Goal: Task Accomplishment & Management: Use online tool/utility

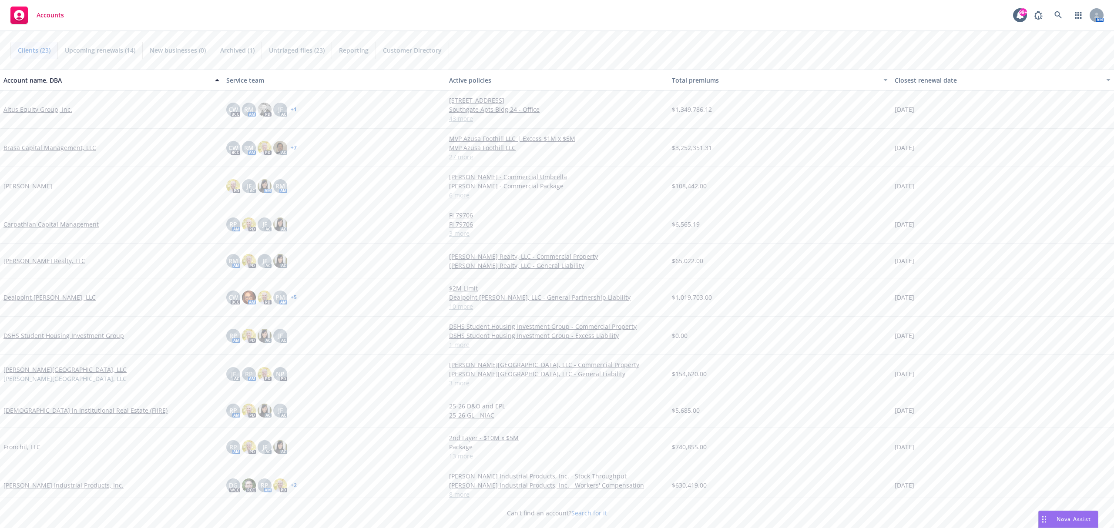
click at [71, 148] on link "Brasa Capital Management, LLC" at bounding box center [49, 147] width 93 height 9
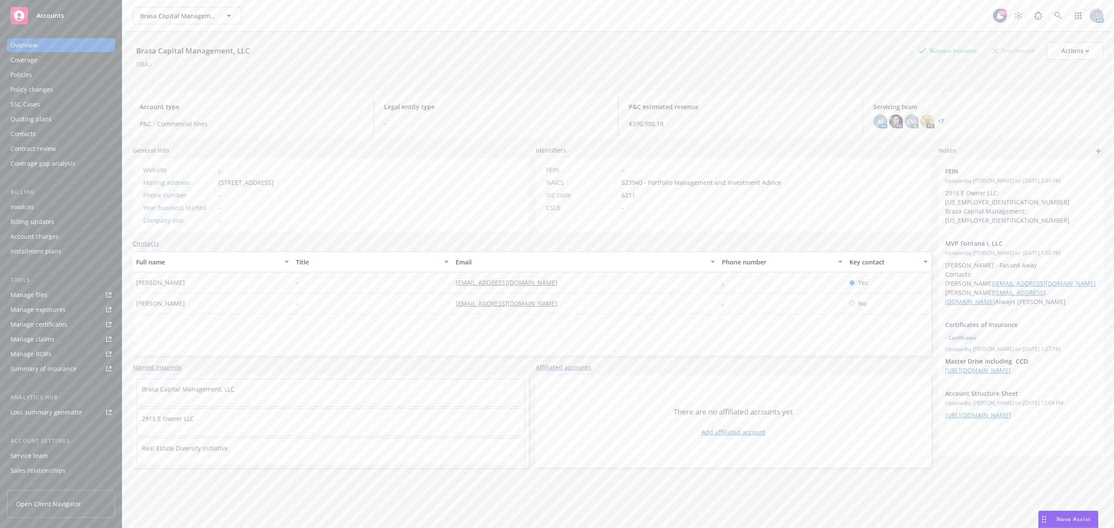
click at [53, 120] on div "Quoting plans" at bounding box center [60, 119] width 101 height 14
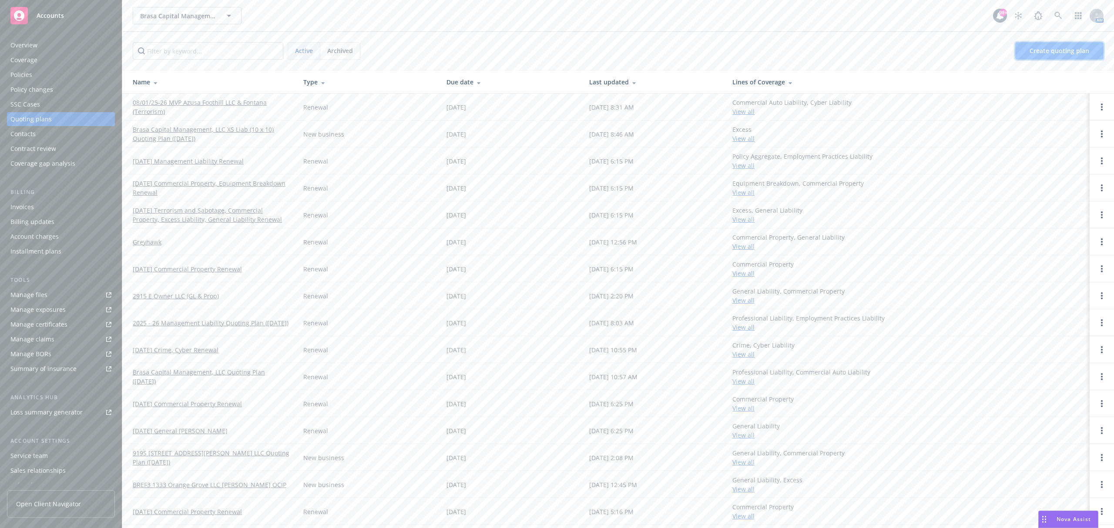
click at [1043, 49] on span "Create quoting plan" at bounding box center [1060, 51] width 60 height 8
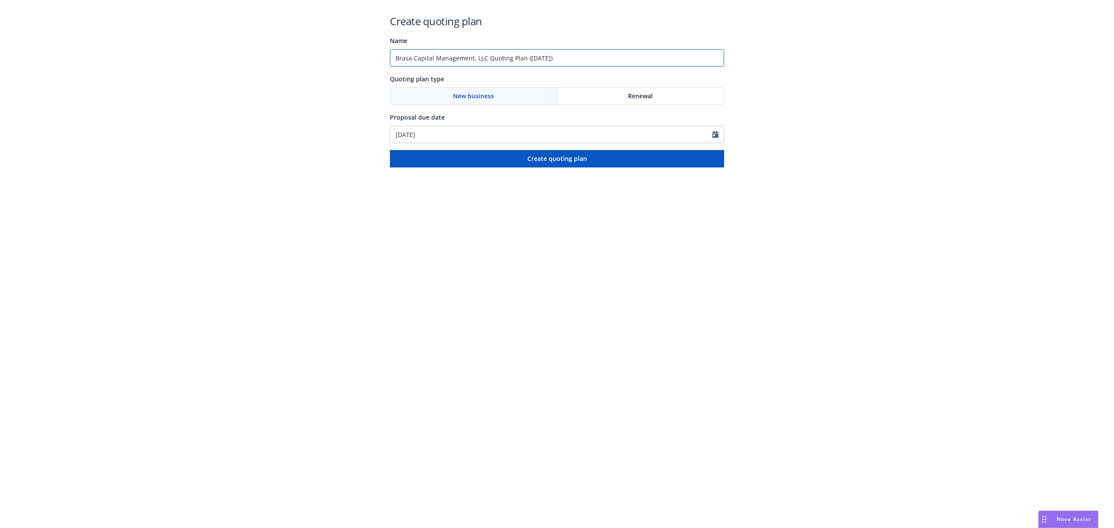
click at [455, 56] on input "Brasa Capital Management, LLC Quoting Plan ([DATE])" at bounding box center [557, 57] width 334 height 17
click at [490, 57] on input "Brasa Capital Management, LLC Quoting Plan ([DATE])" at bounding box center [557, 57] width 334 height 17
drag, startPoint x: 488, startPoint y: 58, endPoint x: 333, endPoint y: 68, distance: 155.3
click at [333, 68] on div "Create quoting plan Name Brasa Capital Management, LLC Quoting Plan ([DATE]) Qu…" at bounding box center [557, 84] width 1114 height 168
type input "Caliente Warner Springs Quoting Plan ([DATE])"
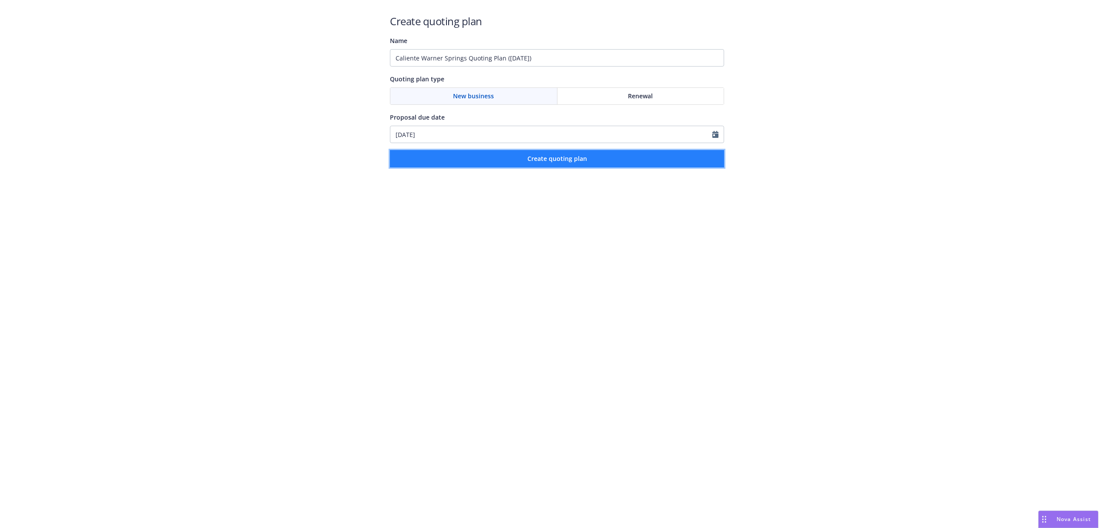
click at [512, 158] on button "Create quoting plan" at bounding box center [557, 158] width 334 height 17
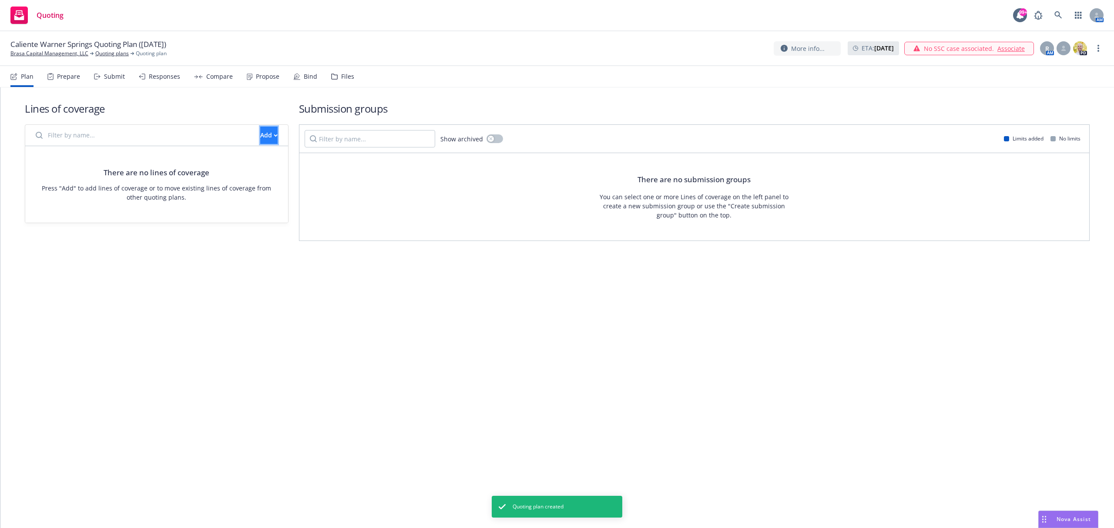
click at [266, 142] on button "Add" at bounding box center [268, 135] width 17 height 17
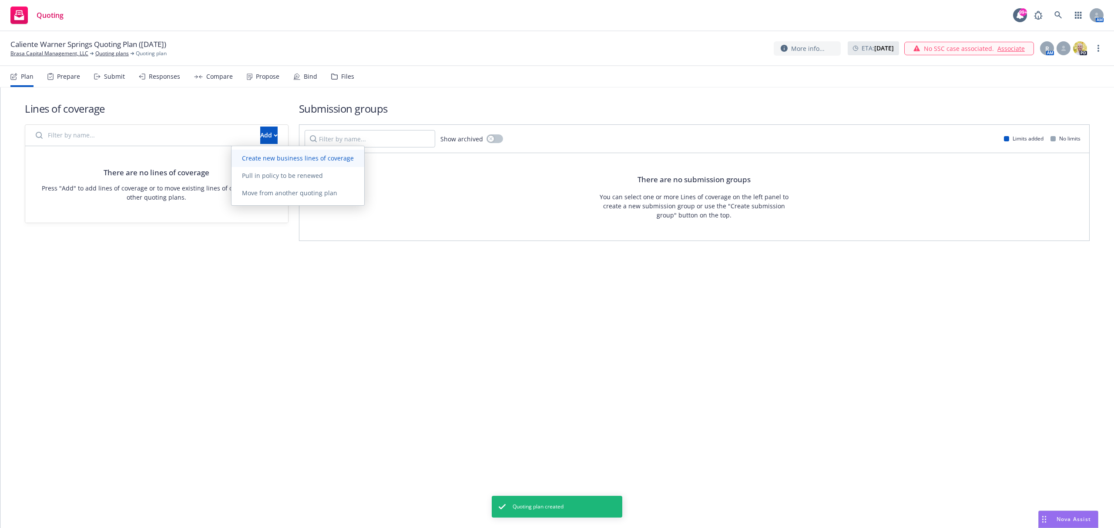
click at [265, 160] on span "Create new business lines of coverage" at bounding box center [298, 158] width 133 height 8
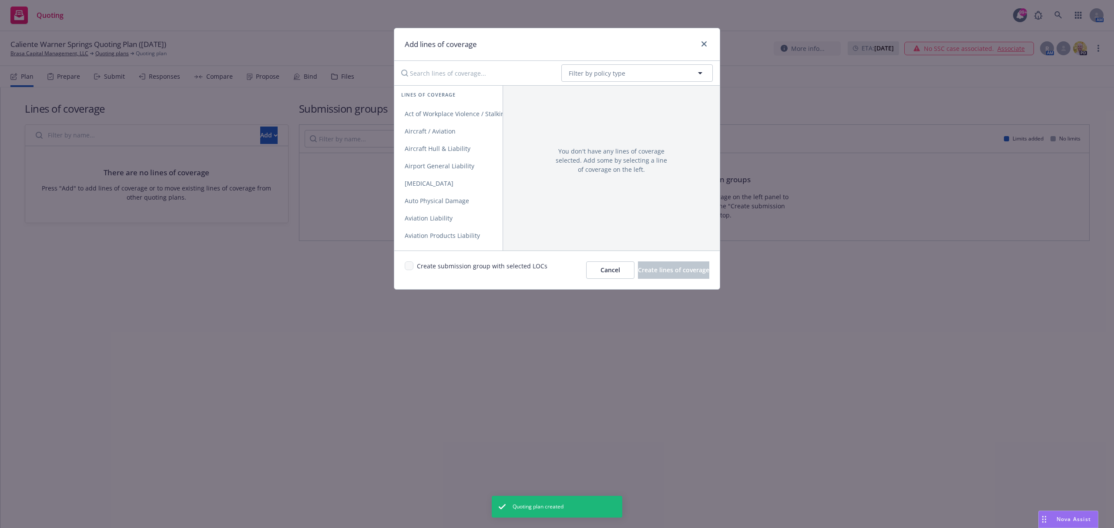
click at [439, 71] on input "Search lines of coverage..." at bounding box center [475, 72] width 158 height 17
type input "c"
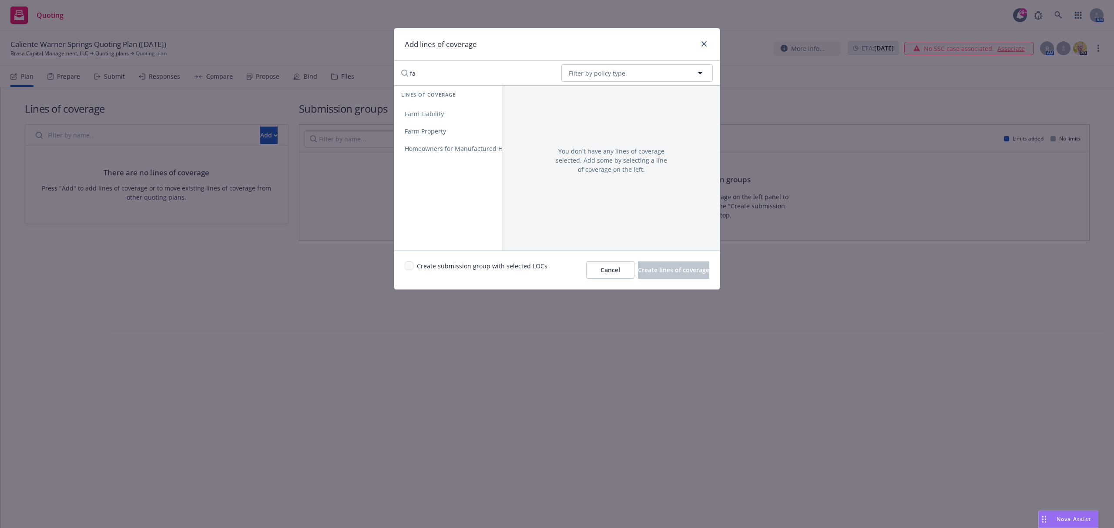
type input "f"
type input "propert"
click at [450, 108] on link "Commercial Property" at bounding box center [466, 113] width 145 height 17
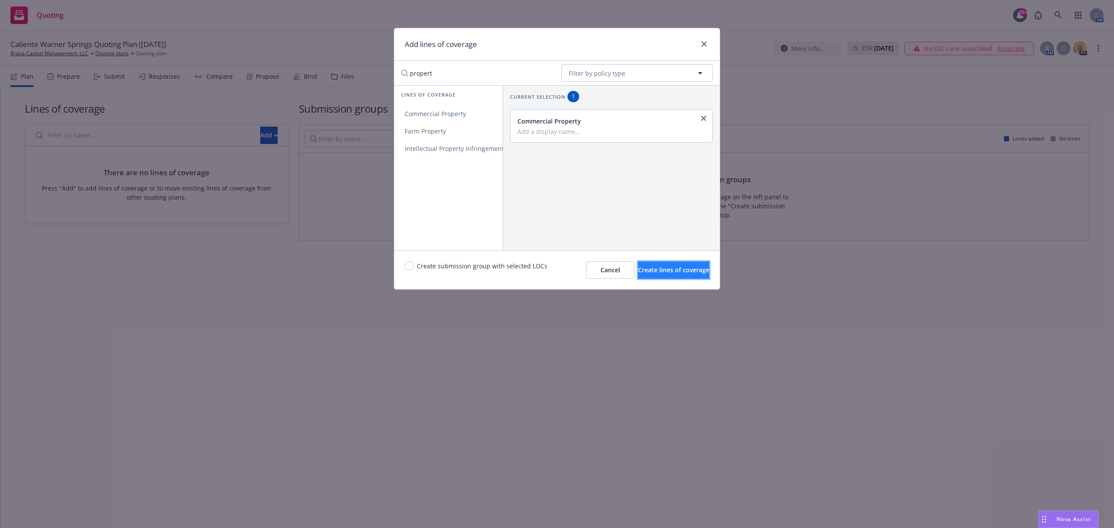
click at [664, 265] on button "Create lines of coverage" at bounding box center [673, 270] width 71 height 17
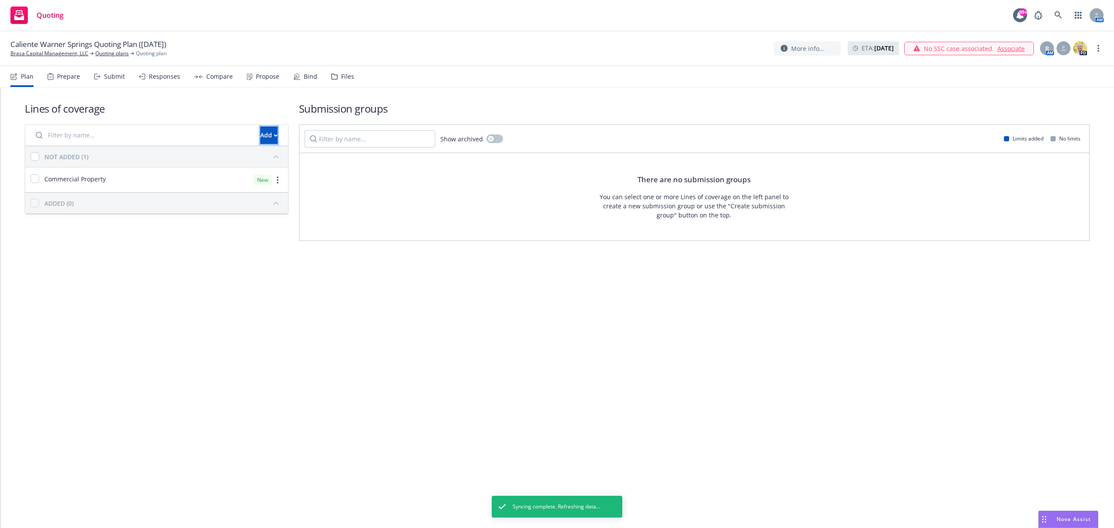
click at [260, 133] on div "Add" at bounding box center [268, 135] width 17 height 17
click at [277, 158] on span "Create new business lines of coverage" at bounding box center [298, 158] width 133 height 8
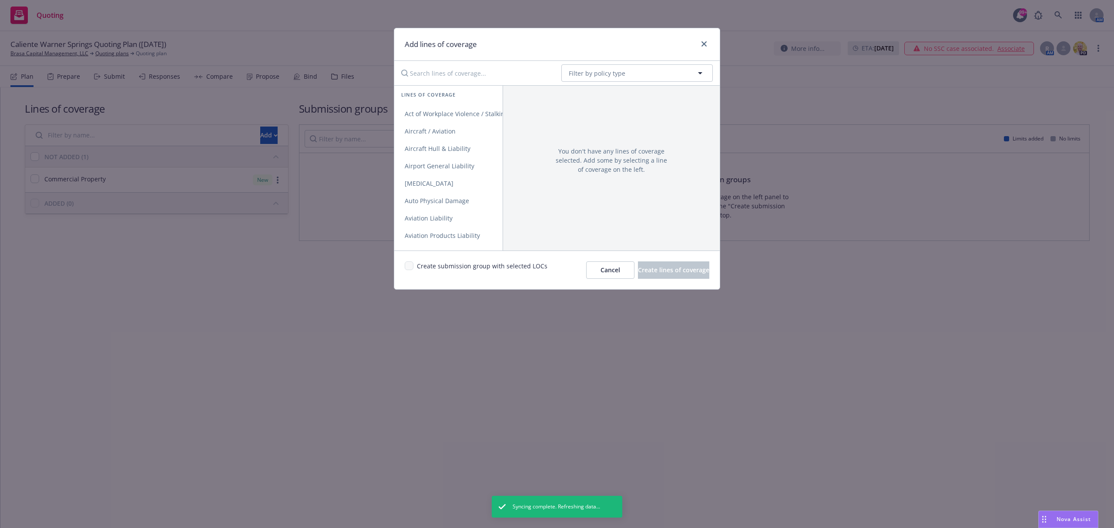
click at [452, 77] on input "Search lines of coverage..." at bounding box center [475, 72] width 158 height 17
type input "d"
type input "p"
type input "D"
click at [447, 128] on link "Wildfire" at bounding box center [510, 131] width 233 height 17
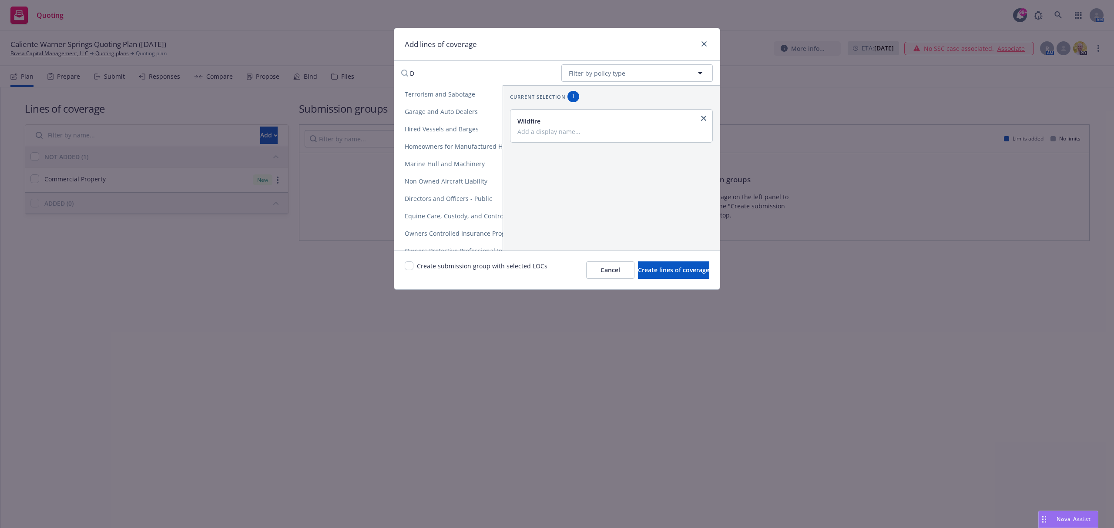
scroll to position [580, 0]
click at [640, 267] on span "Create lines of coverage" at bounding box center [673, 270] width 71 height 8
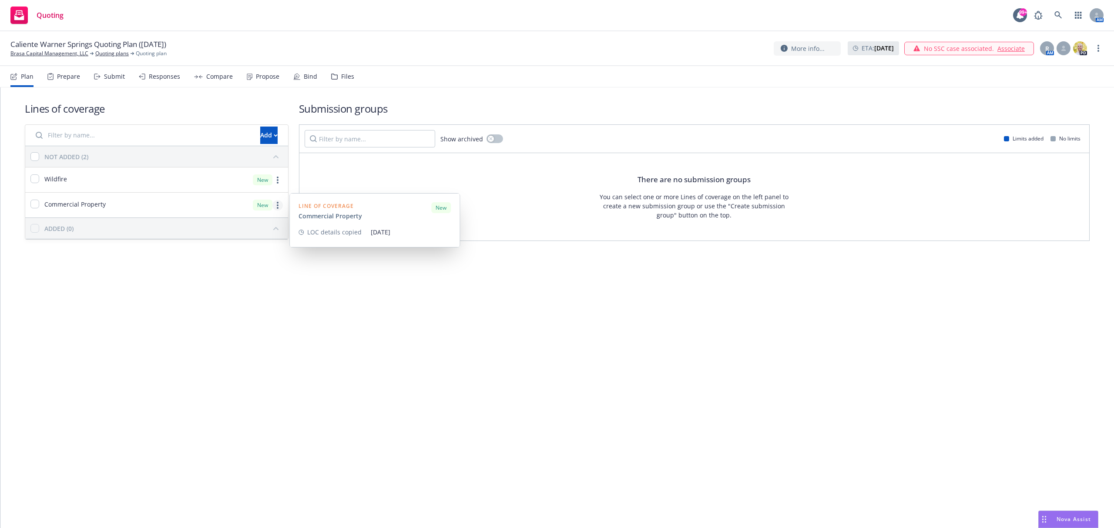
click at [278, 205] on icon "more" at bounding box center [278, 205] width 2 height 7
click at [87, 270] on div "Lines of coverage Add NOT ADDED (2) Wildfire New Commercial Property New Line o…" at bounding box center [557, 183] width 1114 height 192
click at [32, 180] on input "checkbox" at bounding box center [34, 179] width 9 height 9
checkbox input "true"
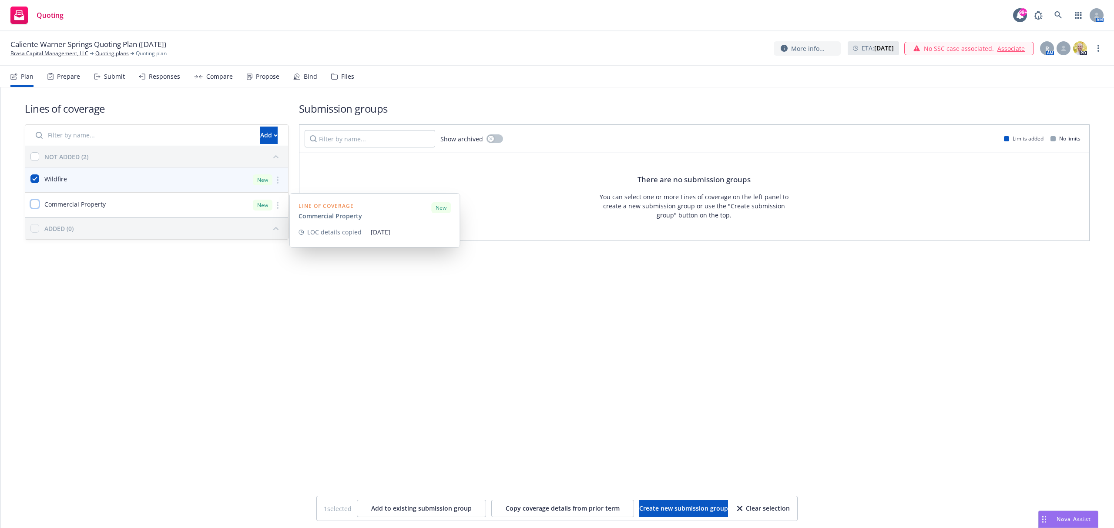
click at [34, 205] on input "checkbox" at bounding box center [34, 204] width 9 height 9
checkbox input "true"
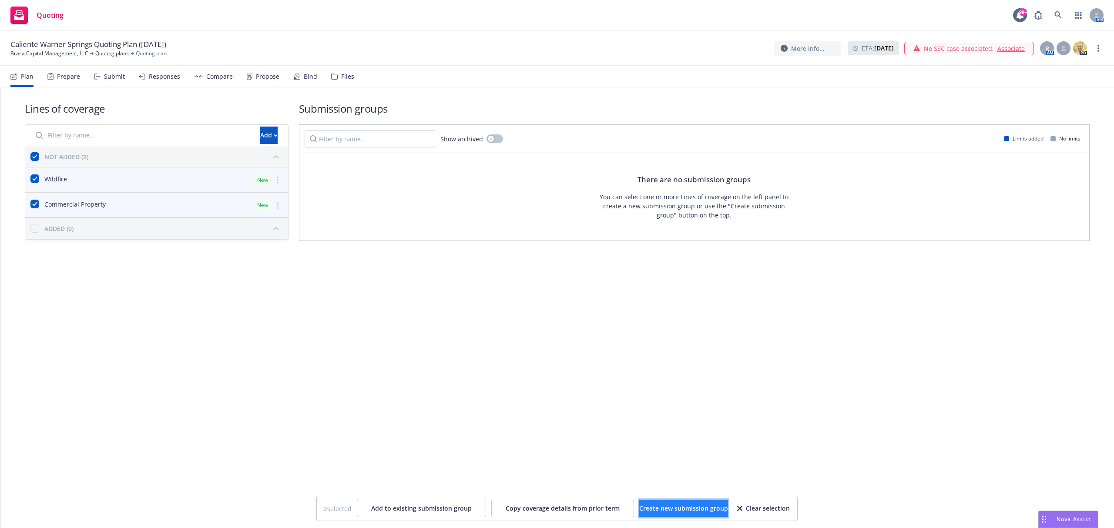
click at [697, 505] on span "Create new submission group" at bounding box center [683, 508] width 89 height 8
checkbox input "false"
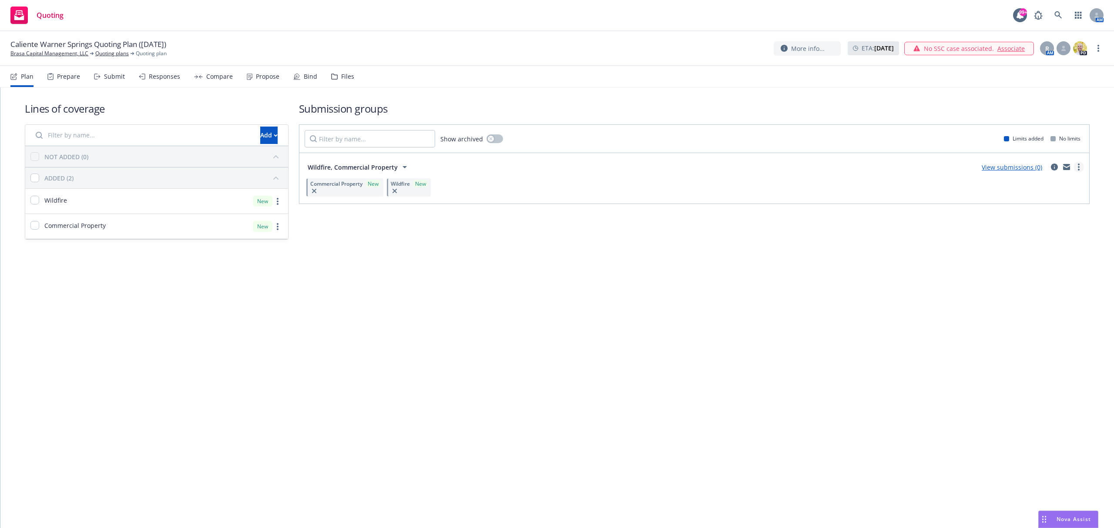
click at [1081, 168] on link "more" at bounding box center [1079, 167] width 10 height 10
click at [1052, 241] on span "Add market to approach" at bounding box center [1038, 241] width 92 height 8
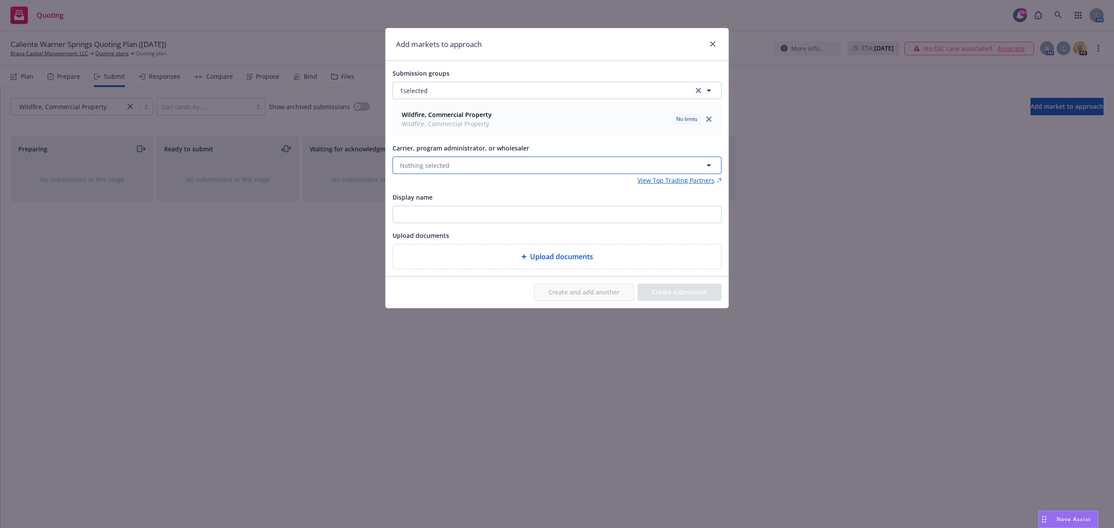
click at [447, 170] on span "Nothing selected" at bounding box center [425, 165] width 50 height 9
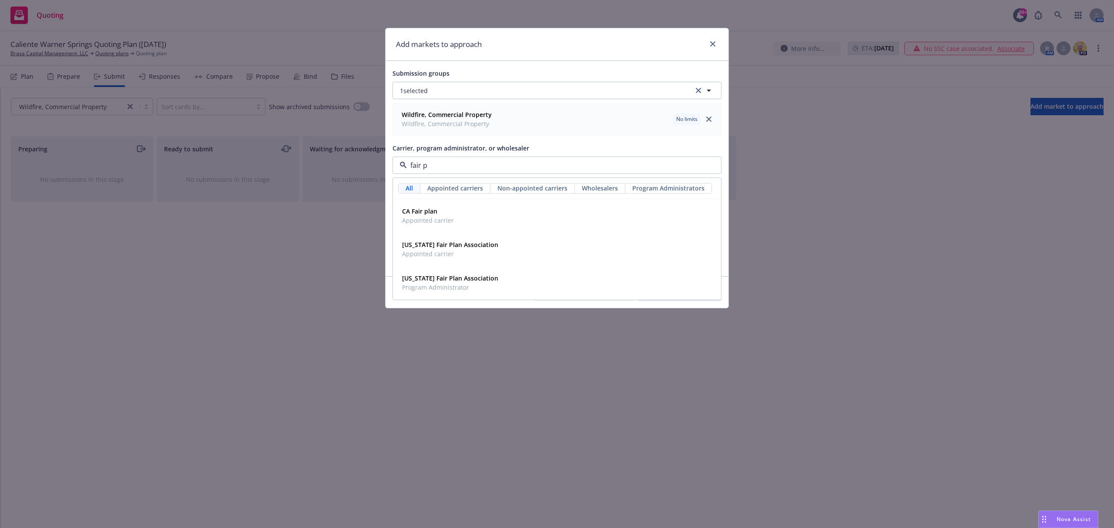
type input "fair pl"
click at [478, 214] on div "CA Fair plan Appointed carrier" at bounding box center [557, 216] width 317 height 22
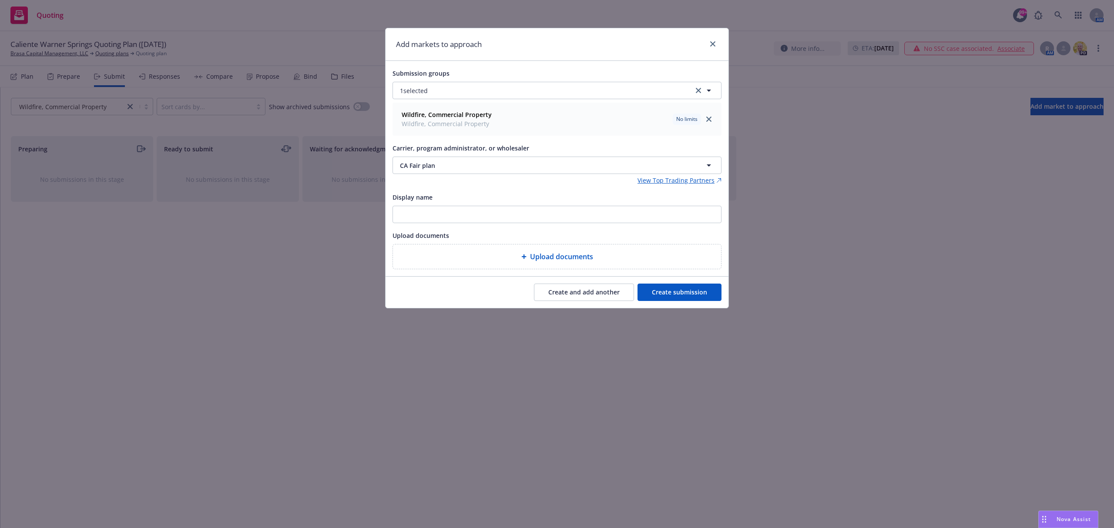
click at [612, 296] on button "Create and add another" at bounding box center [584, 292] width 100 height 17
click at [439, 168] on span "Nothing selected" at bounding box center [425, 165] width 50 height 9
click at [714, 42] on icon "close" at bounding box center [712, 43] width 5 height 5
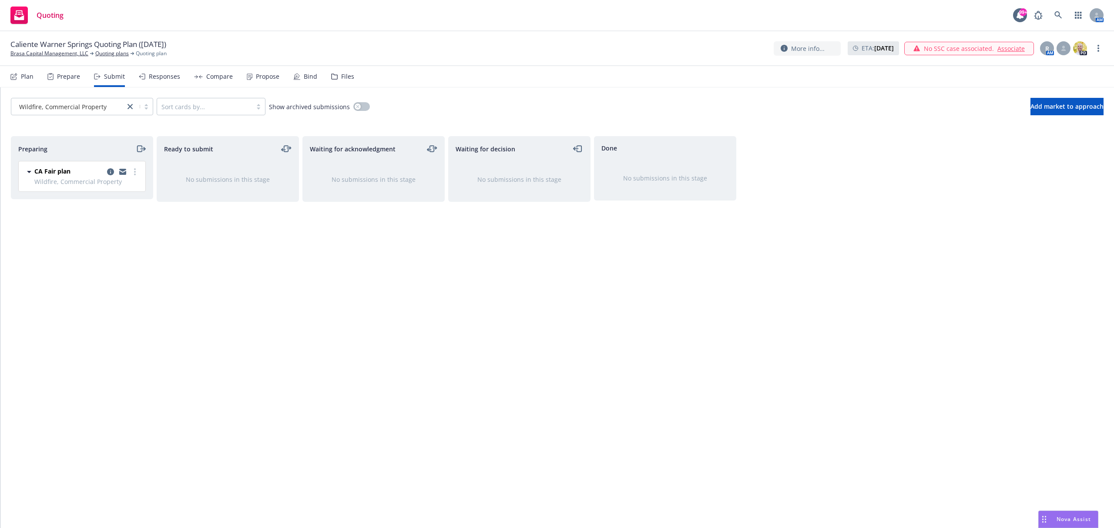
click at [20, 77] on div "Plan" at bounding box center [21, 76] width 23 height 21
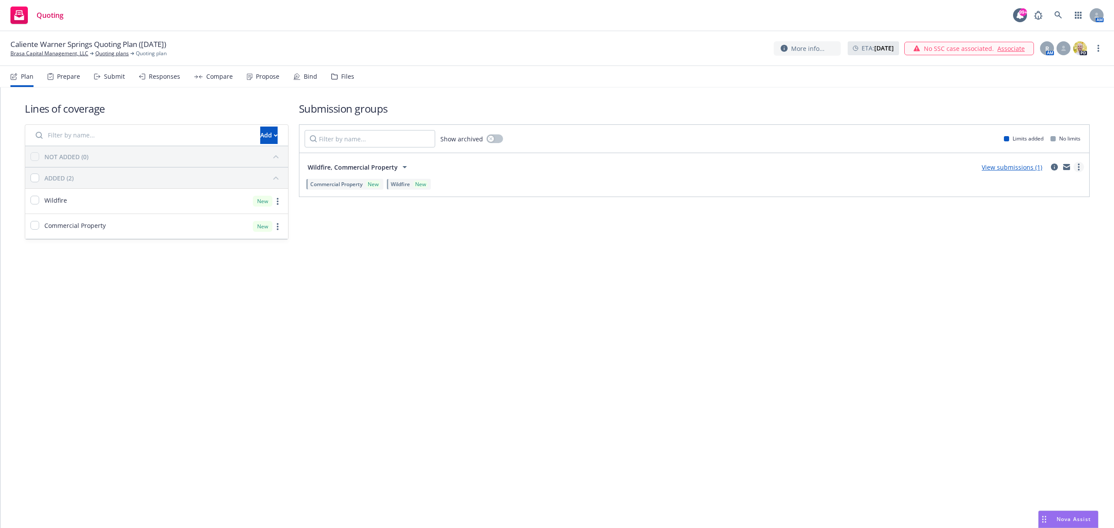
click at [1079, 168] on circle "more" at bounding box center [1079, 167] width 2 height 2
click at [260, 131] on div "Add" at bounding box center [268, 135] width 17 height 17
click at [278, 158] on span "Create new business lines of coverage" at bounding box center [298, 158] width 133 height 8
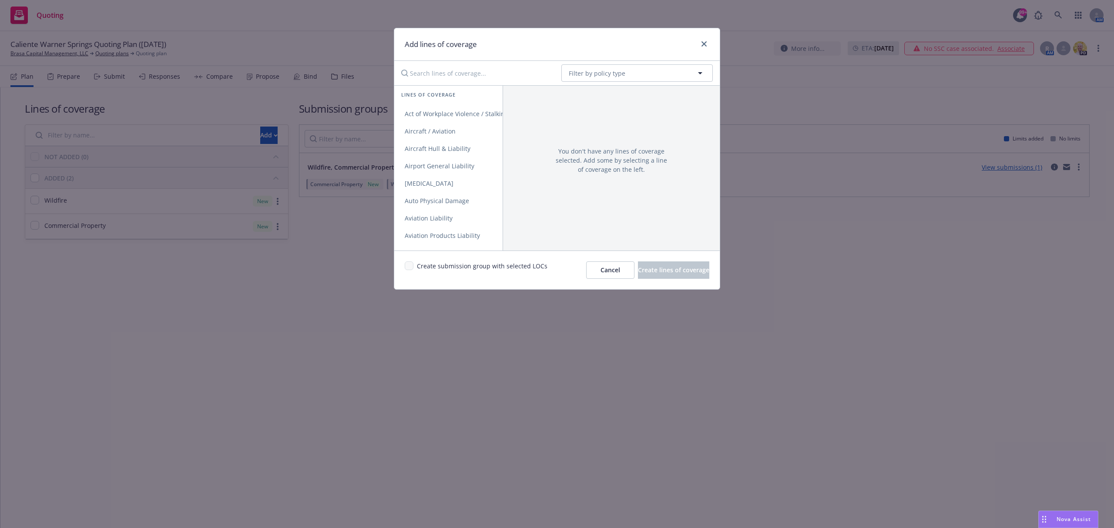
click at [436, 73] on input "Search lines of coverage..." at bounding box center [475, 72] width 158 height 17
type input "gen"
click at [460, 112] on span "General Liability" at bounding box center [428, 114] width 68 height 8
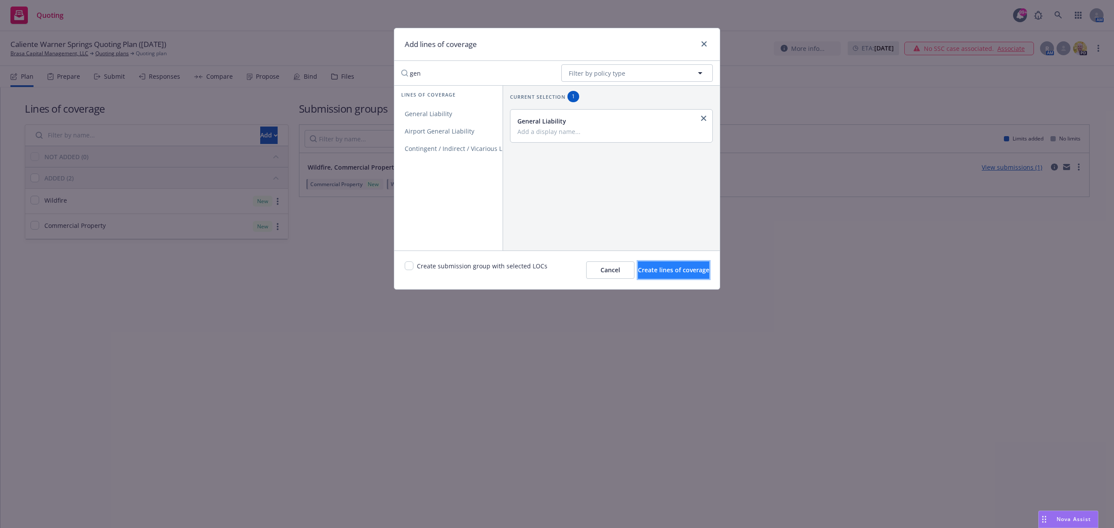
click at [655, 270] on span "Create lines of coverage" at bounding box center [673, 270] width 71 height 8
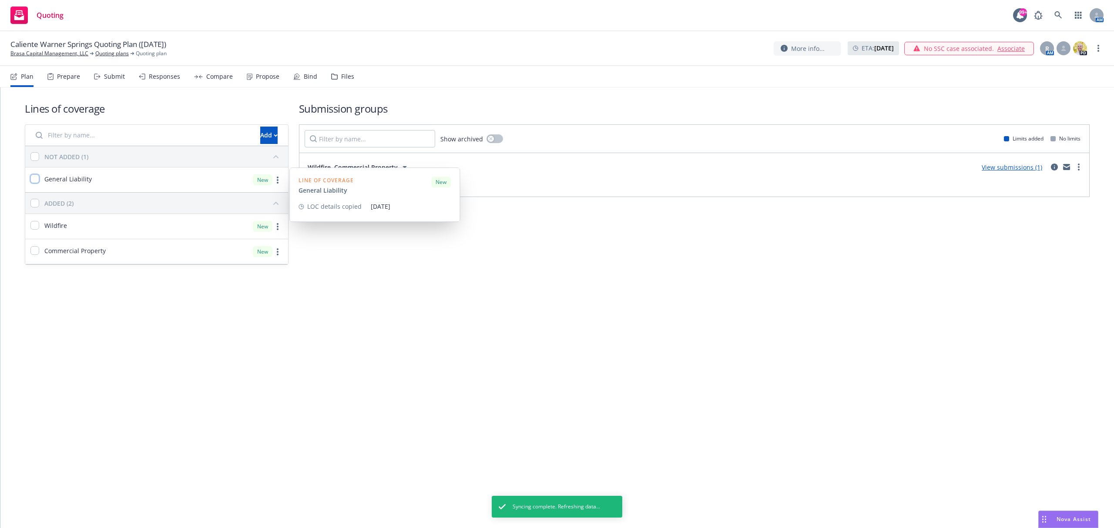
click at [38, 177] on input "checkbox" at bounding box center [34, 179] width 9 height 9
checkbox input "true"
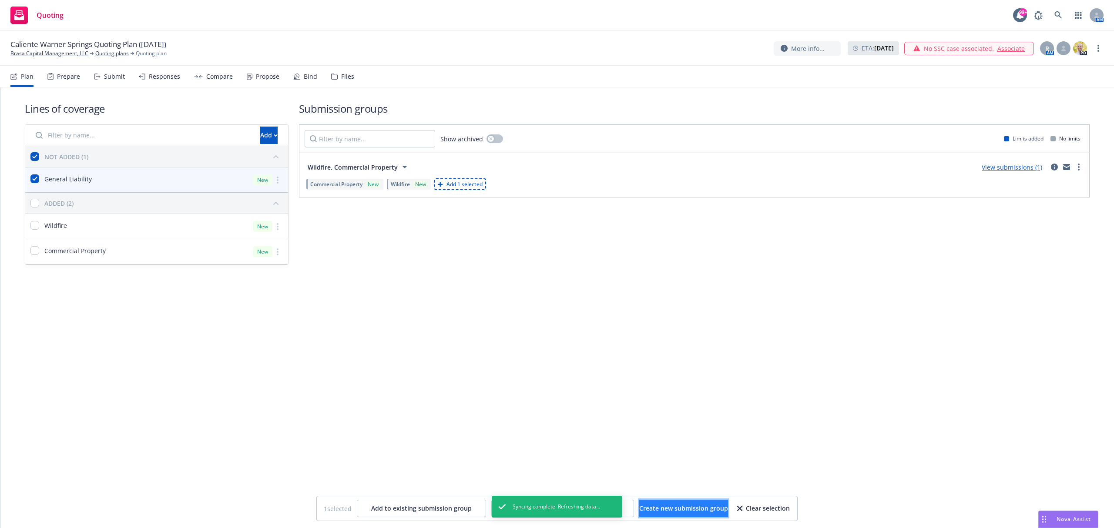
click at [671, 507] on span "Create new submission group" at bounding box center [683, 508] width 89 height 8
checkbox input "false"
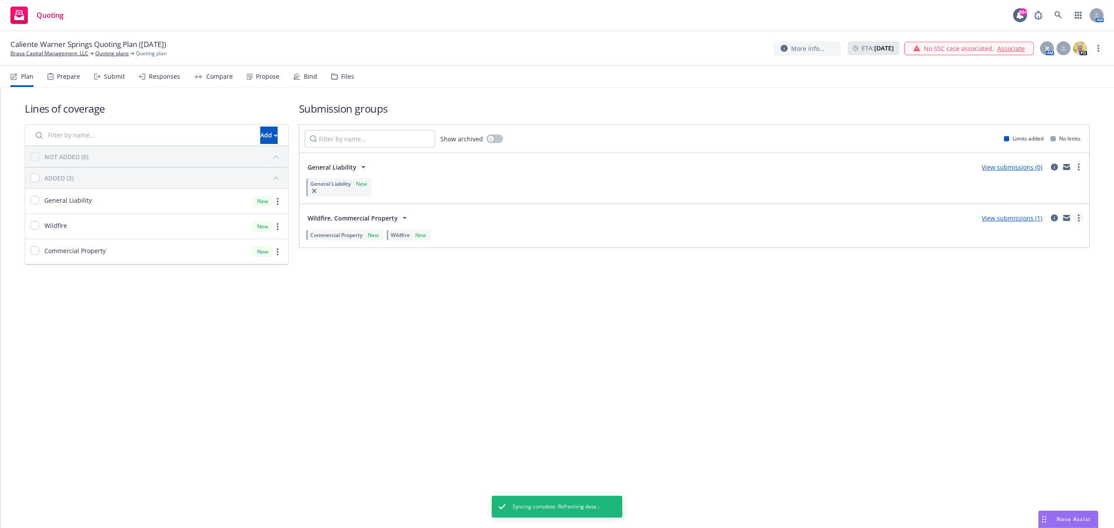
click at [1080, 219] on link "more" at bounding box center [1079, 218] width 10 height 10
click at [1051, 293] on span "Add market to approach" at bounding box center [1038, 292] width 92 height 8
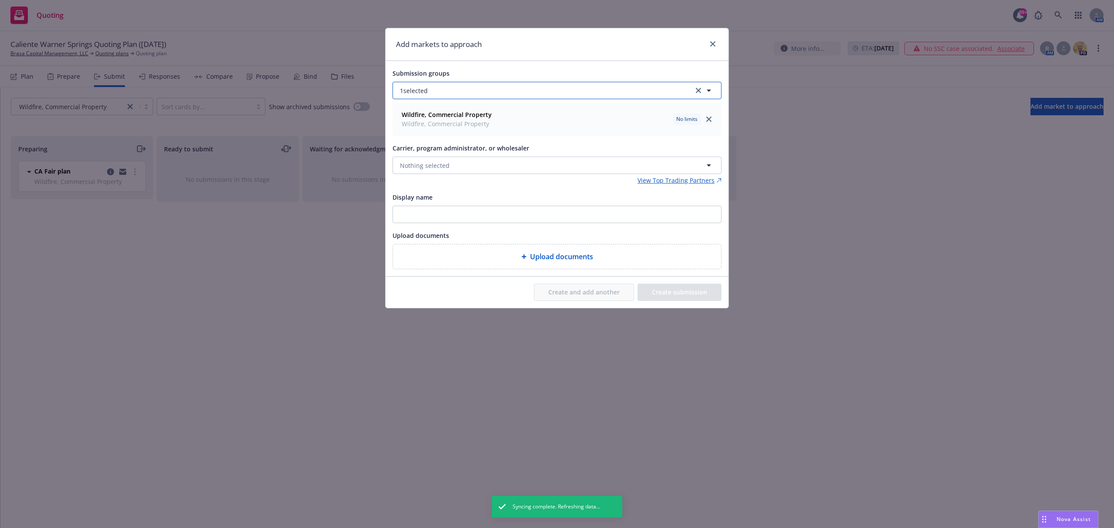
click at [458, 89] on button "1 selected" at bounding box center [557, 90] width 329 height 17
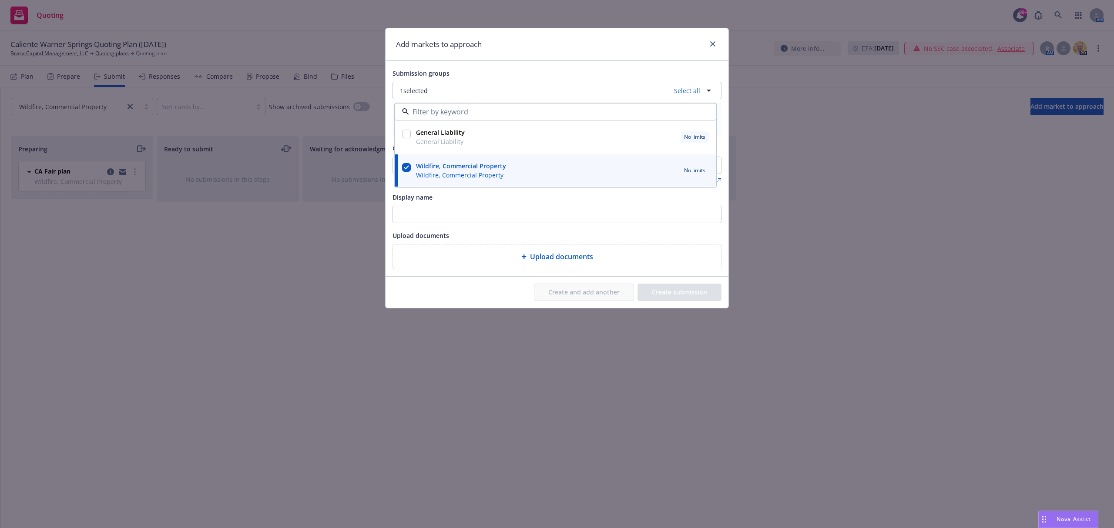
click at [544, 64] on div "Submission groups 1 selected Select all General Liability General Liability No …" at bounding box center [557, 168] width 343 height 215
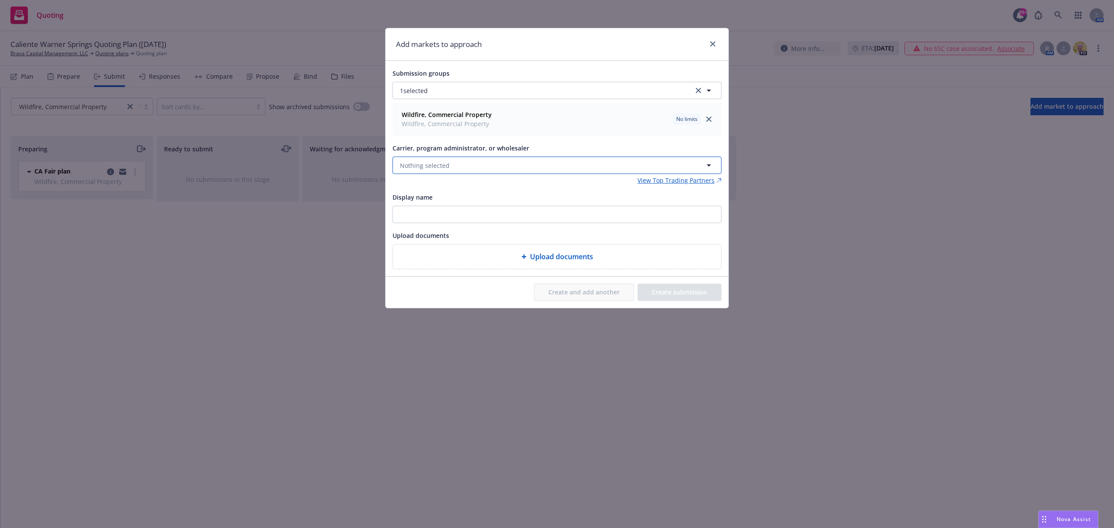
click at [479, 164] on button "Nothing selected" at bounding box center [557, 165] width 329 height 17
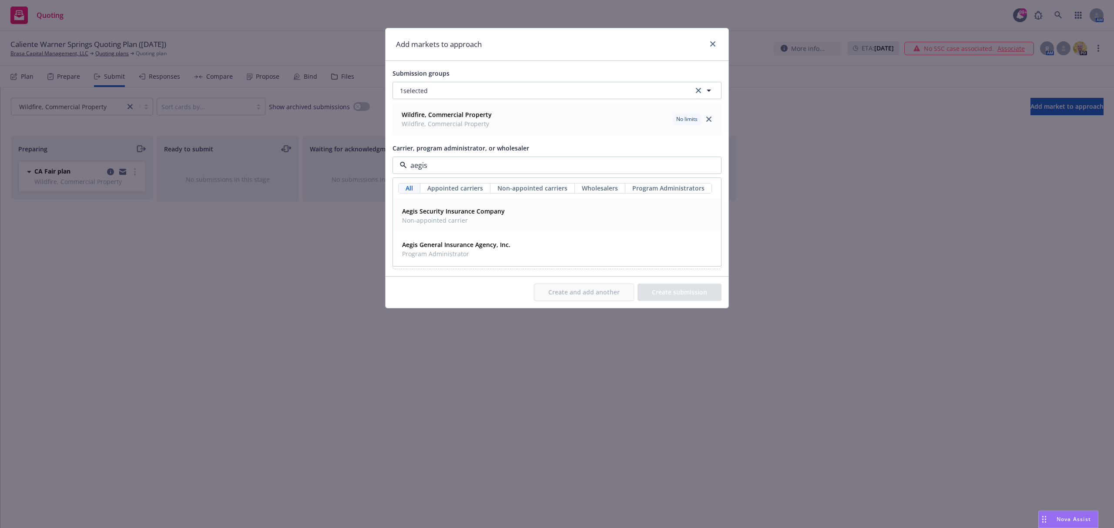
click at [497, 219] on span "Non-appointed carrier" at bounding box center [453, 220] width 103 height 9
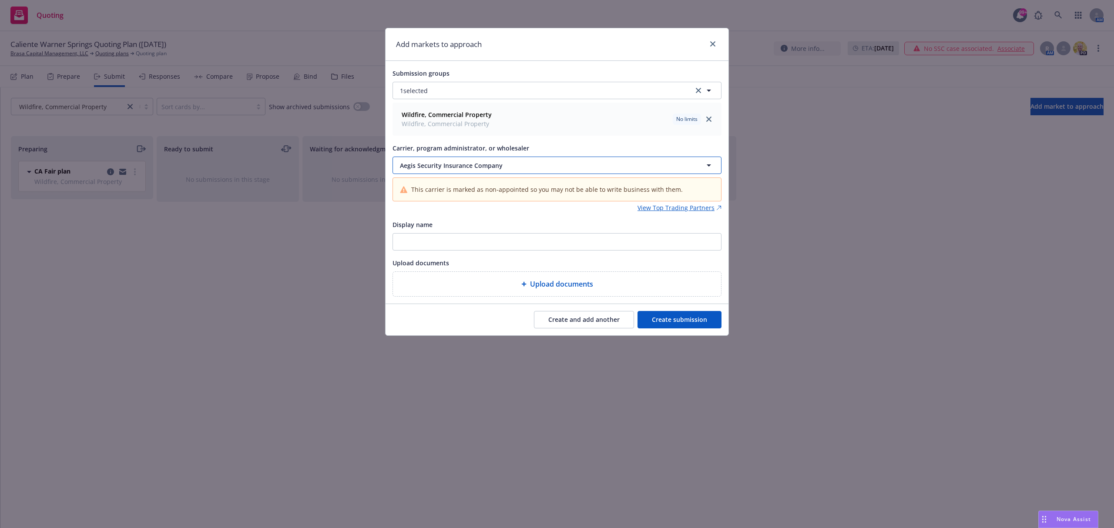
click at [457, 163] on span "Aegis Security Insurance Company" at bounding box center [536, 165] width 273 height 9
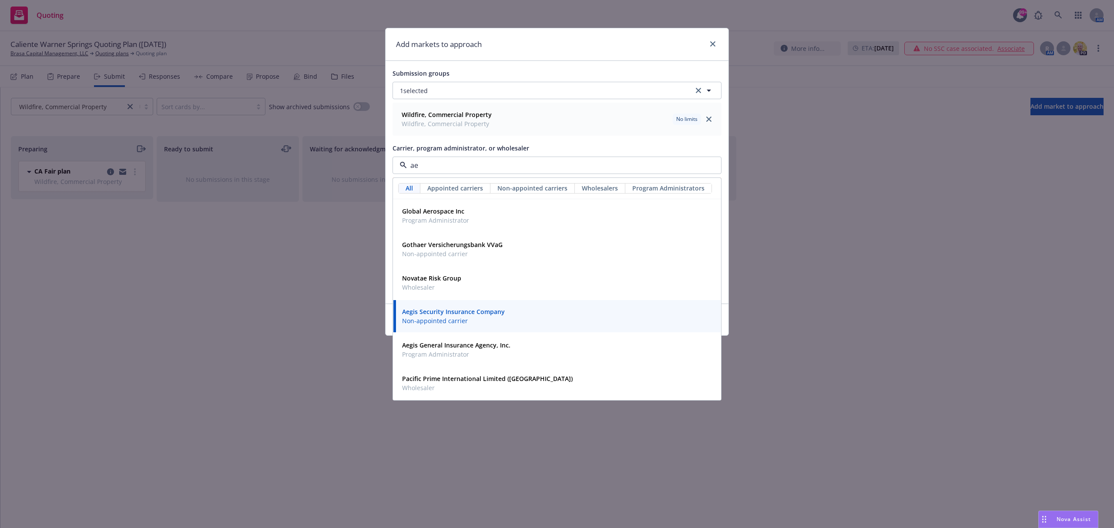
type input "aeg"
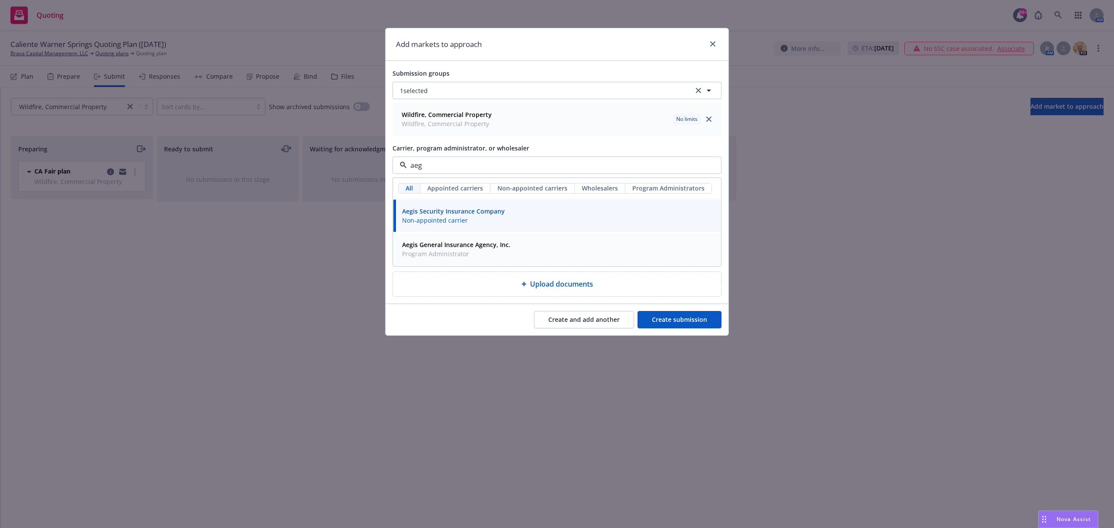
click at [461, 246] on strong "Aegis General Insurance Agency, Inc." at bounding box center [456, 245] width 108 height 8
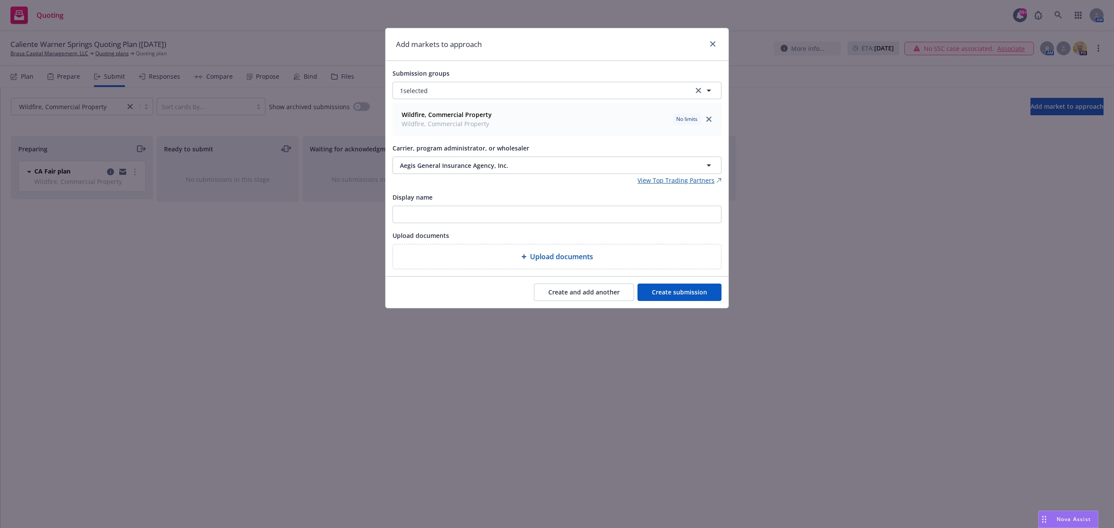
click at [671, 293] on button "Create submission" at bounding box center [680, 292] width 84 height 17
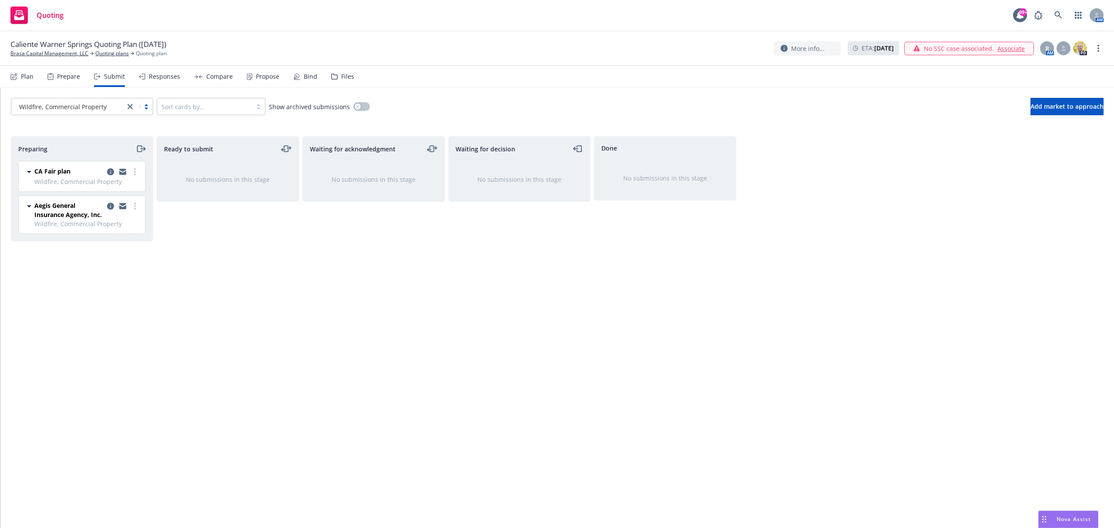
click at [93, 105] on span "Wildfire, Commercial Property" at bounding box center [62, 106] width 87 height 9
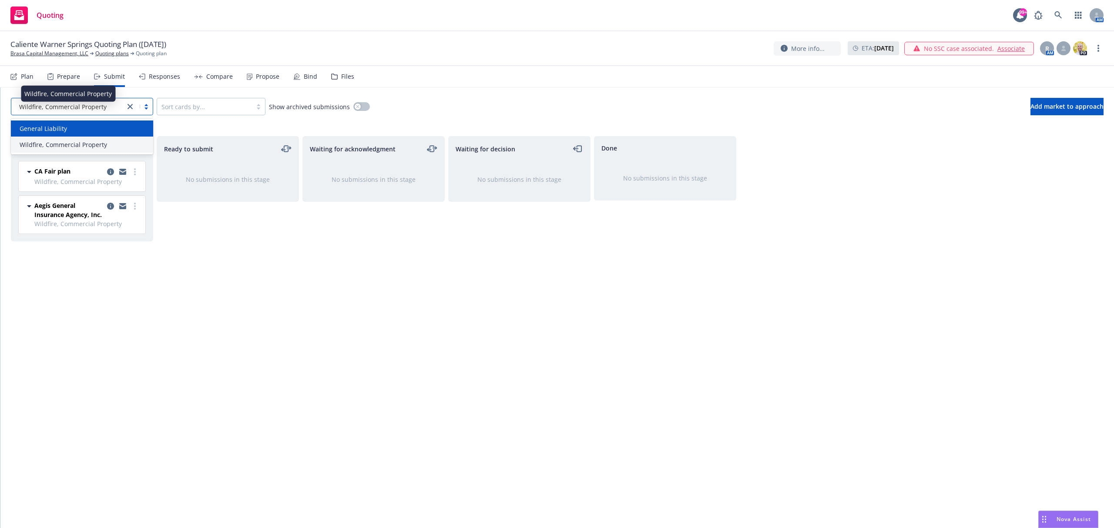
click at [89, 127] on div "General Liability" at bounding box center [82, 128] width 132 height 9
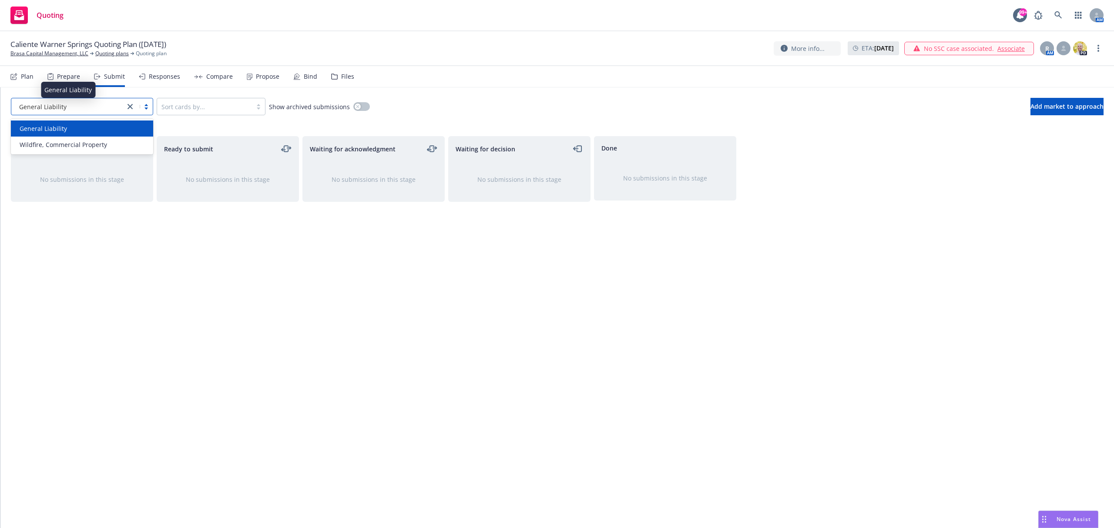
click at [95, 107] on div "General Liability" at bounding box center [68, 106] width 105 height 9
click at [17, 77] on icon at bounding box center [13, 76] width 7 height 7
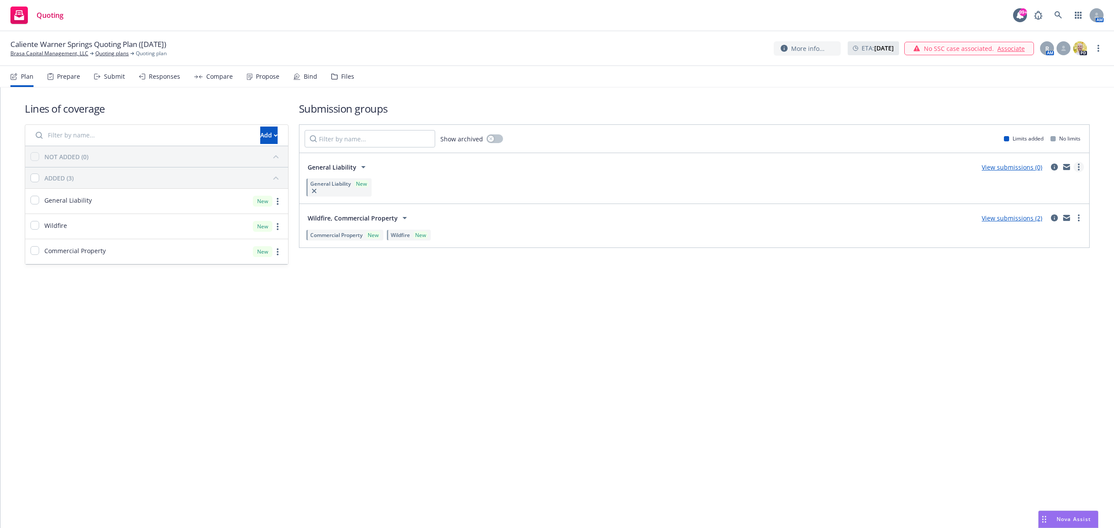
click at [1080, 172] on link "more" at bounding box center [1079, 167] width 10 height 10
click at [1061, 246] on link "Add market to approach" at bounding box center [1038, 240] width 92 height 17
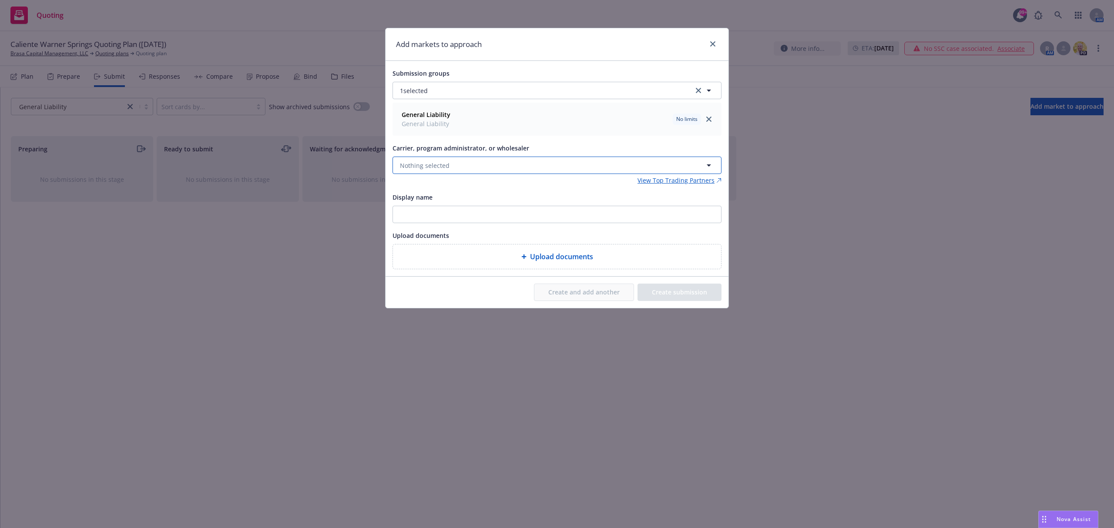
click at [434, 164] on span "Nothing selected" at bounding box center [425, 165] width 50 height 9
click at [471, 166] on button "Nothing selected" at bounding box center [557, 165] width 329 height 17
type input "usli"
click at [484, 214] on div "USLI Appointed carrier" at bounding box center [557, 216] width 317 height 22
click at [662, 296] on button "Create submission" at bounding box center [680, 292] width 84 height 17
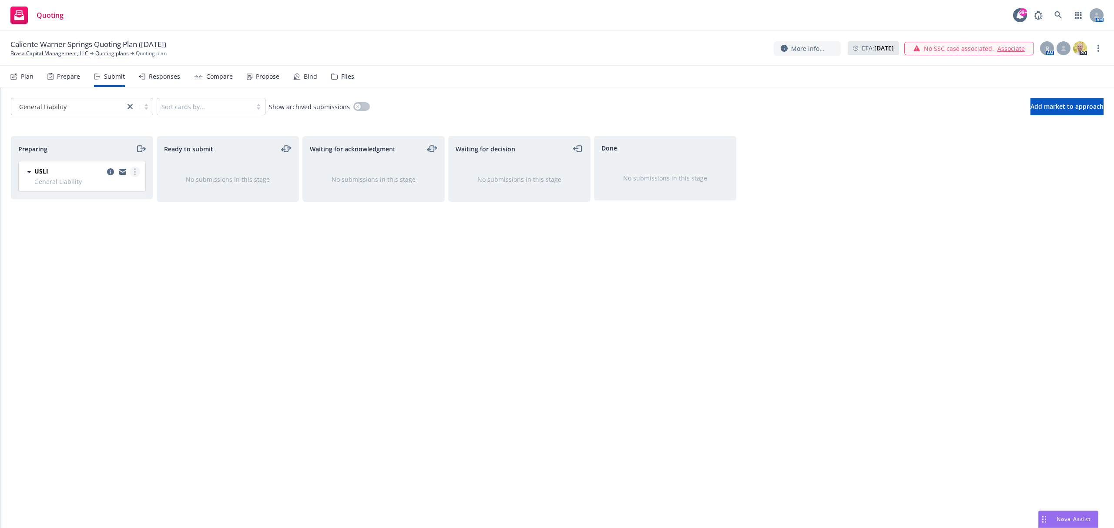
click at [136, 174] on link "more" at bounding box center [135, 172] width 10 height 10
click at [130, 240] on span "Add accepted decision" at bounding box center [95, 242] width 87 height 8
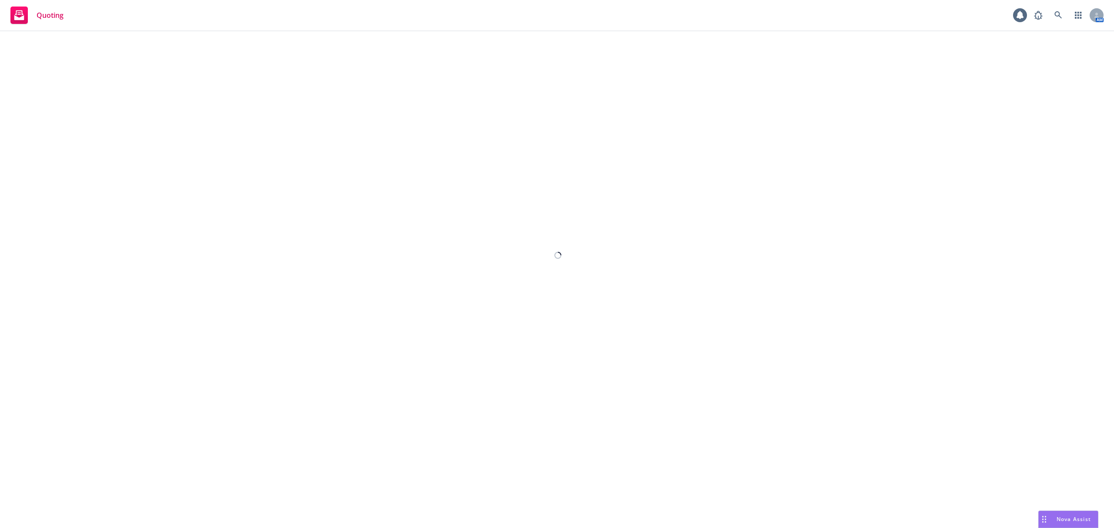
select select "12"
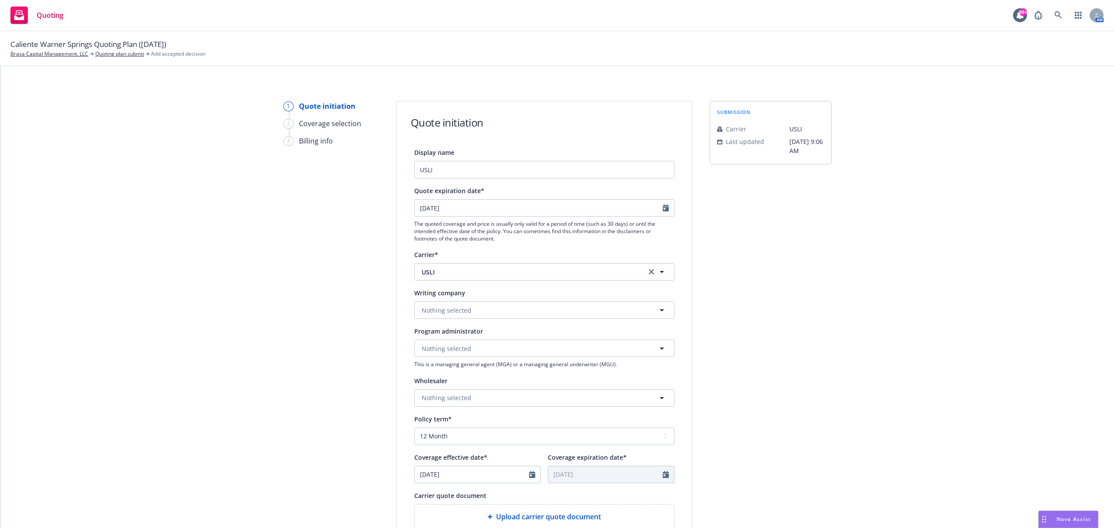
scroll to position [58, 0]
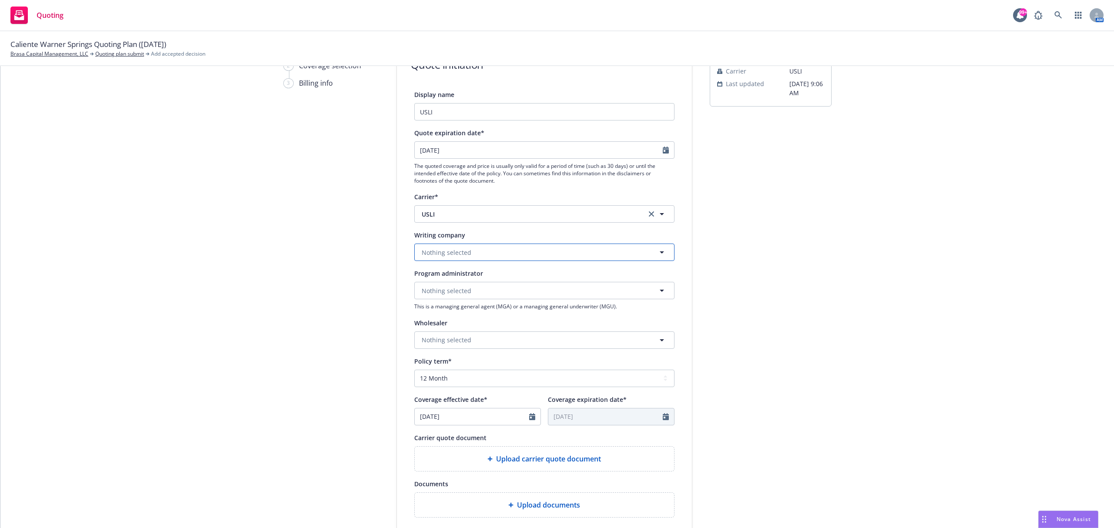
click at [451, 246] on button "Nothing selected" at bounding box center [544, 252] width 260 height 17
click at [458, 282] on span "Mount [PERSON_NAME] Fire Insurance Company" at bounding box center [496, 276] width 145 height 9
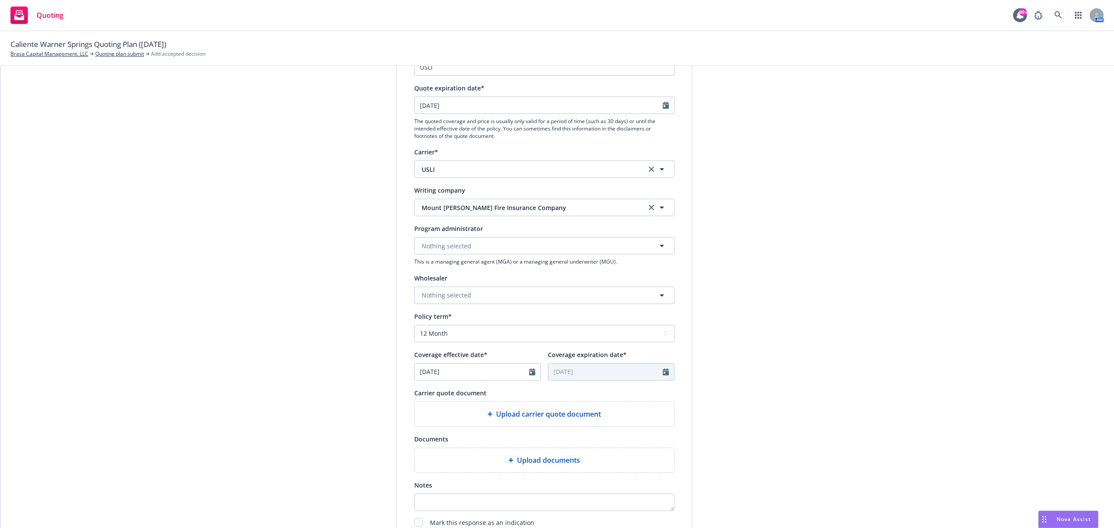
scroll to position [116, 0]
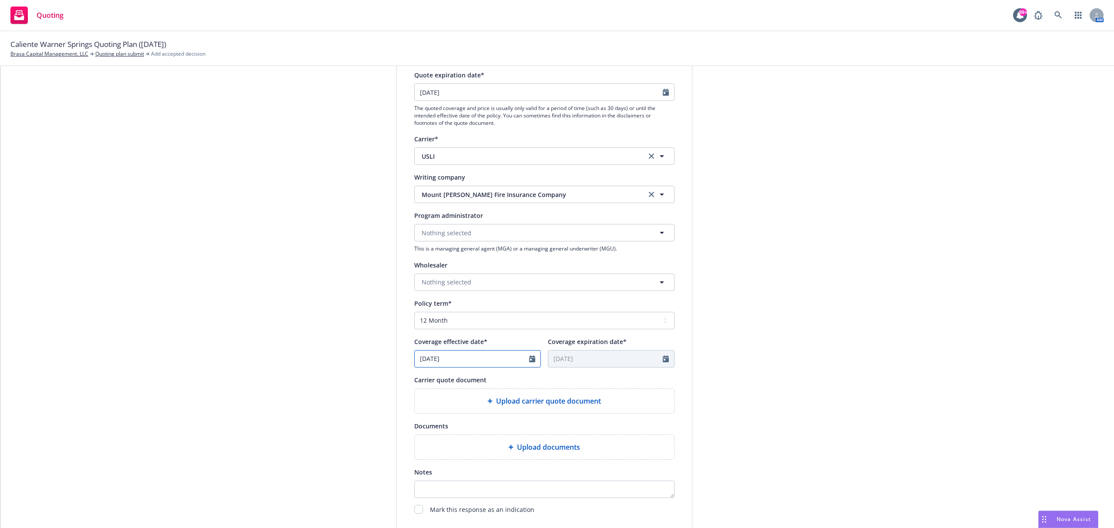
click at [470, 362] on input "[DATE]" at bounding box center [472, 359] width 114 height 17
select select "8"
click at [440, 447] on span "18" at bounding box center [439, 449] width 13 height 11
type input "[DATE]"
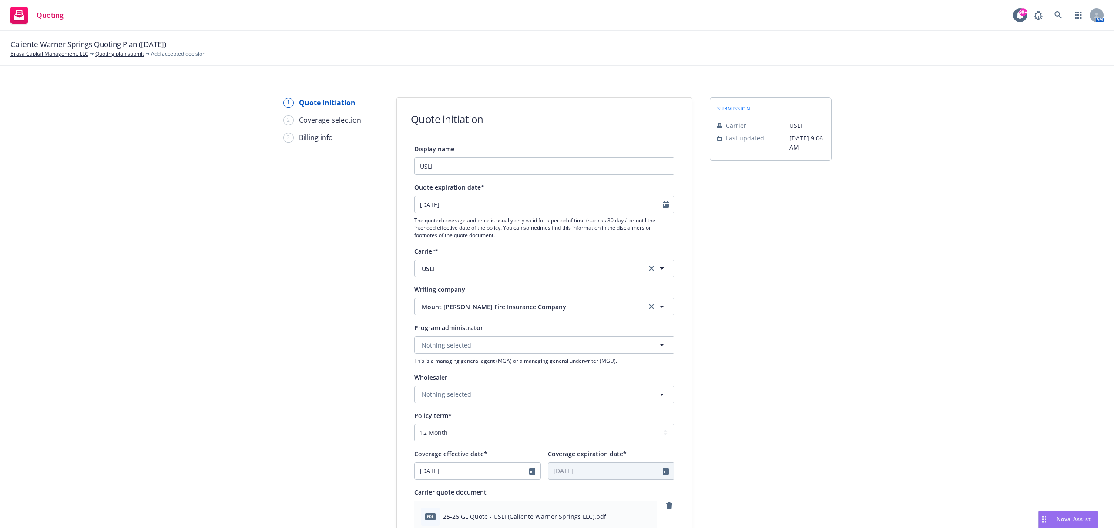
scroll to position [0, 0]
click at [455, 215] on div "[DATE] The quoted coverage and price is usually only valid for a period of time…" at bounding box center [544, 220] width 260 height 43
select select "9"
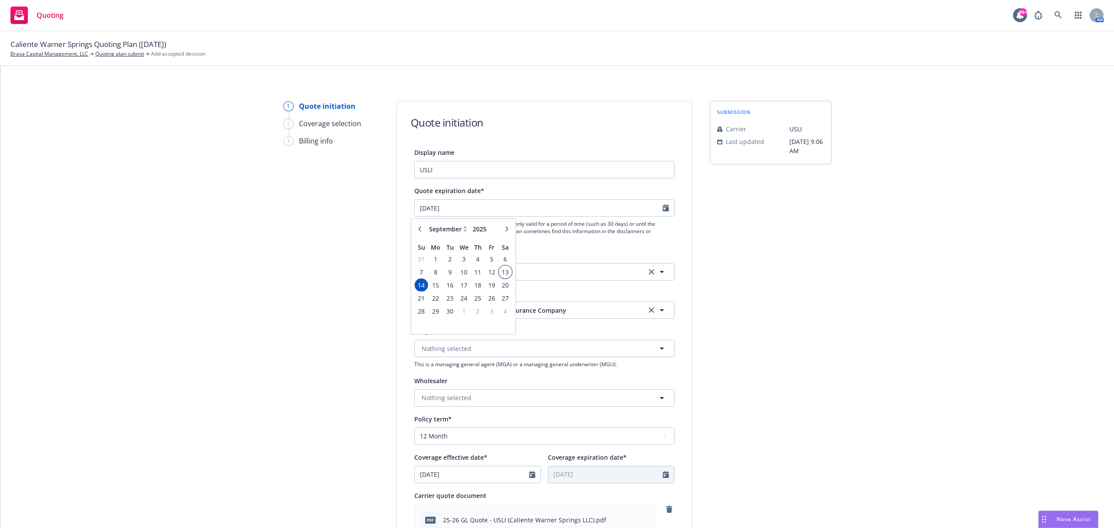
type textarea "x"
click at [506, 272] on span "13" at bounding box center [505, 272] width 12 height 11
type input "[DATE]"
drag, startPoint x: 243, startPoint y: 263, endPoint x: 249, endPoint y: 263, distance: 6.5
click at [245, 263] on div "1 Quote initiation 2 Coverage selection 3 Billing info Quote initiation Display…" at bounding box center [557, 456] width 1093 height 710
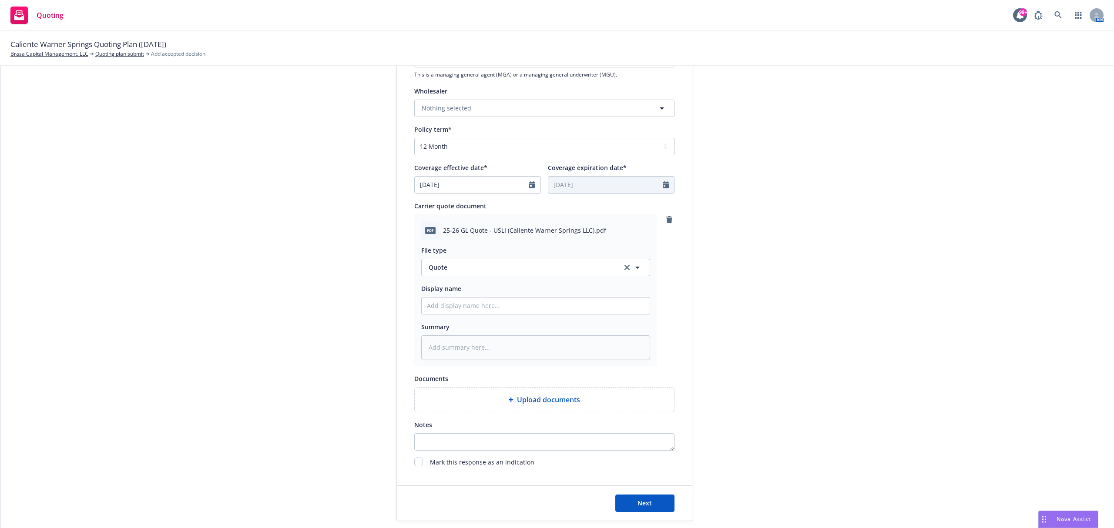
scroll to position [339, 0]
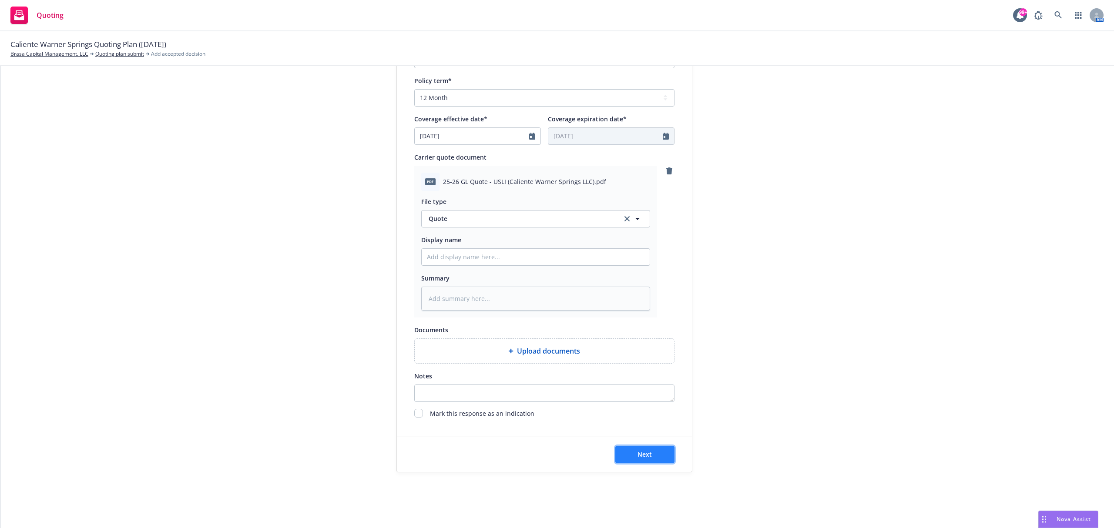
click at [641, 452] on span "Next" at bounding box center [645, 455] width 14 height 8
type textarea "x"
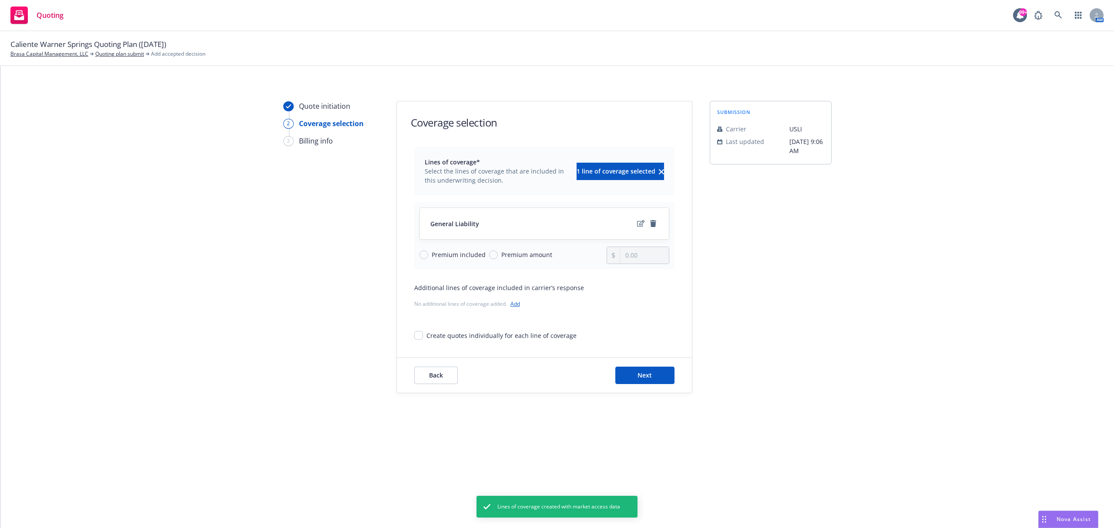
click at [498, 253] on span "Premium amount" at bounding box center [525, 254] width 54 height 9
click at [497, 253] on input "Premium amount" at bounding box center [493, 255] width 9 height 9
radio input "true"
click at [638, 259] on input "0.00" at bounding box center [644, 255] width 48 height 17
drag, startPoint x: 638, startPoint y: 257, endPoint x: 599, endPoint y: 258, distance: 38.3
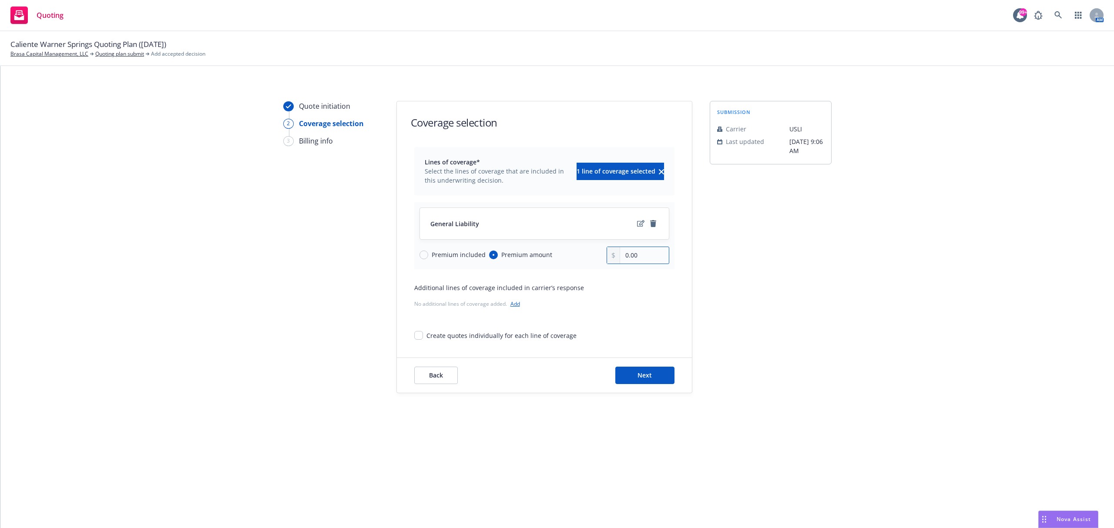
click at [599, 258] on div "Premium included Premium amount 0.00" at bounding box center [545, 255] width 250 height 17
type input "650.00"
click at [636, 378] on button "Next" at bounding box center [644, 375] width 59 height 17
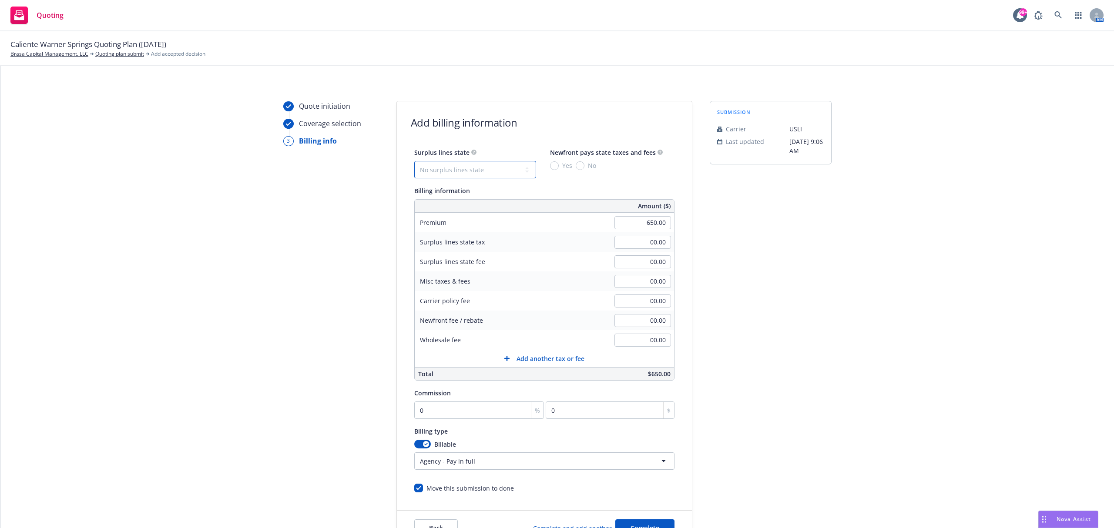
click at [498, 176] on select "No surplus lines state [US_STATE] [US_STATE] [US_STATE] [US_STATE] [US_STATE] […" at bounding box center [475, 169] width 122 height 17
select select "CA"
click at [414, 161] on select "No surplus lines state [US_STATE] [US_STATE] [US_STATE] [US_STATE] [US_STATE] […" at bounding box center [475, 169] width 122 height 17
type input "19.50"
type input "1.17"
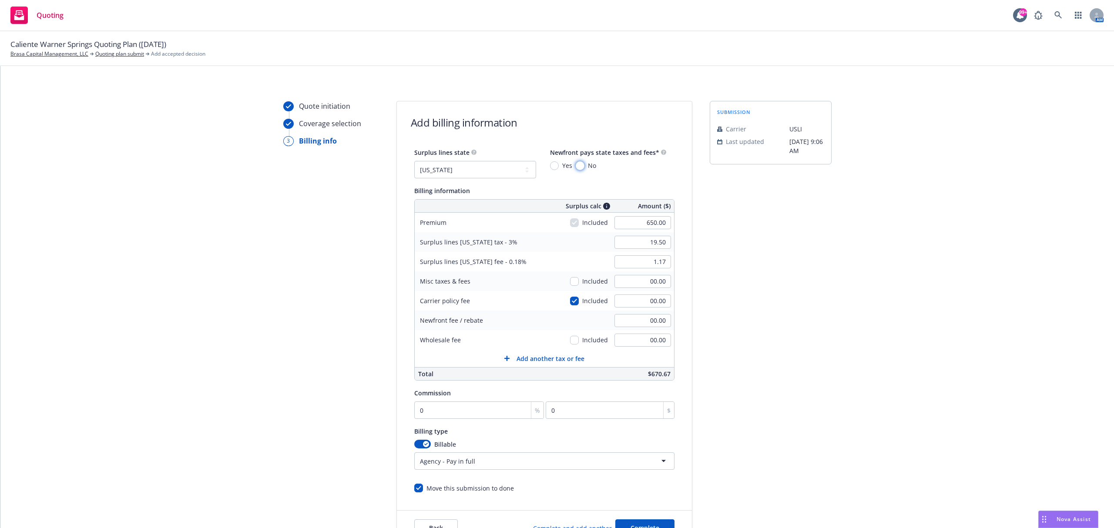
click at [576, 166] on input "No" at bounding box center [580, 165] width 9 height 9
radio input "true"
click at [488, 414] on input "0" at bounding box center [479, 410] width 130 height 17
type input "1"
type input "6.5"
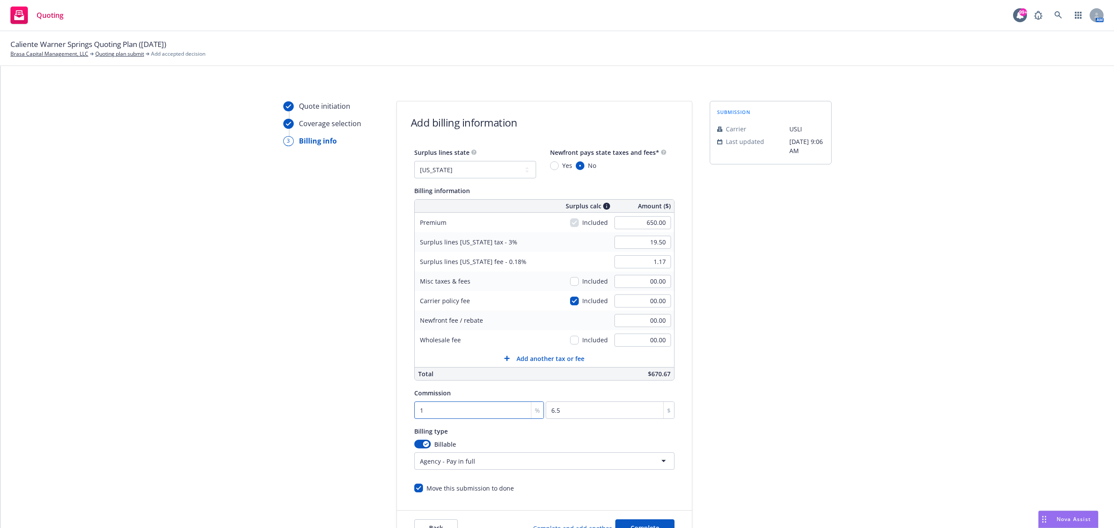
type input "12"
type input "78"
type input "12.5"
type input "81.25"
type input "12.5"
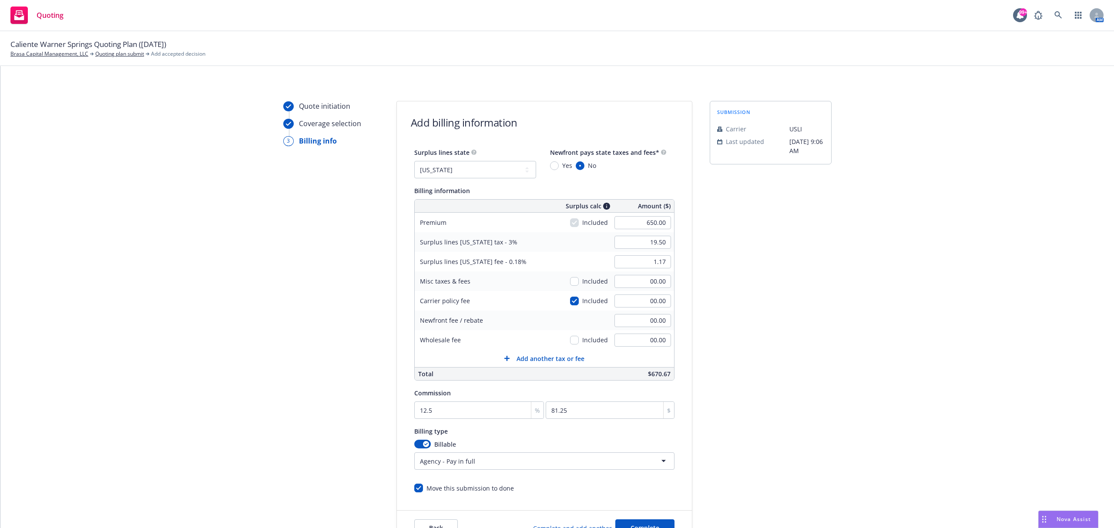
click at [272, 349] on div "Quote initiation Coverage selection 3 Billing info Add billing information Surp…" at bounding box center [557, 323] width 1093 height 445
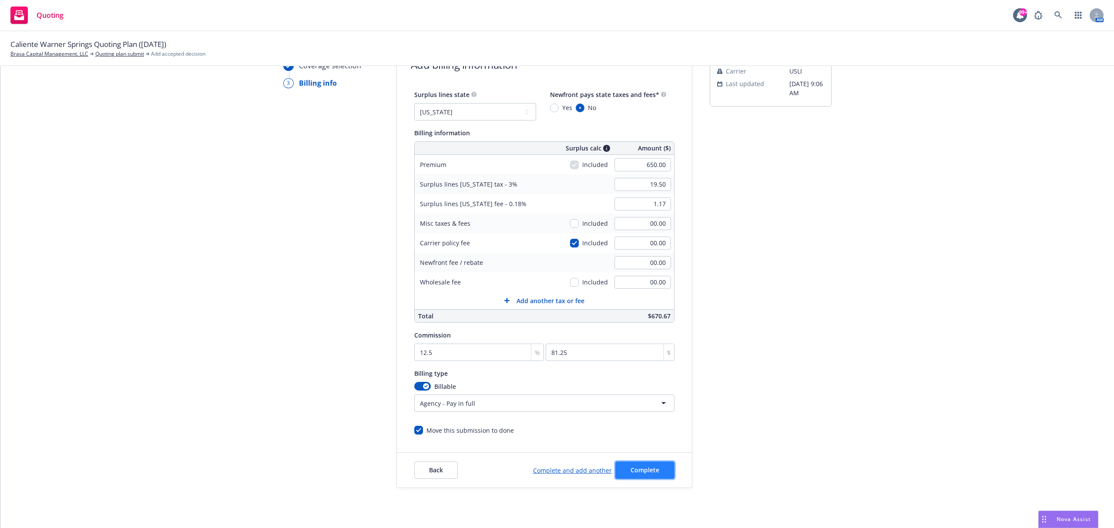
click at [645, 469] on span "Complete" at bounding box center [645, 470] width 29 height 8
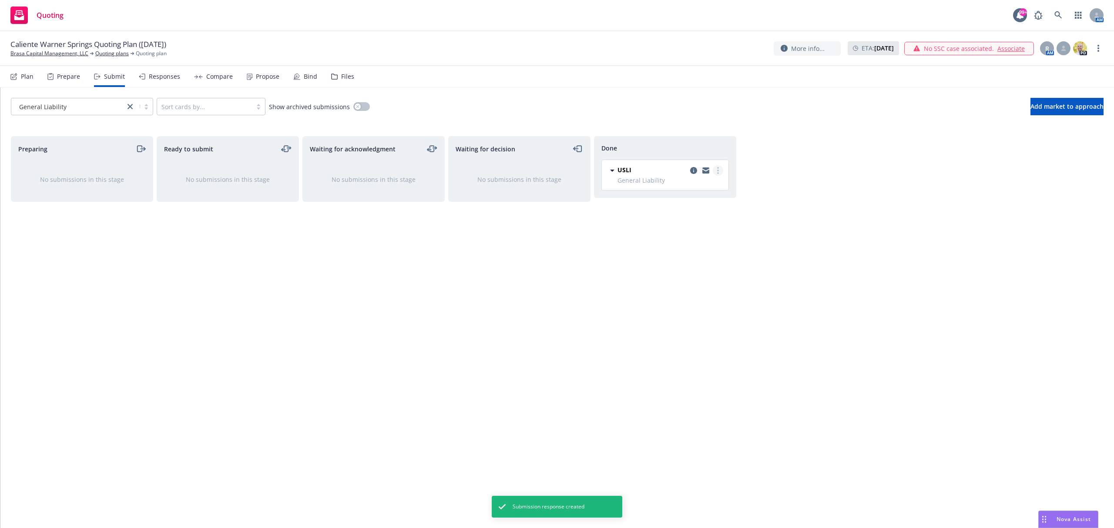
click at [717, 171] on icon "more" at bounding box center [718, 170] width 2 height 7
click at [582, 272] on div "Waiting for decision No submissions in this stage" at bounding box center [519, 323] width 142 height 374
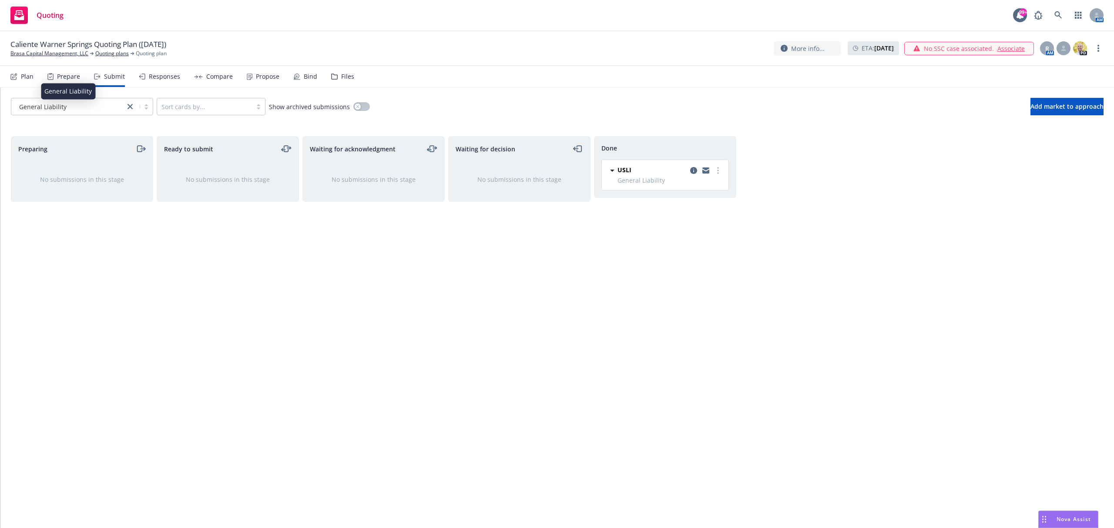
click at [71, 105] on div "General Liability" at bounding box center [68, 106] width 105 height 9
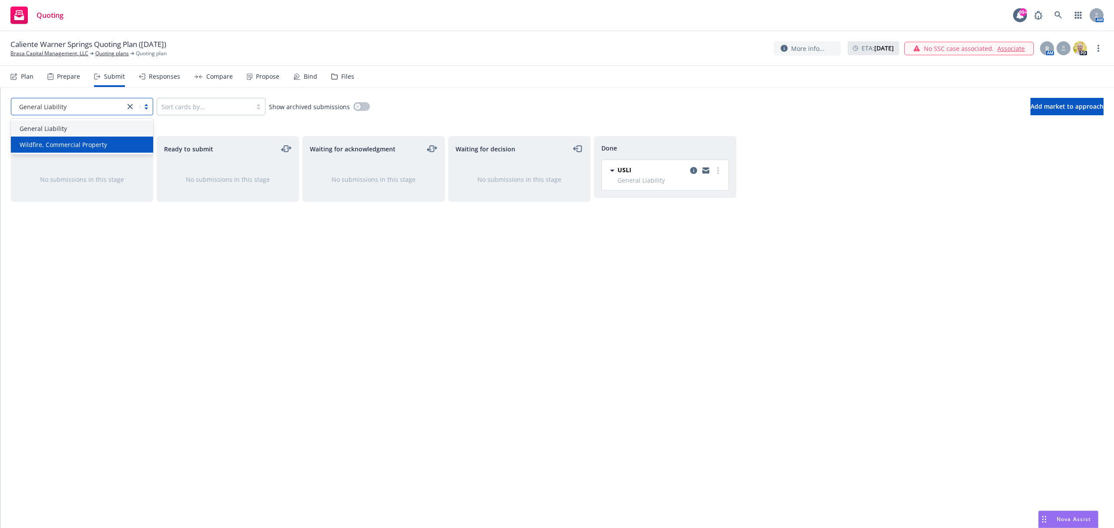
click at [75, 138] on div "Wildfire, Commercial Property" at bounding box center [82, 145] width 142 height 16
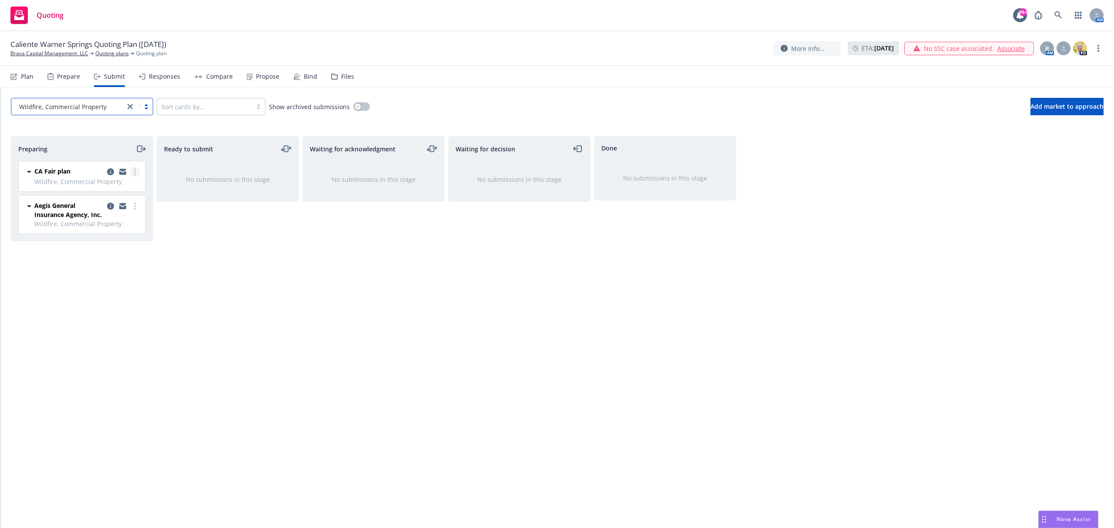
click at [134, 171] on icon "more" at bounding box center [135, 171] width 2 height 7
click at [121, 243] on span "Add accepted decision" at bounding box center [95, 242] width 87 height 8
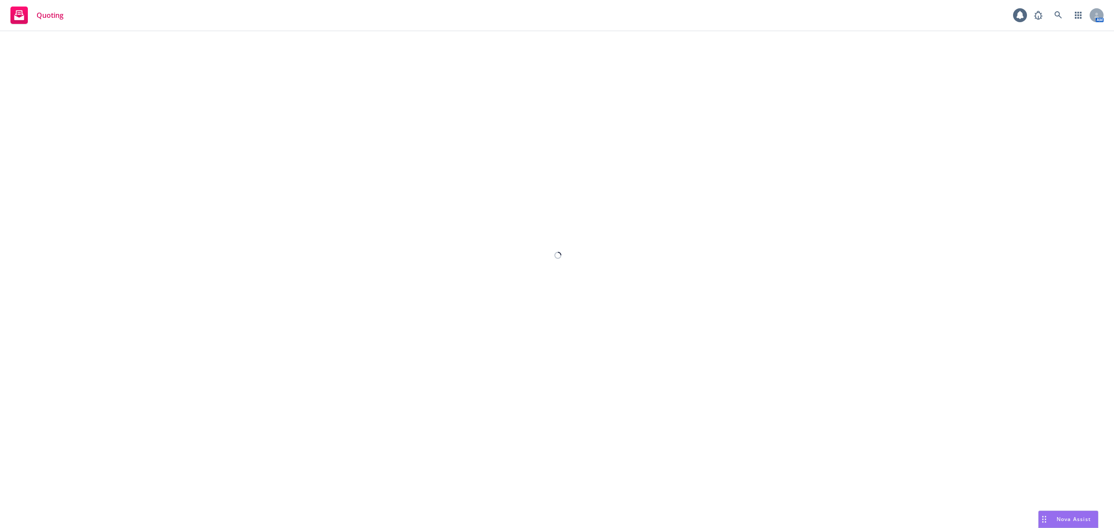
select select "12"
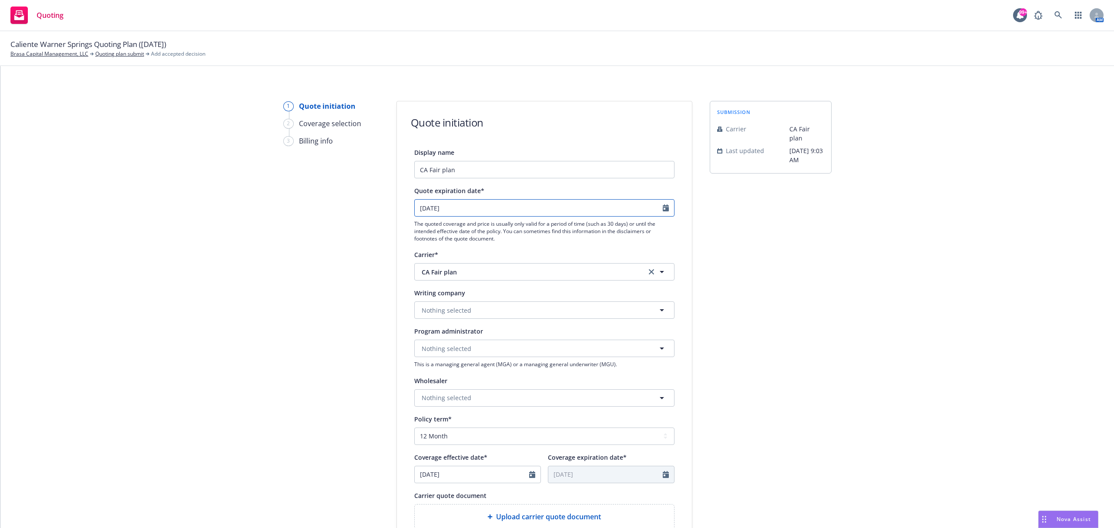
click at [486, 208] on input "[DATE]" at bounding box center [539, 208] width 248 height 17
select select "9"
click at [474, 260] on span "4" at bounding box center [478, 259] width 12 height 11
type input "[DATE]"
click at [451, 316] on button "Nothing selected" at bounding box center [544, 310] width 260 height 17
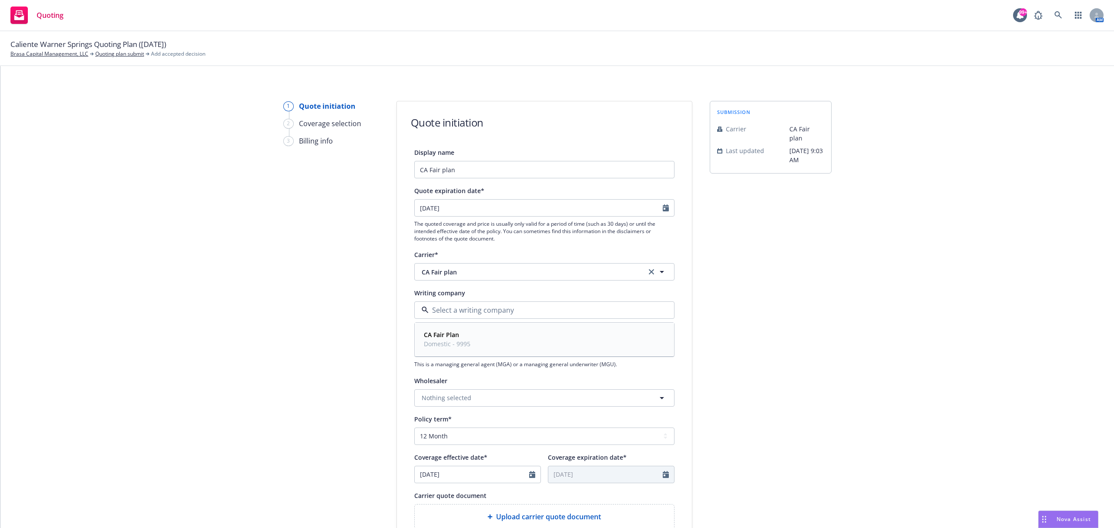
click at [455, 334] on span "CA Fair Plan" at bounding box center [447, 334] width 47 height 9
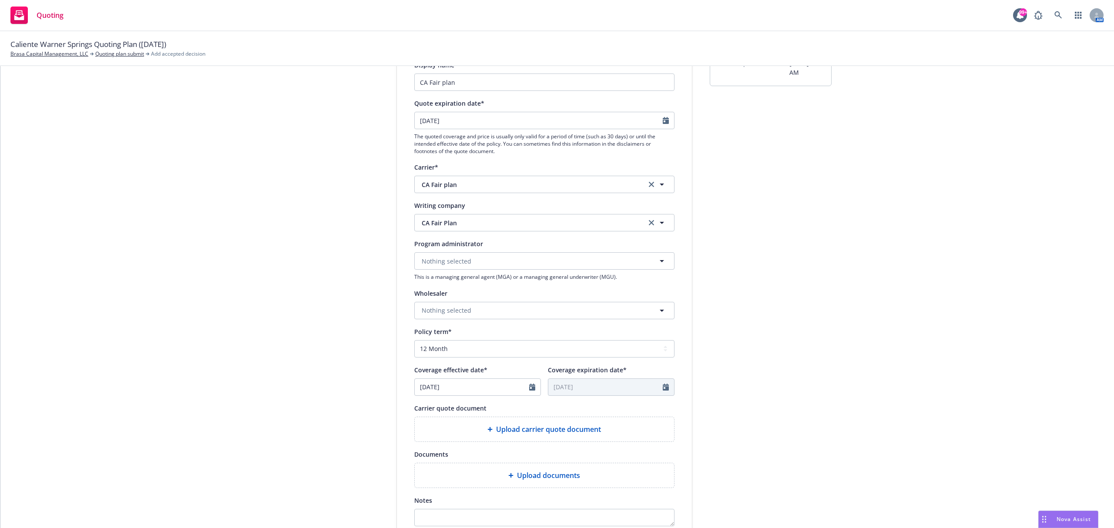
scroll to position [116, 0]
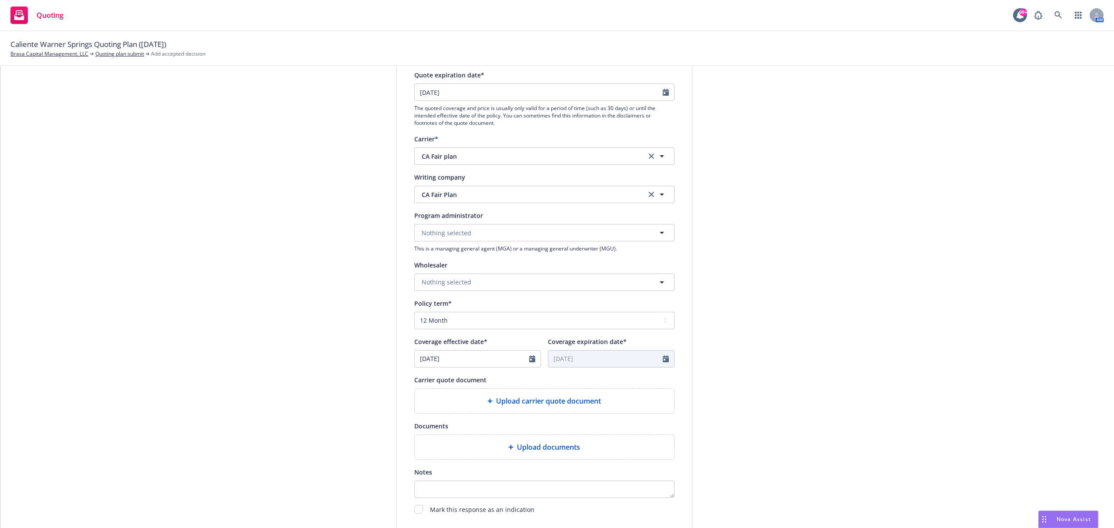
click at [462, 367] on div "[DATE]" at bounding box center [477, 358] width 127 height 17
click at [465, 364] on div "[DATE]" at bounding box center [477, 358] width 127 height 17
select select "8"
click at [433, 448] on span "18" at bounding box center [439, 449] width 13 height 11
type input "[DATE]"
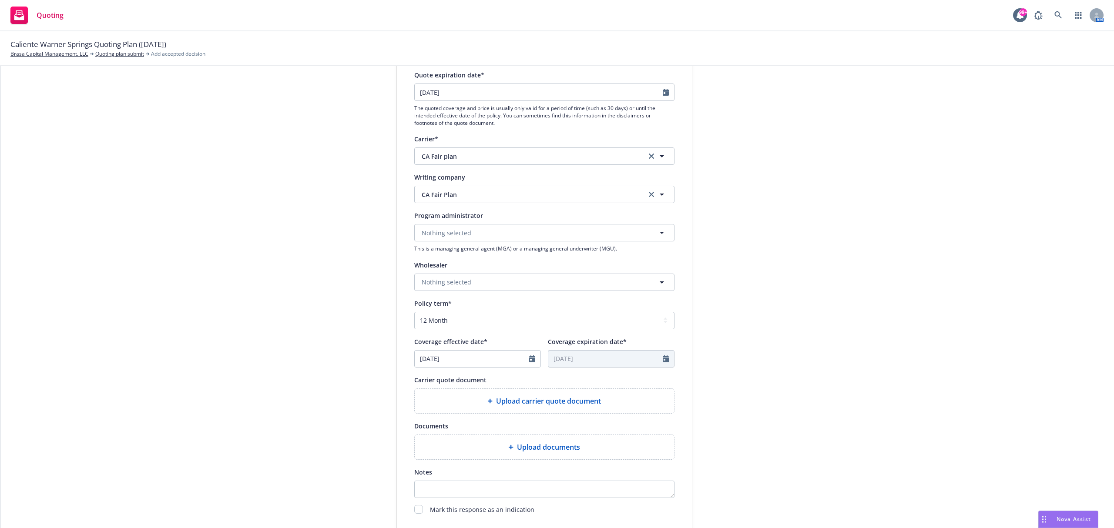
type input "[DATE]"
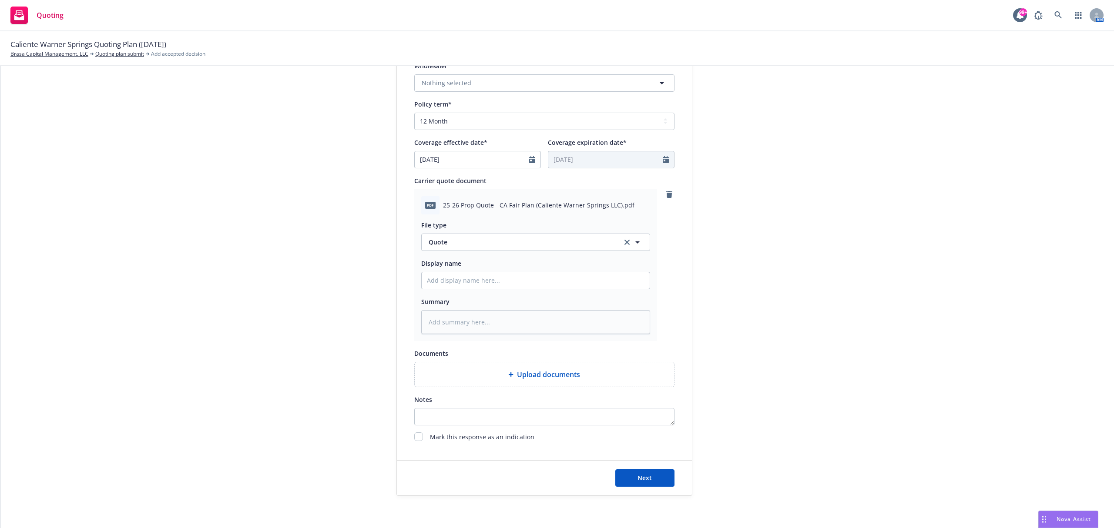
scroll to position [339, 0]
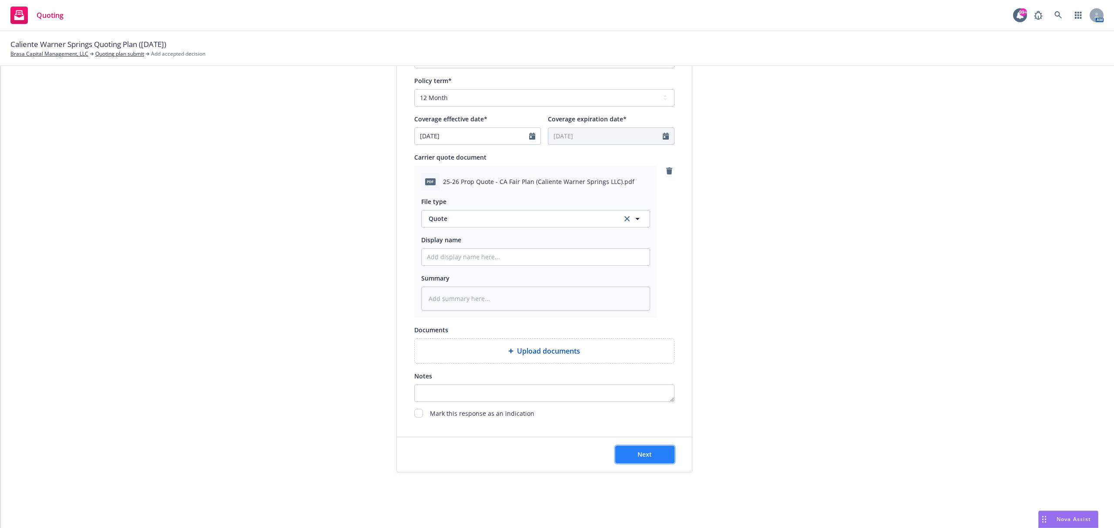
click at [629, 455] on button "Next" at bounding box center [644, 454] width 59 height 17
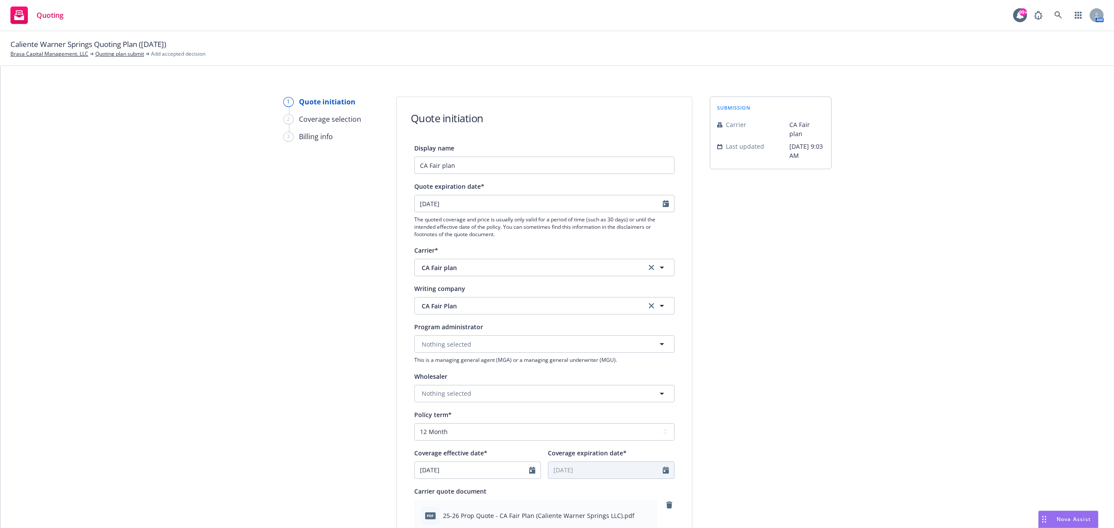
scroll to position [0, 0]
type textarea "x"
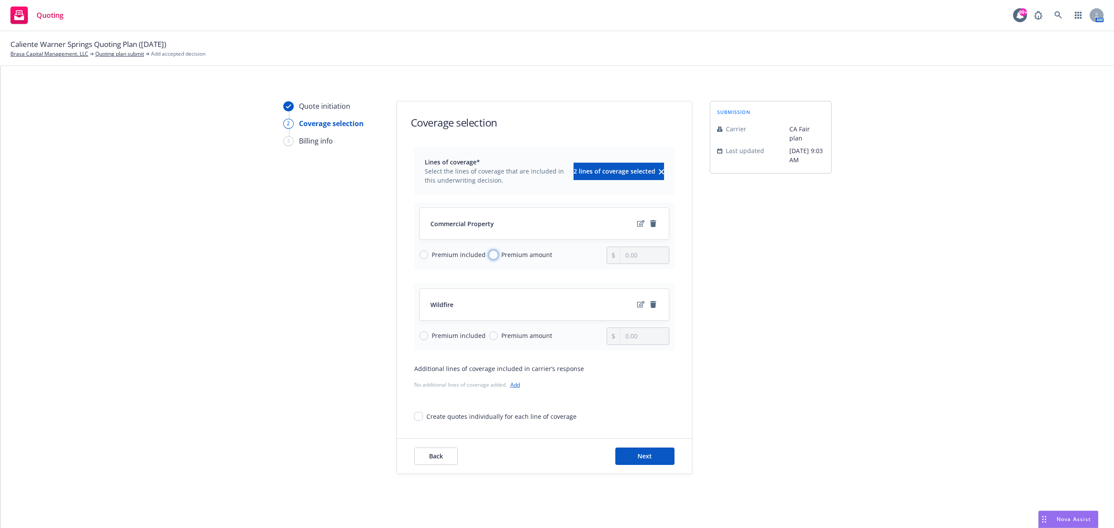
click at [489, 254] on input "Premium amount" at bounding box center [493, 255] width 9 height 9
radio input "true"
type input "0.00"
click at [447, 467] on div "Back Next" at bounding box center [544, 456] width 295 height 35
click at [443, 463] on button "Back" at bounding box center [436, 456] width 44 height 17
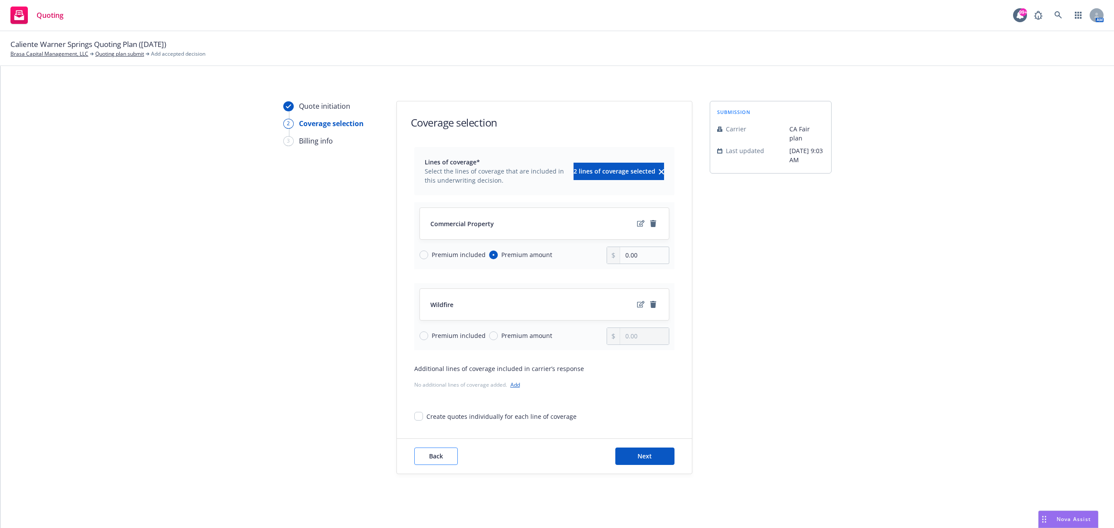
type textarea "x"
select select "12"
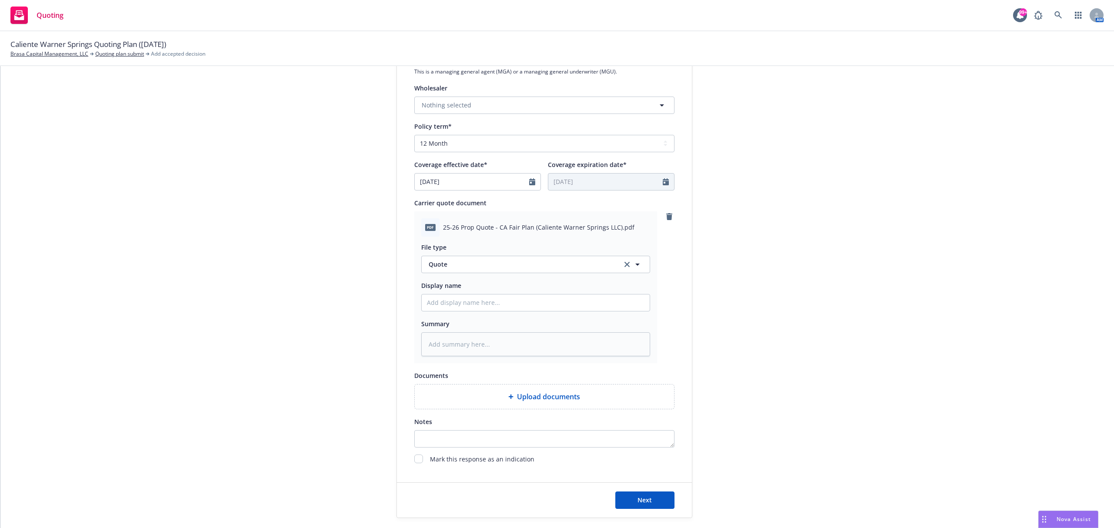
scroll to position [339, 0]
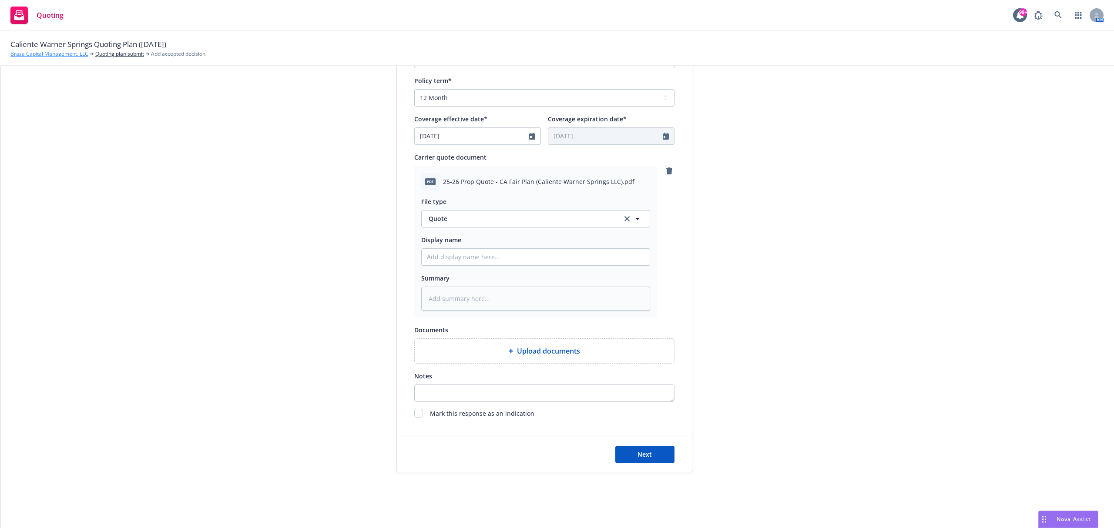
click at [55, 55] on link "Brasa Capital Management, LLC" at bounding box center [49, 54] width 78 height 8
click at [121, 56] on link "Quoting plan submit" at bounding box center [119, 54] width 49 height 8
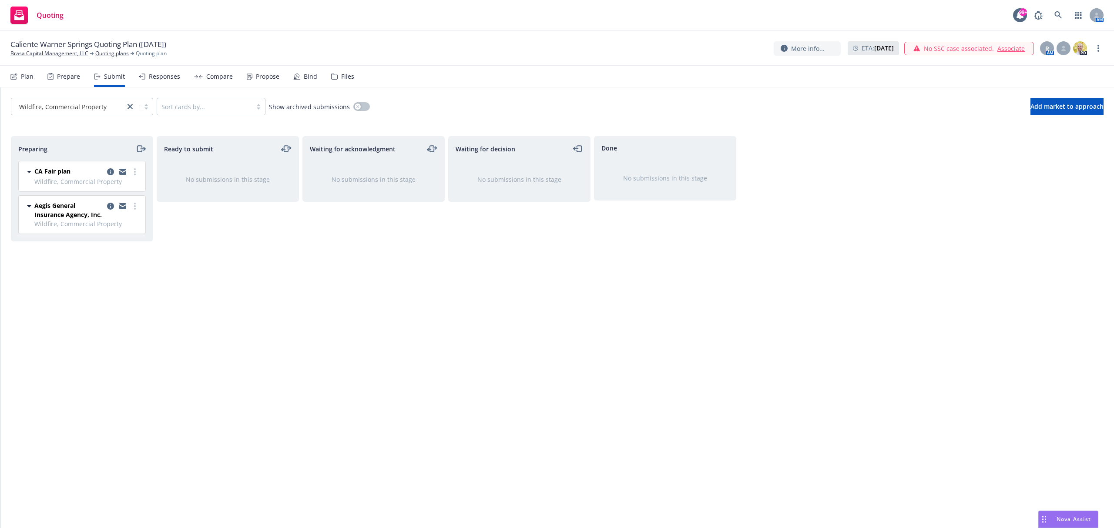
click at [20, 78] on div "Plan" at bounding box center [21, 76] width 23 height 21
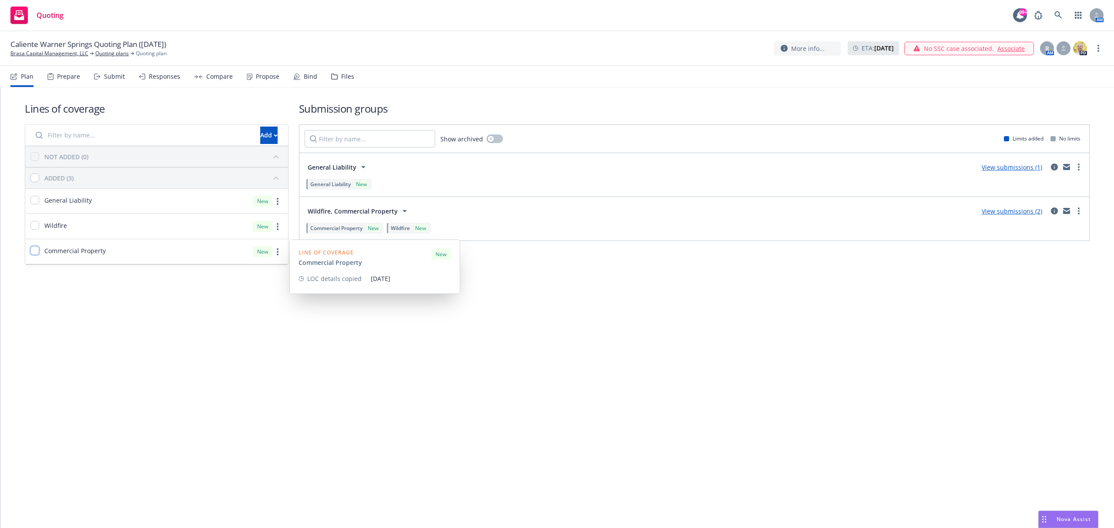
click at [32, 250] on input "checkbox" at bounding box center [34, 250] width 9 height 9
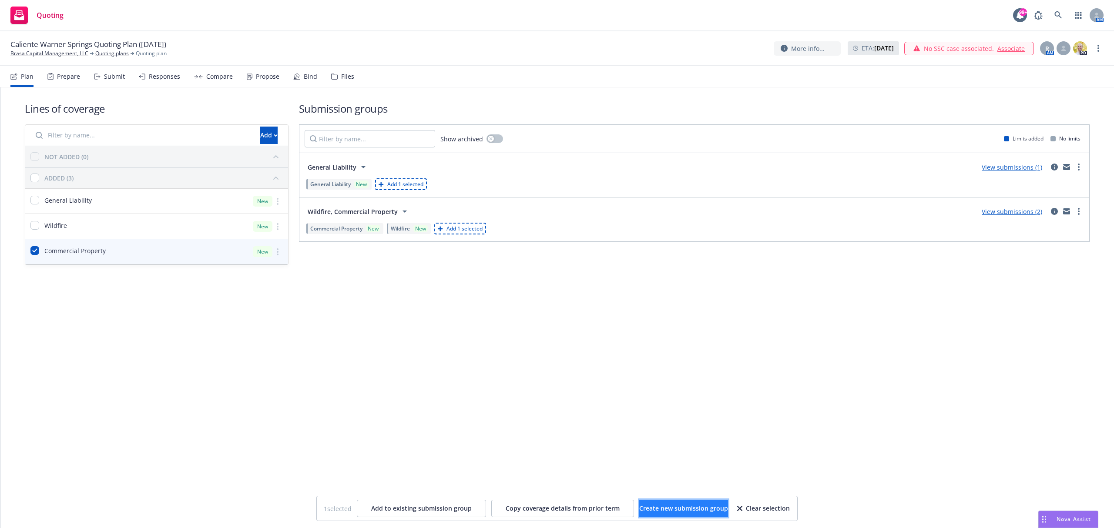
click at [668, 514] on button "Create new submission group" at bounding box center [683, 508] width 89 height 17
checkbox input "false"
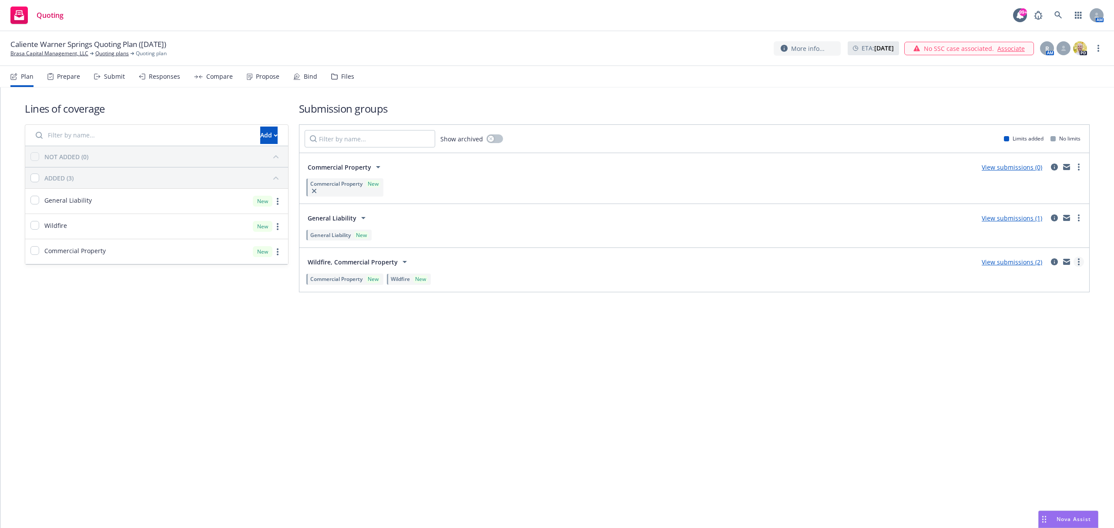
click at [1078, 263] on icon "more" at bounding box center [1079, 262] width 2 height 7
click at [409, 281] on span "Wildfire" at bounding box center [400, 279] width 19 height 7
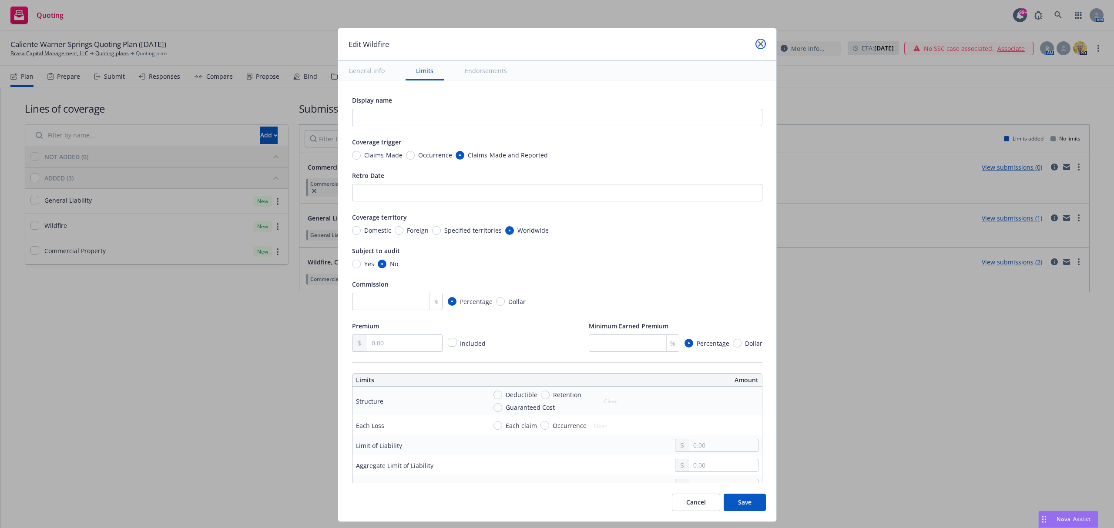
click at [756, 45] on link "close" at bounding box center [761, 44] width 10 height 10
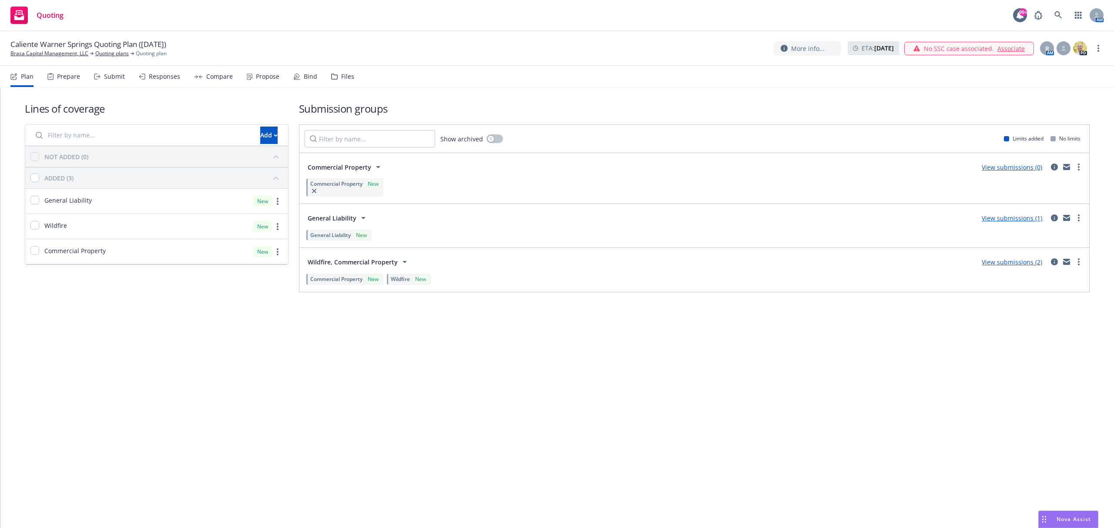
click at [364, 281] on span "New" at bounding box center [372, 279] width 18 height 7
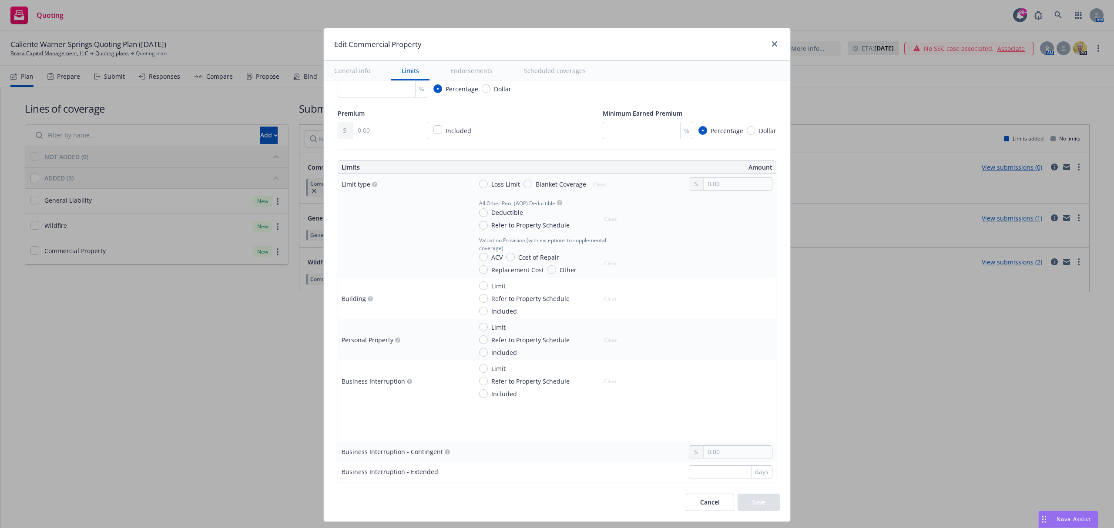
scroll to position [174, 0]
click at [773, 44] on icon "close" at bounding box center [774, 43] width 5 height 5
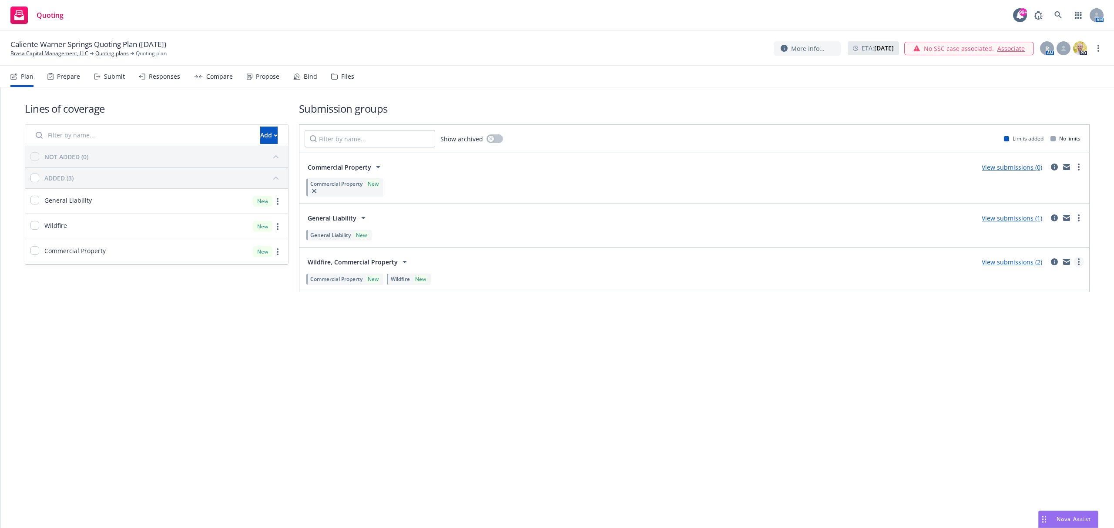
click at [1079, 263] on circle "more" at bounding box center [1079, 262] width 2 height 2
click at [1050, 286] on span "View more details" at bounding box center [1028, 284] width 73 height 8
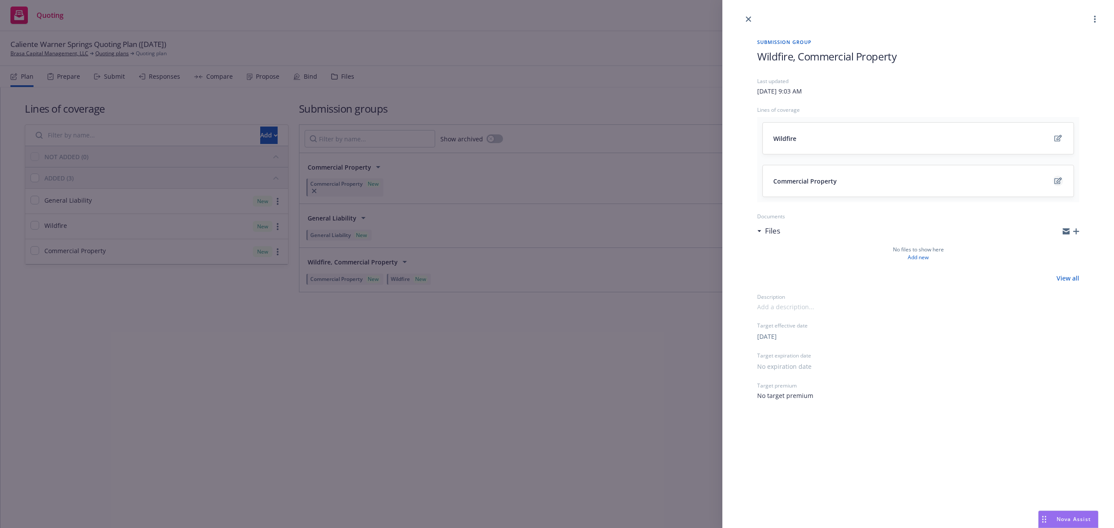
click at [1057, 185] on link "edit" at bounding box center [1058, 181] width 10 height 10
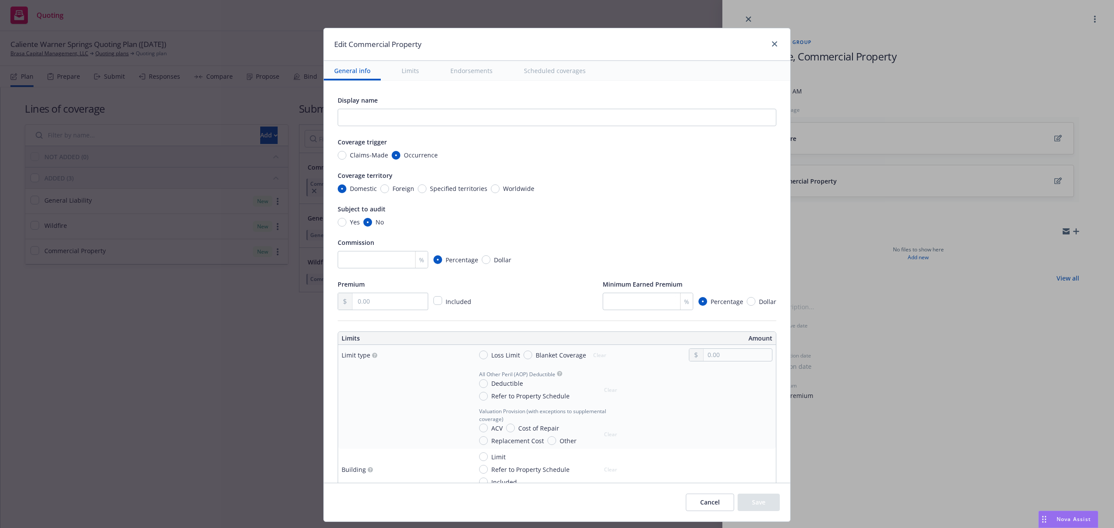
click at [721, 498] on button "Cancel" at bounding box center [710, 502] width 48 height 17
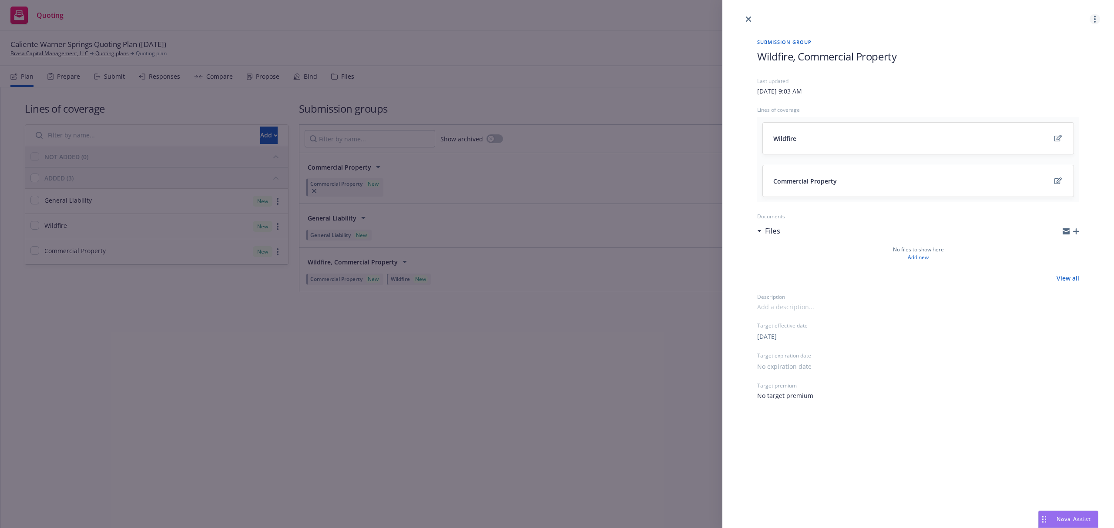
click at [1095, 18] on circle "more" at bounding box center [1095, 19] width 2 height 2
click at [1066, 57] on span "View submissions" at bounding box center [1059, 58] width 73 height 8
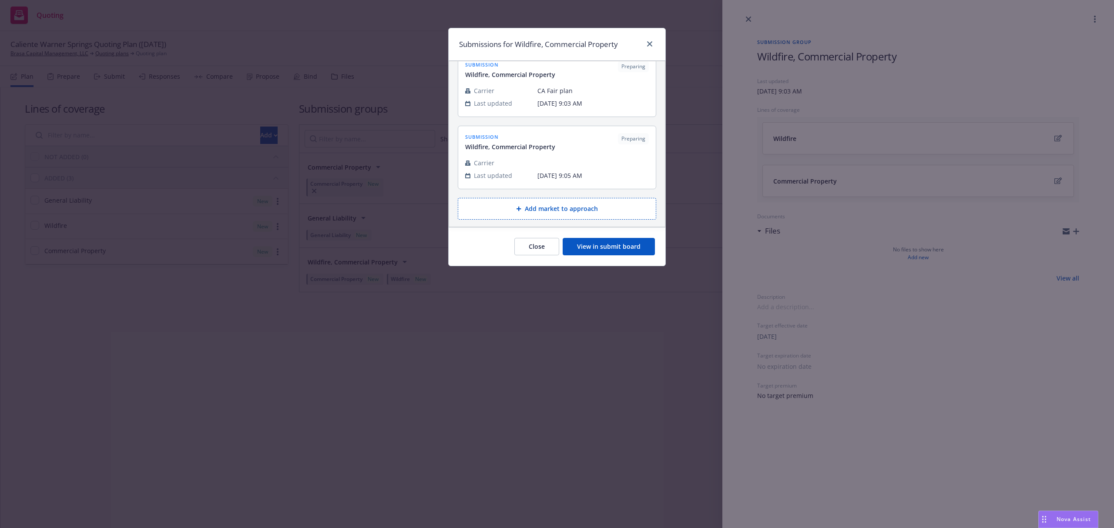
scroll to position [19, 0]
click at [645, 39] on div at bounding box center [648, 44] width 14 height 11
click at [649, 45] on icon "close" at bounding box center [649, 43] width 5 height 5
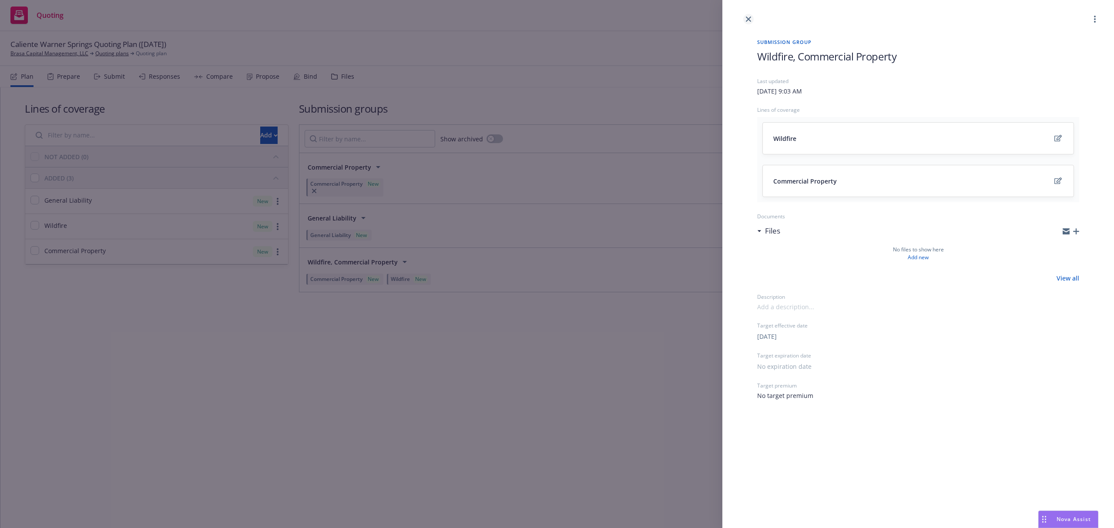
click at [749, 17] on icon "close" at bounding box center [748, 19] width 5 height 5
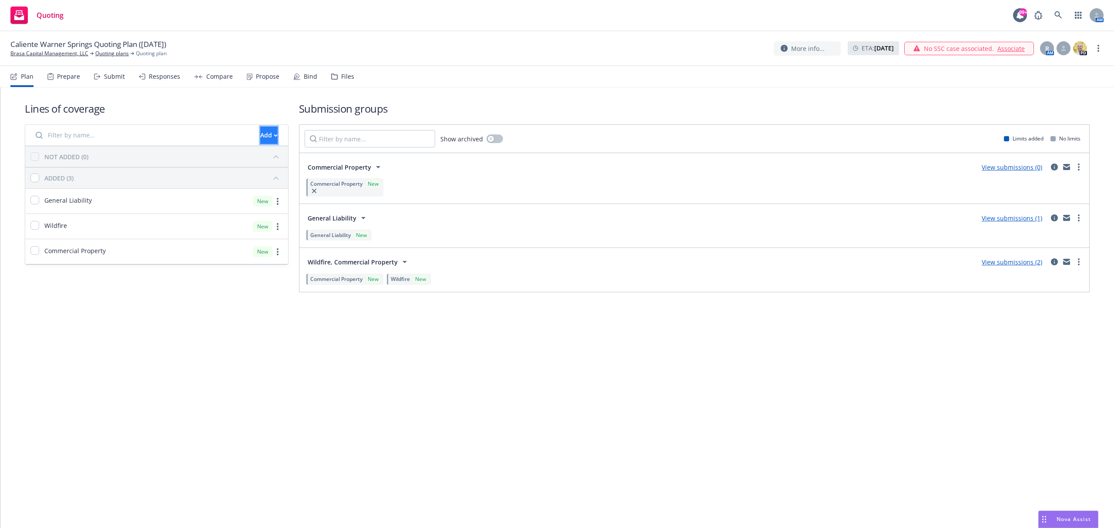
click at [260, 135] on div "Add" at bounding box center [268, 135] width 17 height 17
click at [287, 317] on div "Lines of coverage Add NOT ADDED (0) ADDED (3) General Liability New Wildfire Ne…" at bounding box center [557, 208] width 1114 height 243
click at [1055, 263] on icon "circleInformation" at bounding box center [1054, 262] width 7 height 7
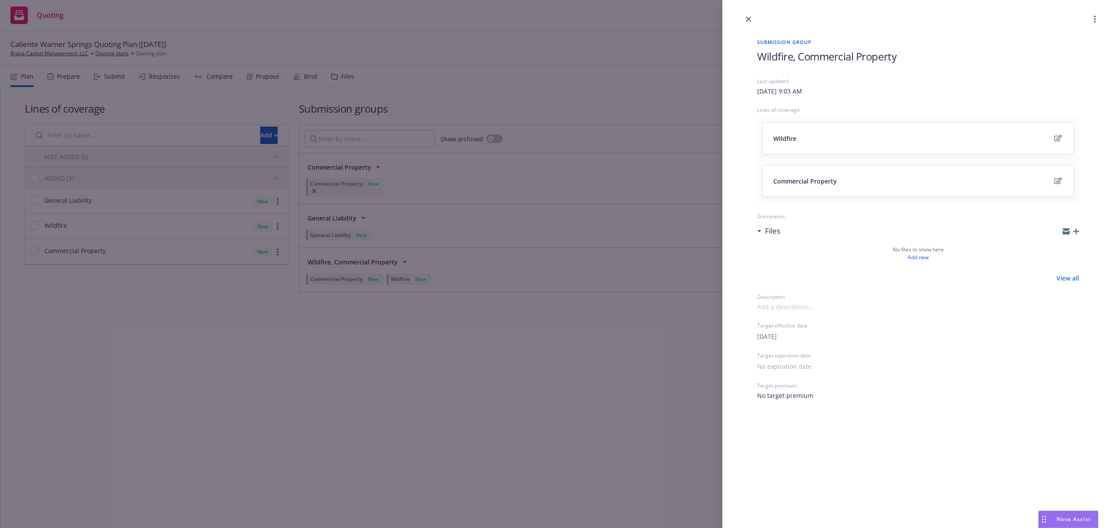
click at [743, 21] on div at bounding box center [919, 12] width 392 height 24
click at [751, 18] on icon "close" at bounding box center [748, 19] width 5 height 5
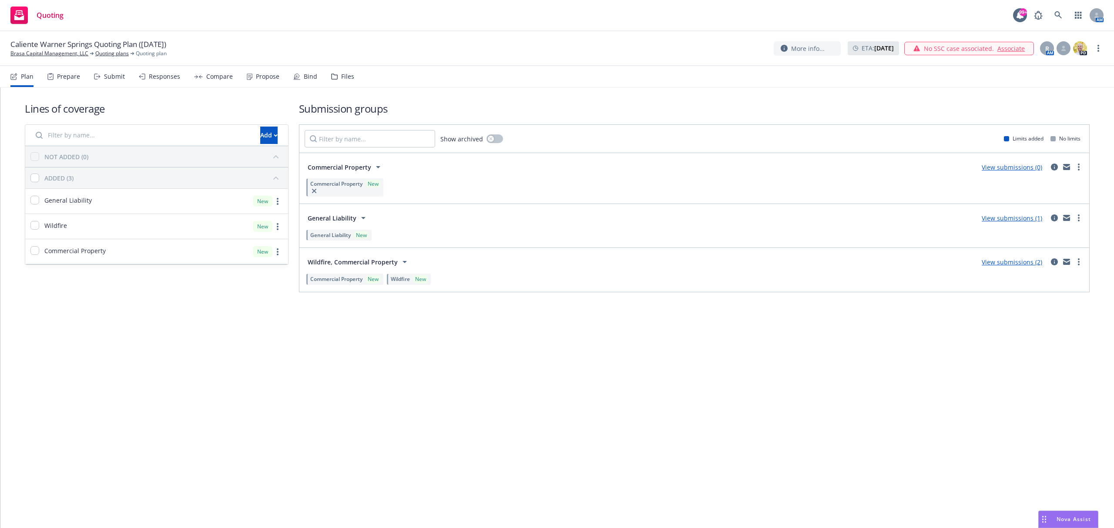
click at [108, 75] on div "Submit" at bounding box center [114, 76] width 21 height 7
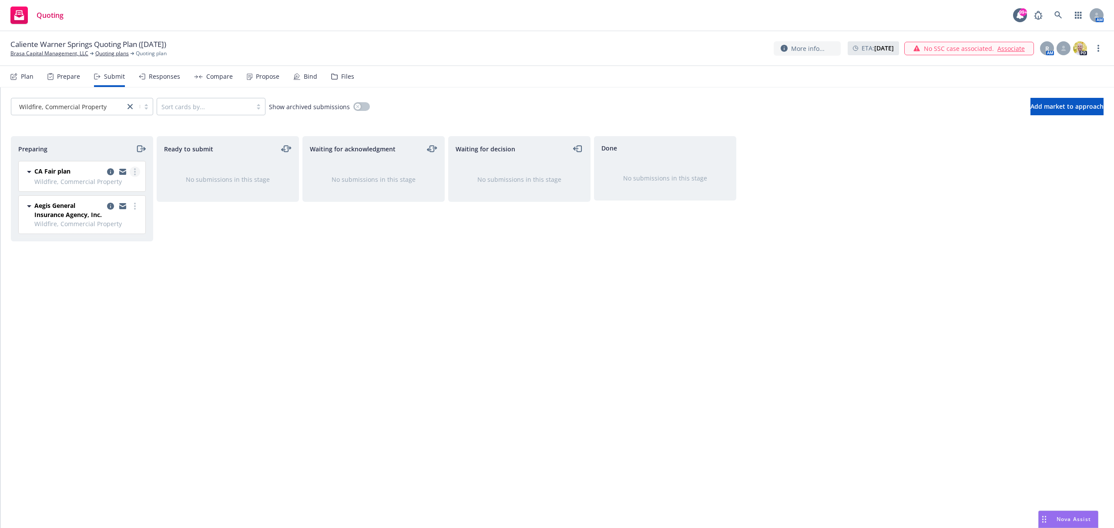
click at [135, 176] on link "more" at bounding box center [135, 172] width 10 height 10
click at [205, 252] on div "Ready to submit No submissions in this stage" at bounding box center [228, 323] width 142 height 374
click at [108, 173] on icon "copy logging email" at bounding box center [110, 171] width 7 height 7
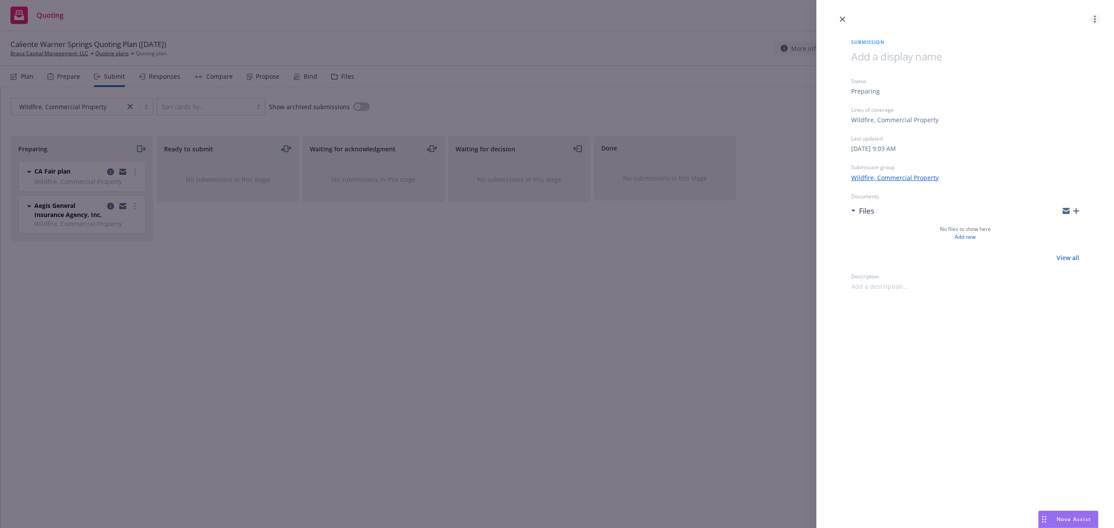
click at [1097, 20] on link "more" at bounding box center [1095, 19] width 10 height 10
click at [1066, 58] on span "Archive submission" at bounding box center [1061, 58] width 78 height 8
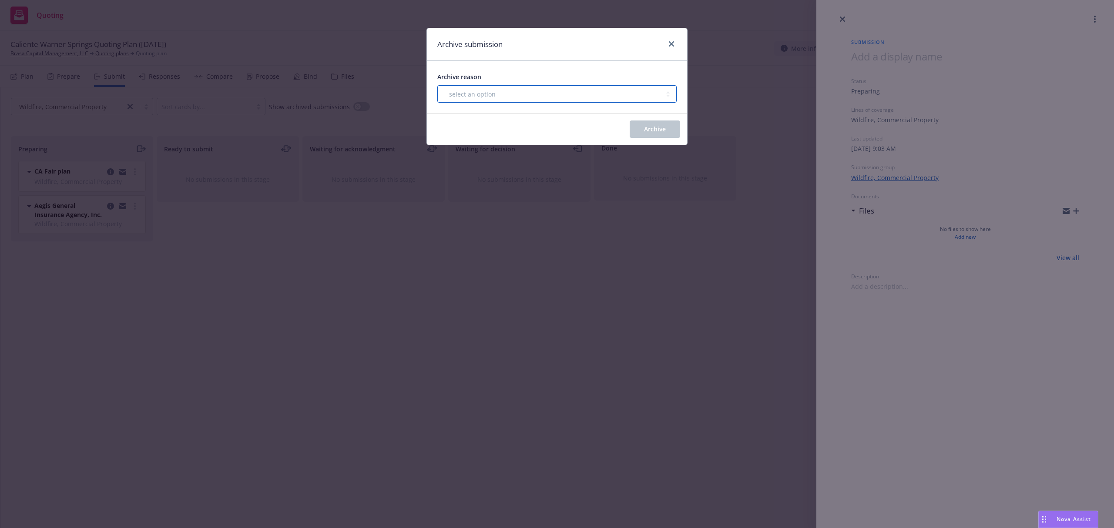
drag, startPoint x: 546, startPoint y: 98, endPoint x: 545, endPoint y: 103, distance: 4.4
click at [546, 98] on select "-- select an option -- Carrier unresponsive Client decided not to proceed with …" at bounding box center [556, 93] width 239 height 17
select select "MADE_BY_MISTAKE"
click at [437, 86] on select "-- select an option -- Carrier unresponsive Client decided not to proceed with …" at bounding box center [556, 93] width 239 height 17
click at [646, 129] on span "Archive" at bounding box center [655, 129] width 22 height 8
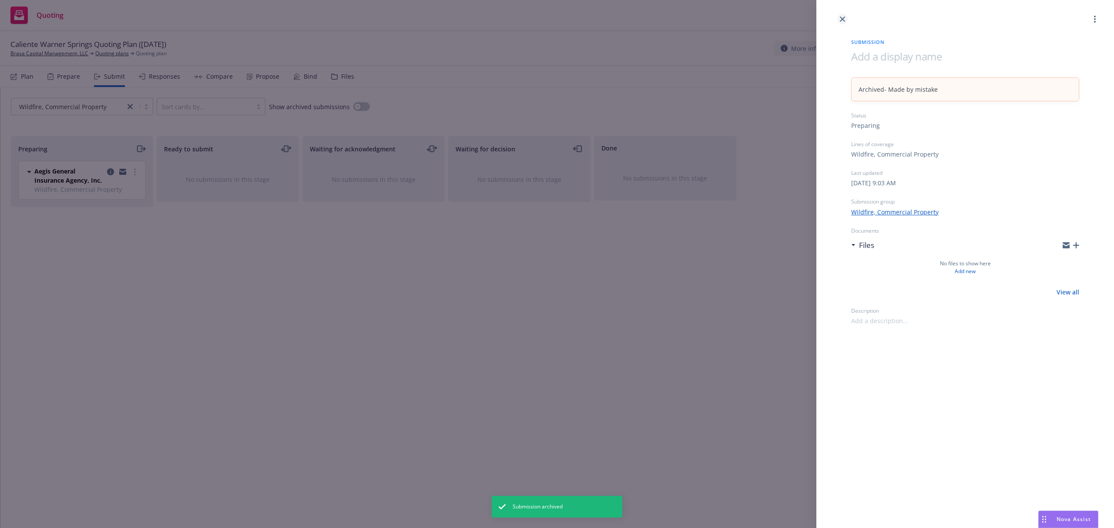
click at [843, 19] on icon "close" at bounding box center [842, 19] width 5 height 5
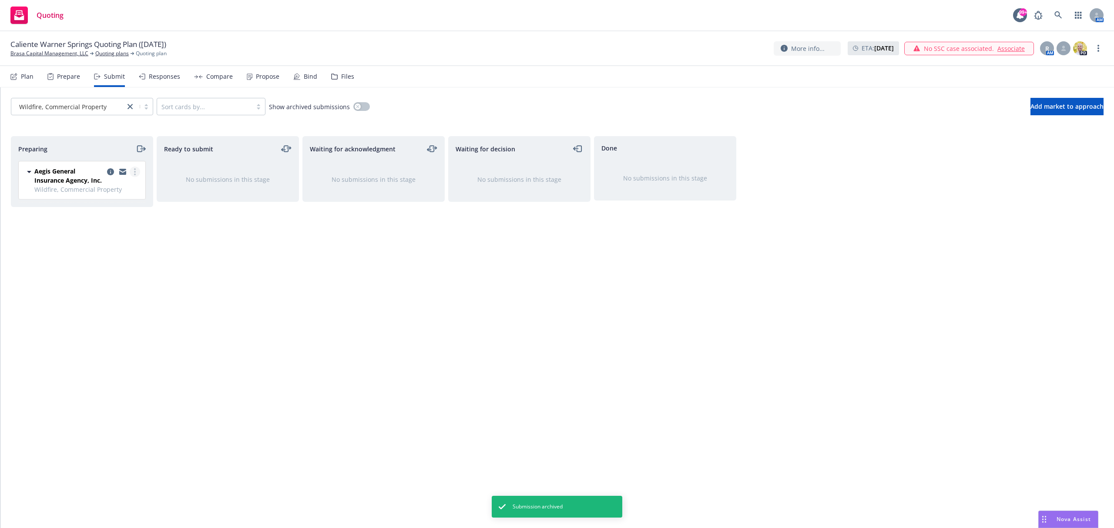
click at [134, 173] on circle "more" at bounding box center [135, 172] width 2 height 2
click at [108, 170] on icon "copy logging email" at bounding box center [110, 171] width 7 height 7
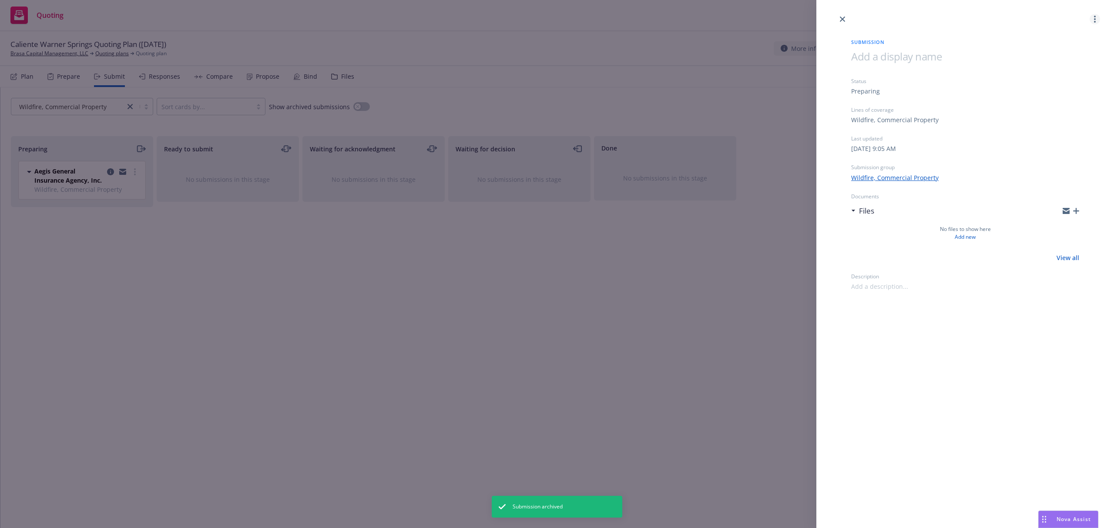
click at [1093, 16] on link "more" at bounding box center [1095, 19] width 10 height 10
click at [1062, 56] on span "Archive submission" at bounding box center [1061, 58] width 78 height 8
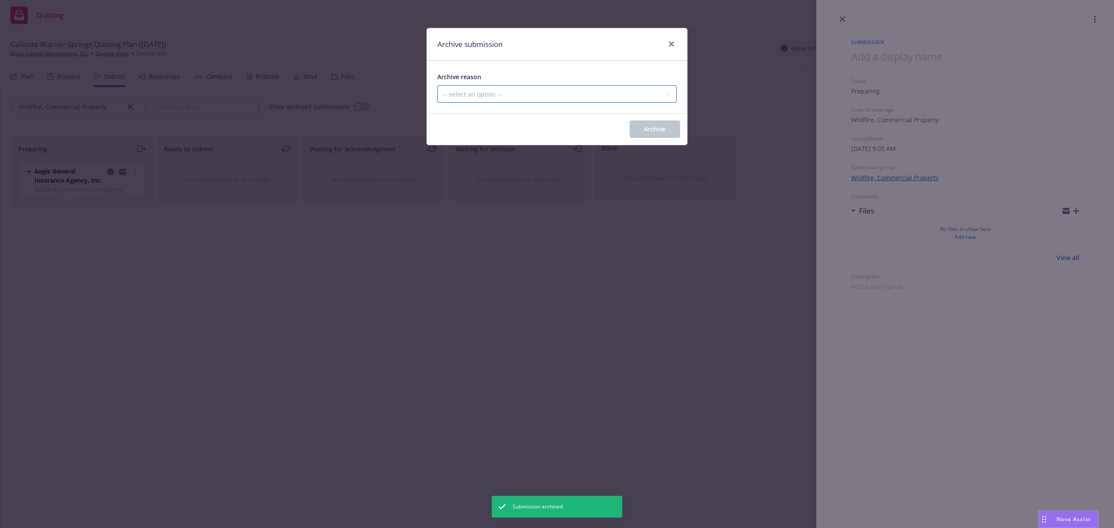
click at [570, 90] on select "-- select an option -- Carrier unresponsive Client decided not to proceed with …" at bounding box center [556, 93] width 239 height 17
select select "MADE_BY_MISTAKE"
click at [437, 86] on select "-- select an option -- Carrier unresponsive Client decided not to proceed with …" at bounding box center [556, 93] width 239 height 17
click at [652, 126] on span "Archive" at bounding box center [655, 129] width 22 height 8
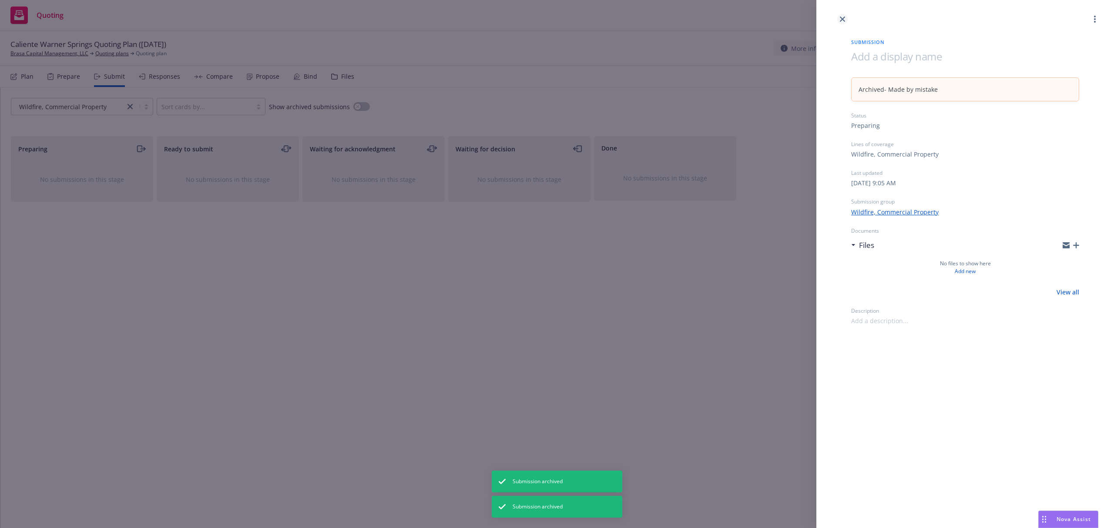
click at [845, 22] on link "close" at bounding box center [842, 19] width 10 height 10
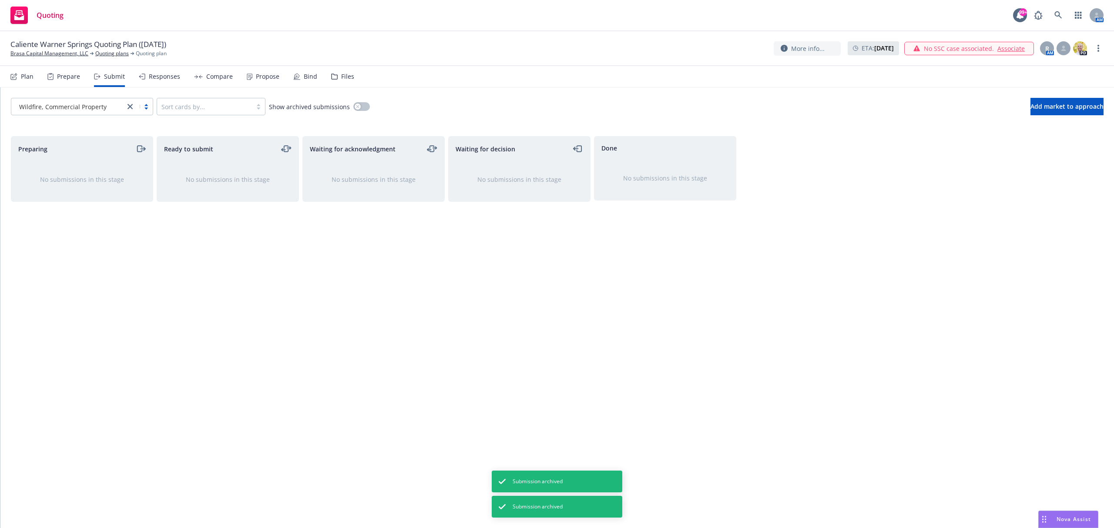
click at [63, 77] on div "Prepare" at bounding box center [68, 76] width 23 height 7
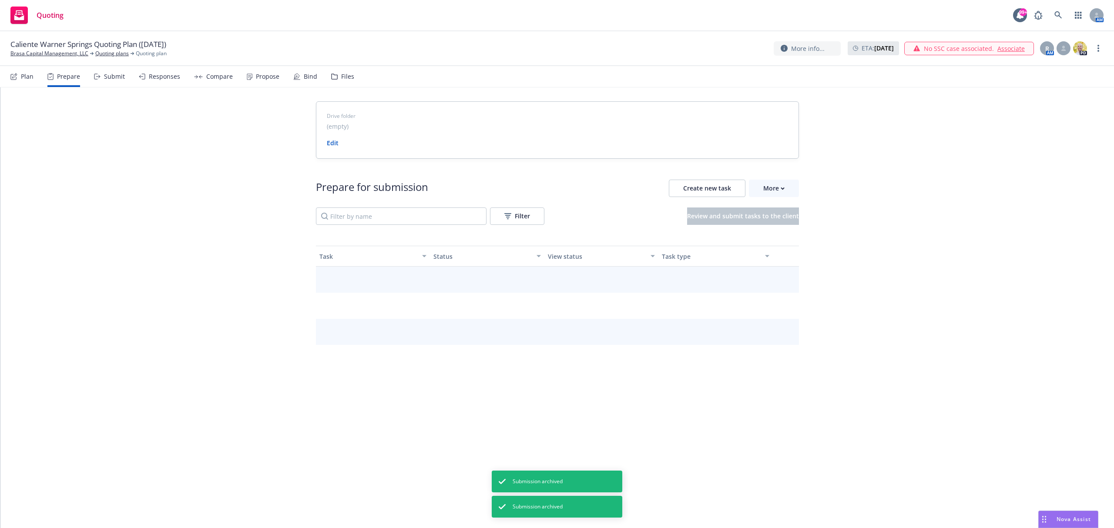
click at [14, 76] on icon at bounding box center [13, 76] width 7 height 7
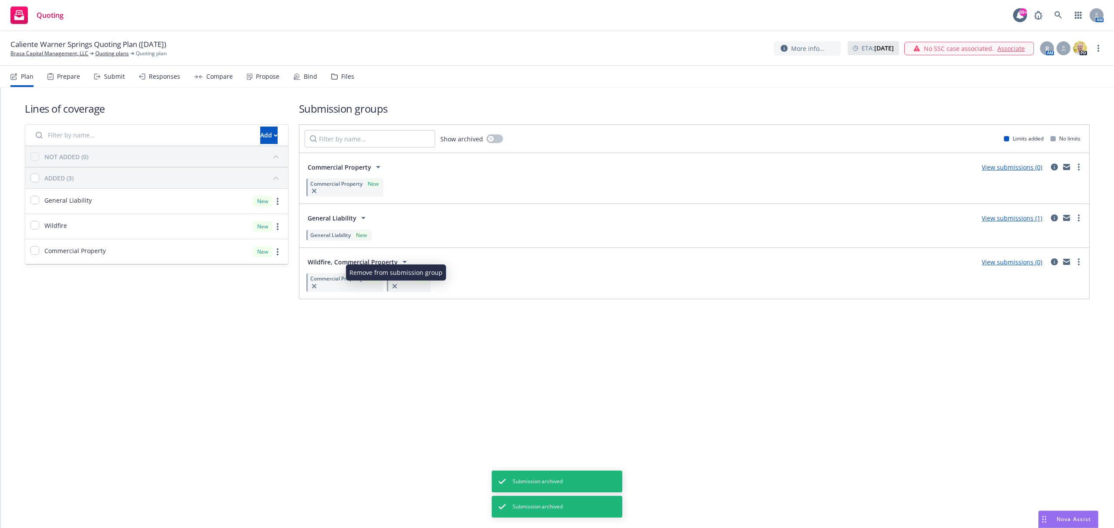
click at [395, 288] on icon "button" at bounding box center [395, 286] width 4 height 4
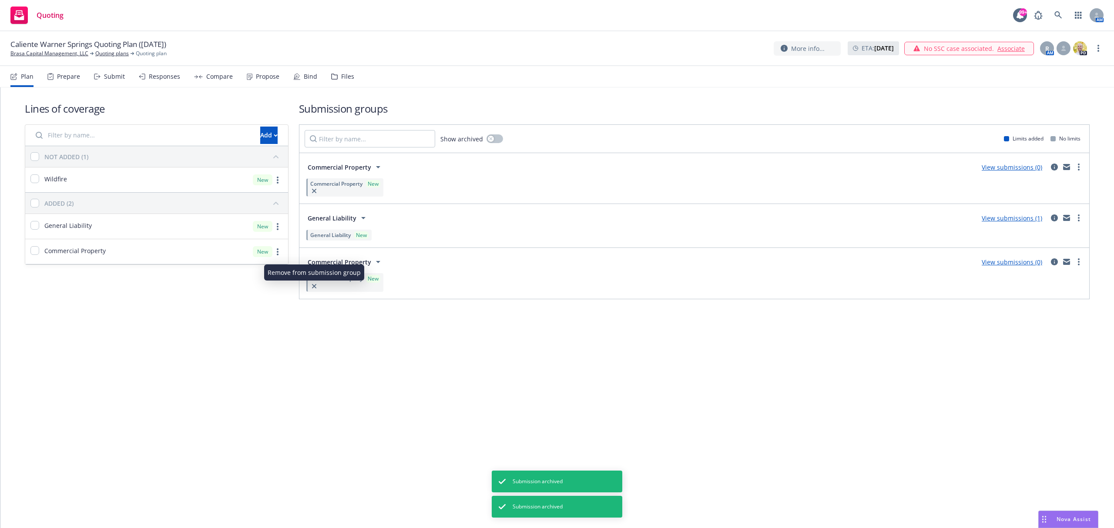
click at [312, 288] on icon "button" at bounding box center [314, 286] width 4 height 4
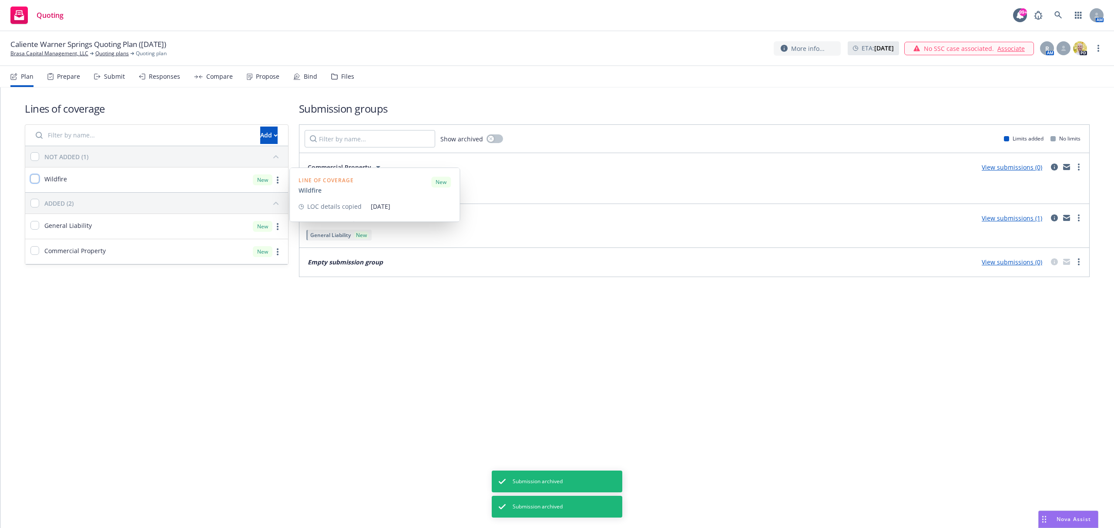
click at [37, 178] on input "checkbox" at bounding box center [34, 179] width 9 height 9
checkbox input "true"
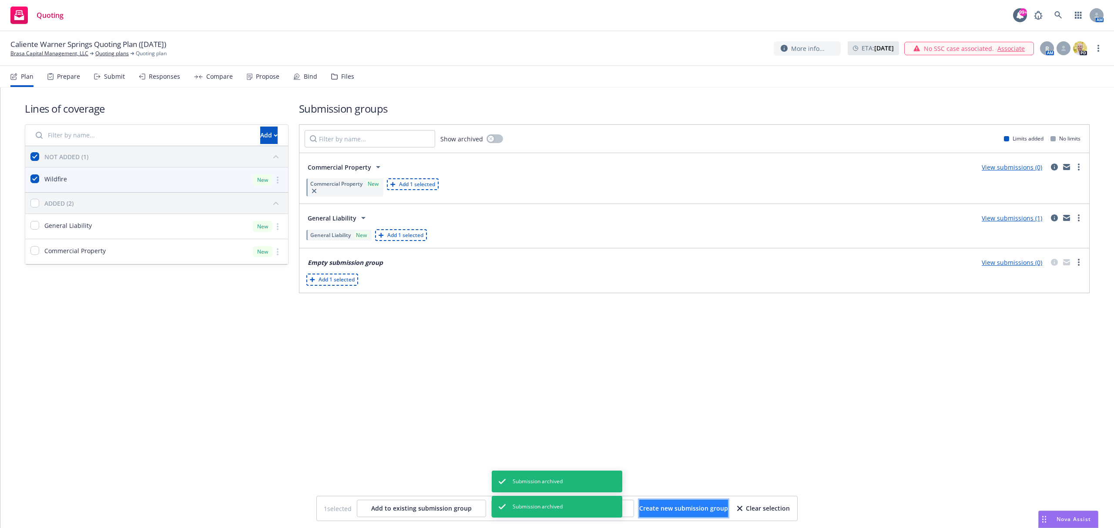
click at [683, 509] on span "Create new submission group" at bounding box center [683, 508] width 89 height 8
checkbox input "false"
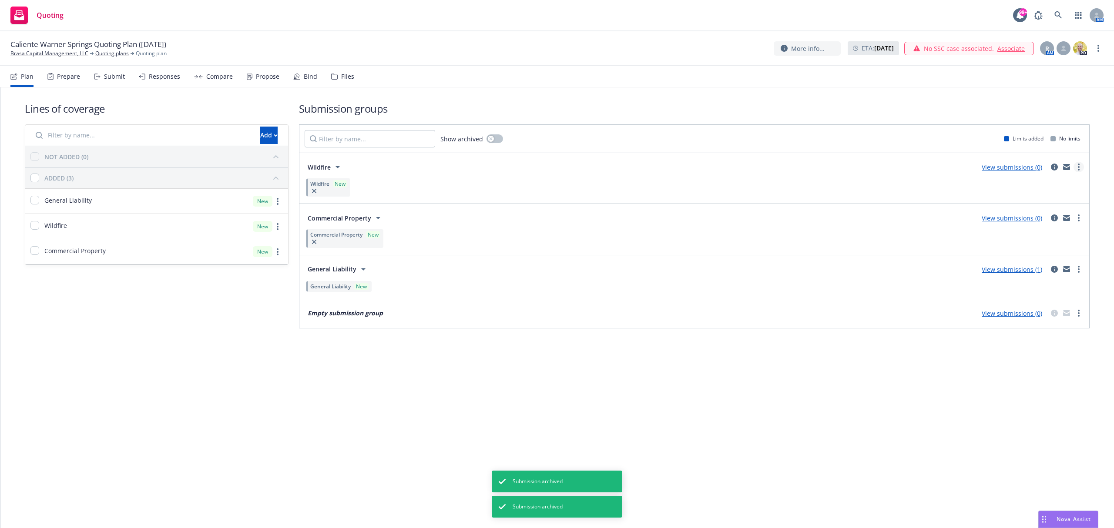
click at [1080, 169] on link "more" at bounding box center [1079, 167] width 10 height 10
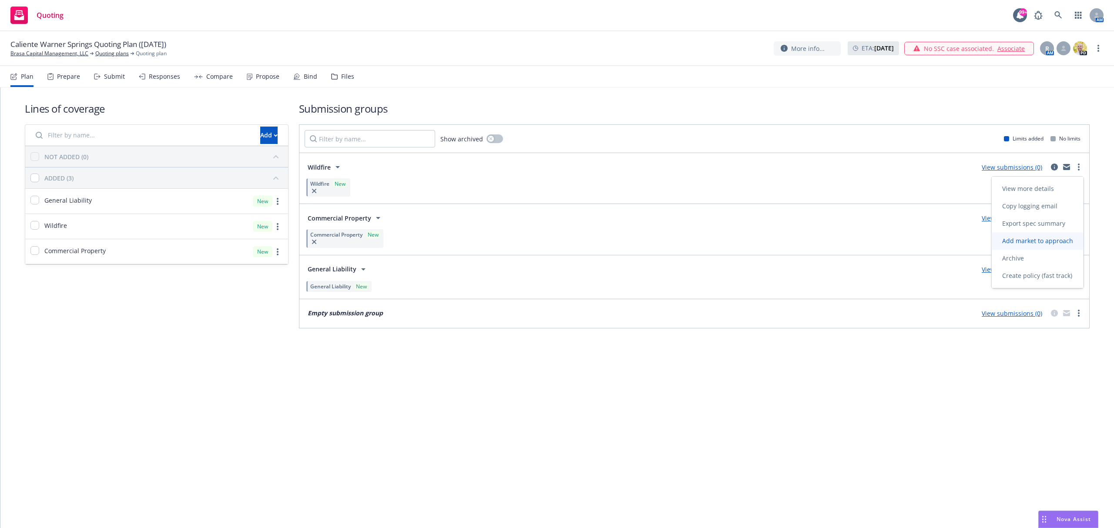
click at [1062, 242] on span "Add market to approach" at bounding box center [1038, 241] width 92 height 8
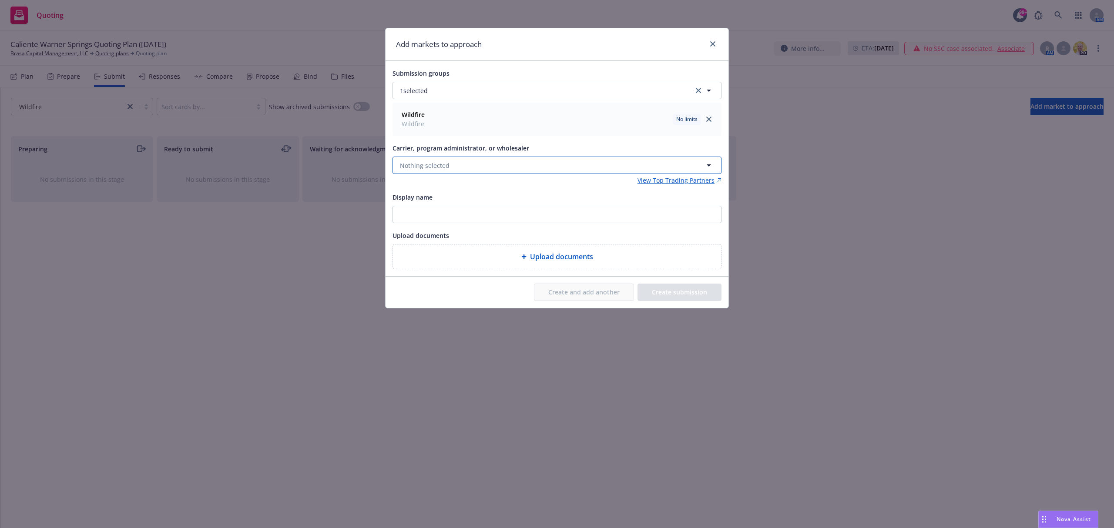
click at [453, 169] on button "Nothing selected" at bounding box center [557, 165] width 329 height 17
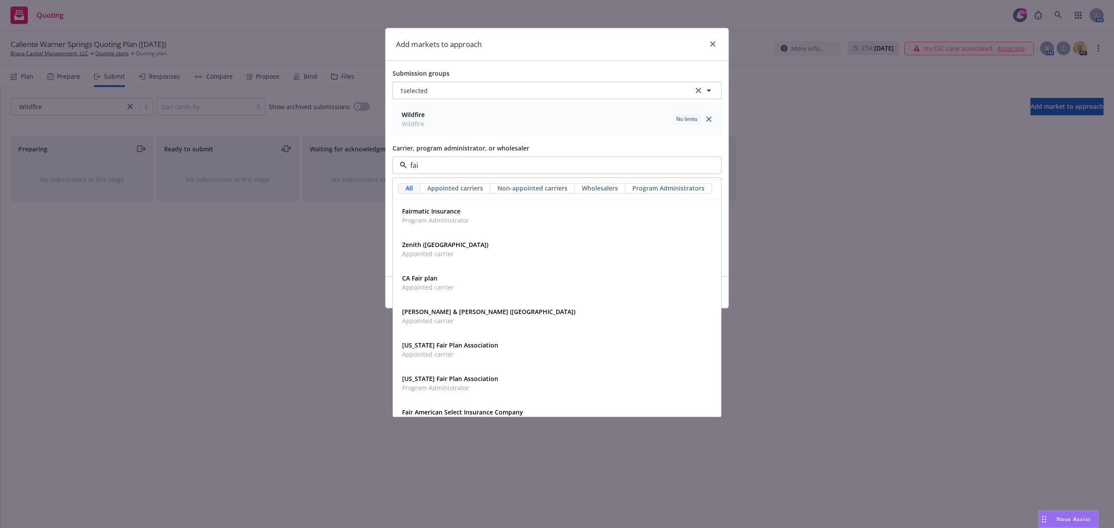
type input "fair"
click at [547, 290] on div "CA Fair plan Appointed carrier" at bounding box center [557, 283] width 317 height 22
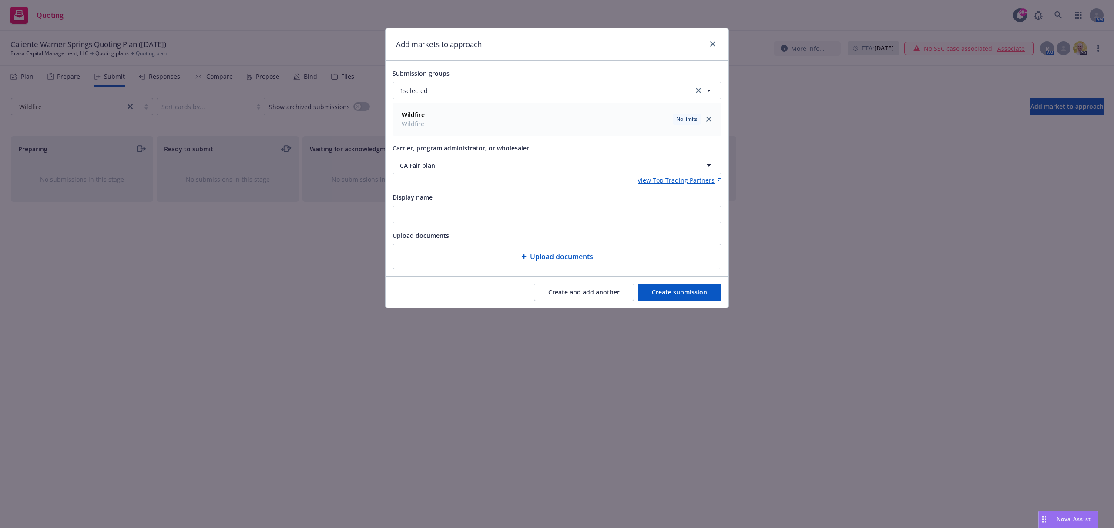
click at [659, 293] on button "Create submission" at bounding box center [680, 292] width 84 height 17
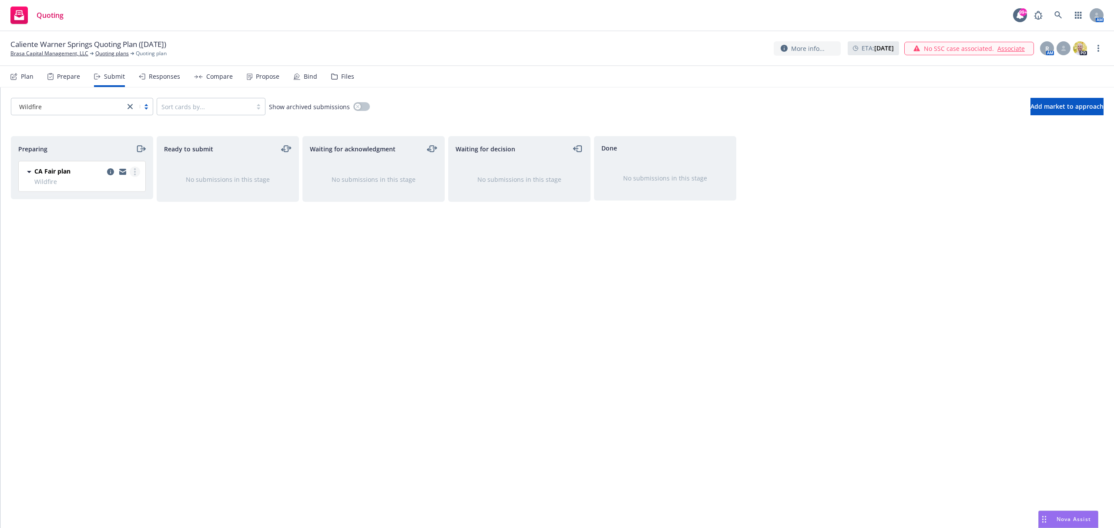
click at [135, 173] on circle "more" at bounding box center [135, 172] width 2 height 2
click at [123, 242] on span "Add accepted decision" at bounding box center [95, 242] width 87 height 8
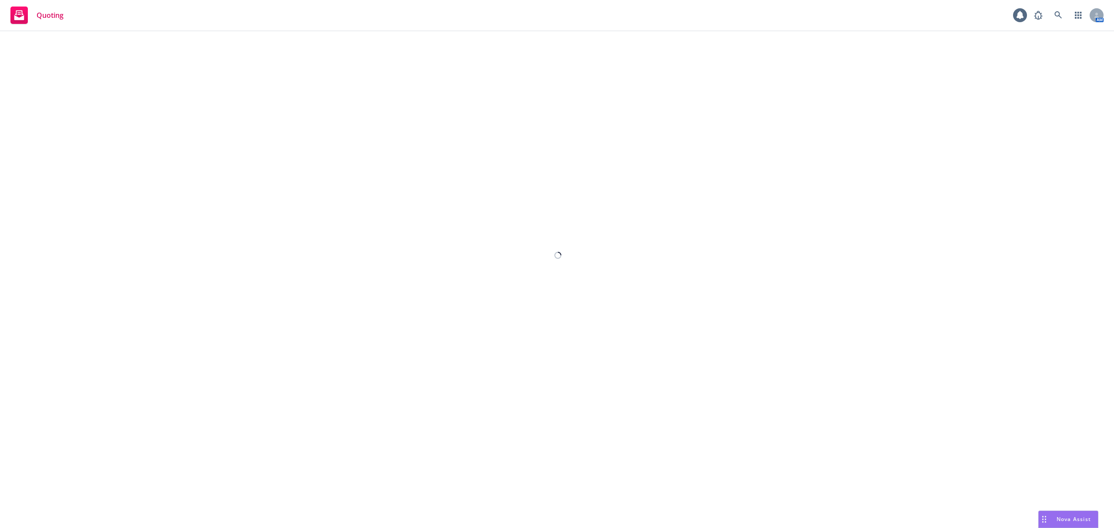
select select "12"
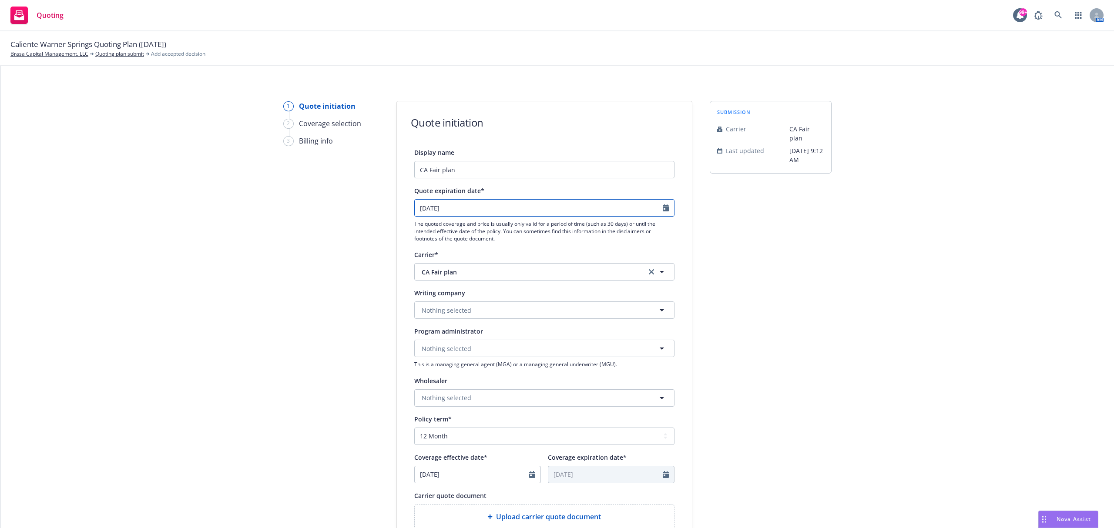
click at [448, 211] on input "[DATE]" at bounding box center [539, 208] width 248 height 17
select select "9"
click at [480, 260] on span "4" at bounding box center [478, 259] width 12 height 11
type input "[DATE]"
click at [454, 310] on span "Nothing selected" at bounding box center [447, 310] width 50 height 9
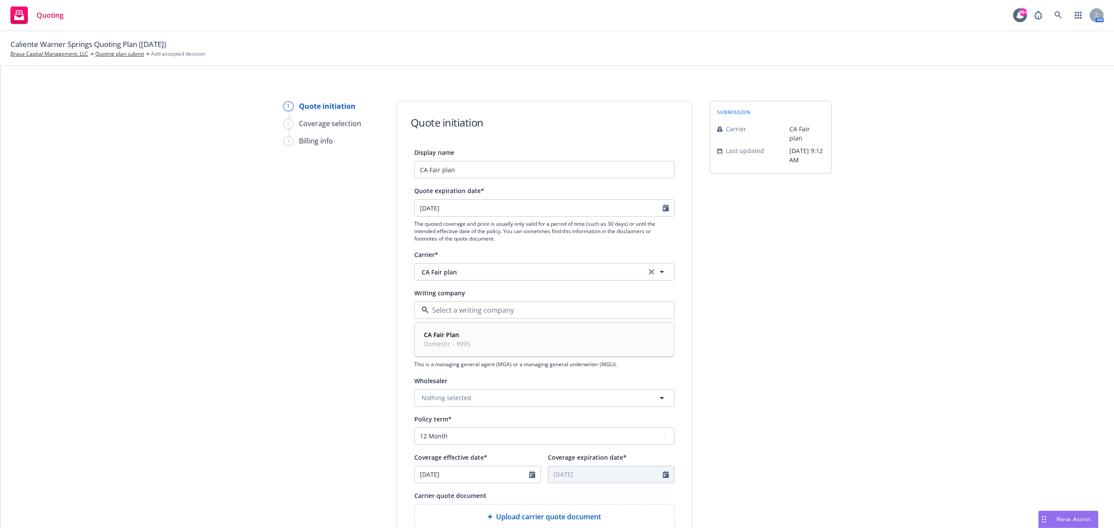
click at [461, 341] on span "Domestic - 9995" at bounding box center [447, 344] width 47 height 9
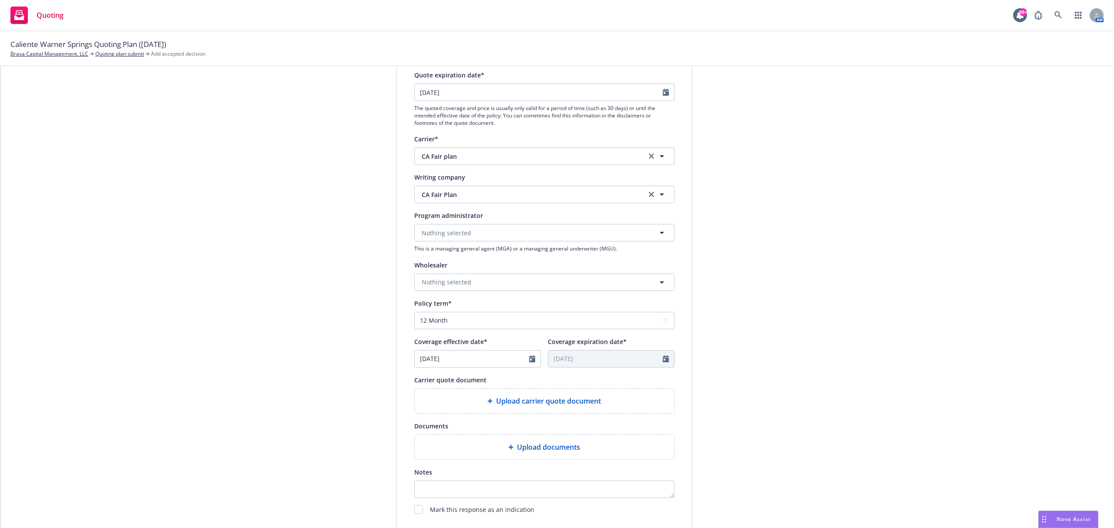
scroll to position [174, 0]
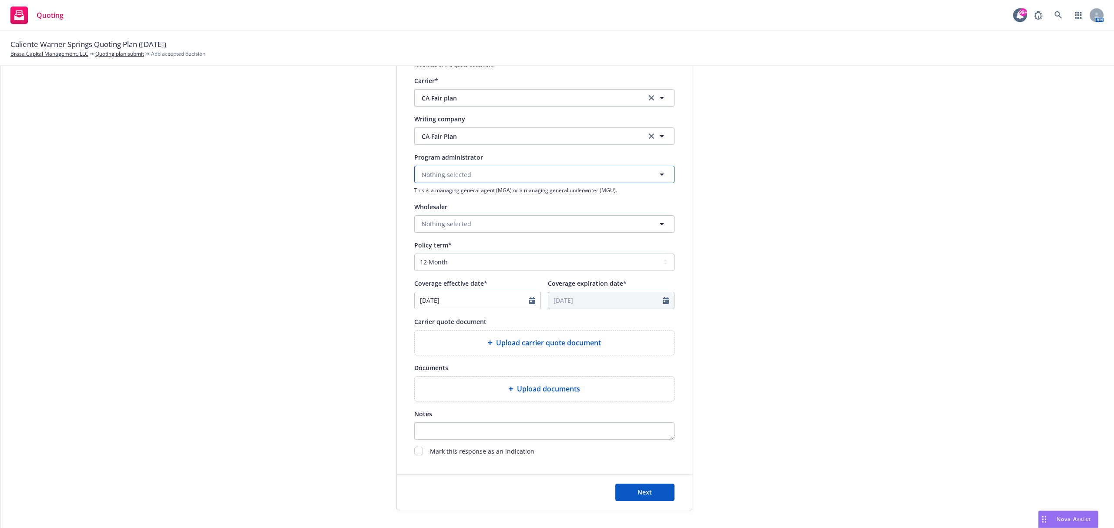
click at [439, 177] on span "Nothing selected" at bounding box center [447, 174] width 50 height 9
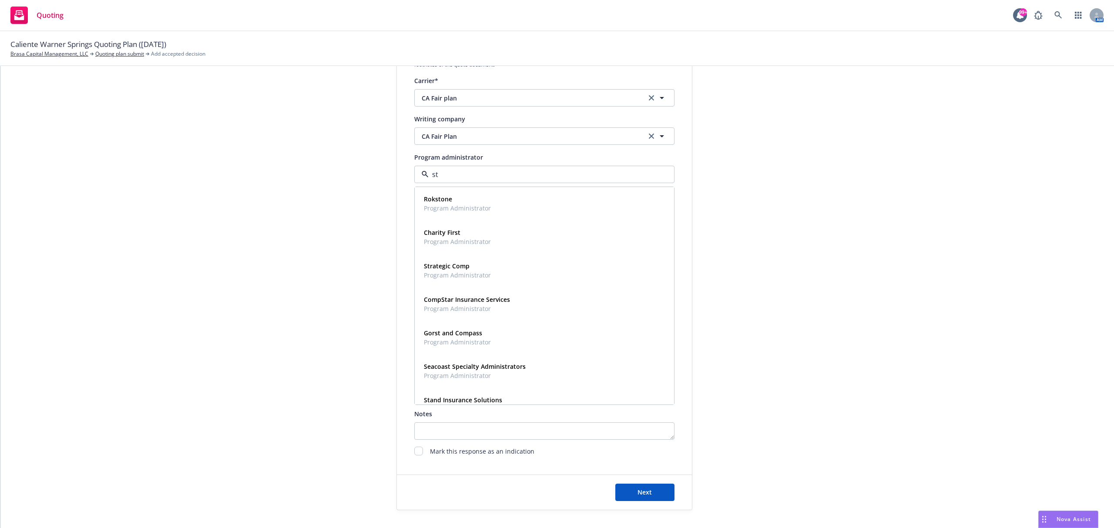
type input "s"
click at [329, 230] on div "1 Quote initiation 2 Coverage selection 3 Billing info" at bounding box center [331, 219] width 96 height 584
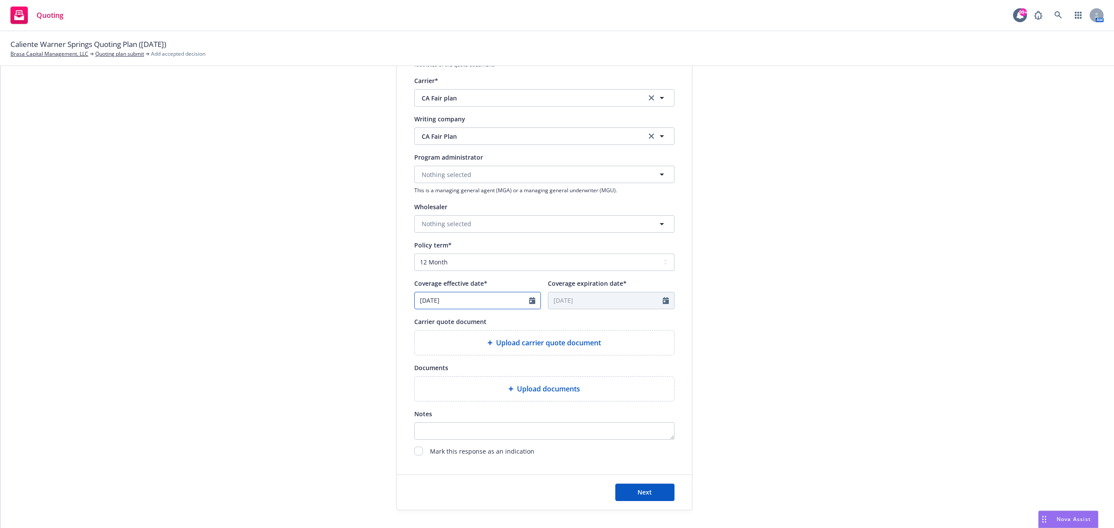
click at [467, 301] on input "[DATE]" at bounding box center [472, 301] width 114 height 17
select select "8"
click at [439, 389] on span "18" at bounding box center [439, 390] width 13 height 11
type input "[DATE]"
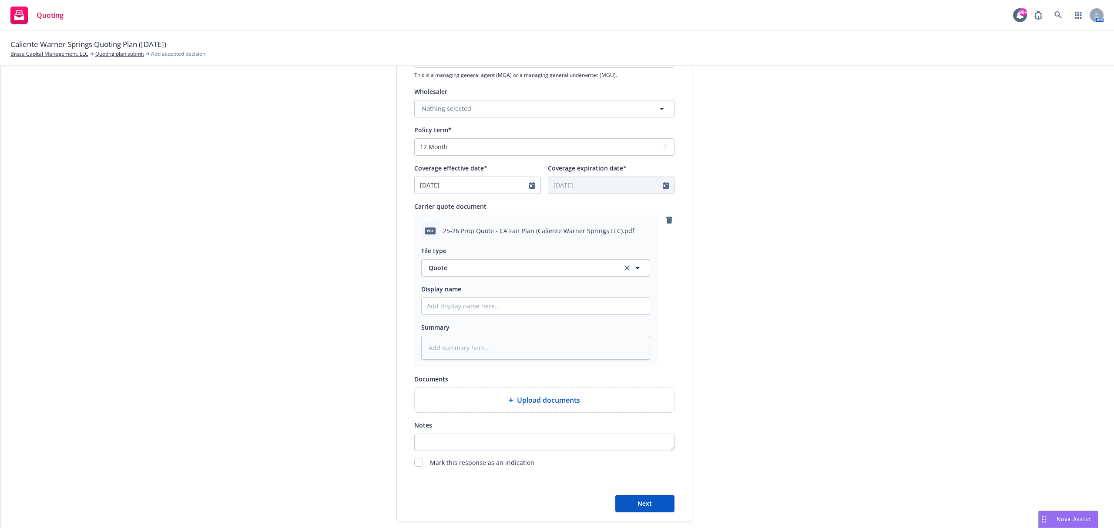
scroll to position [290, 0]
click at [650, 500] on button "Next" at bounding box center [644, 503] width 59 height 17
type textarea "x"
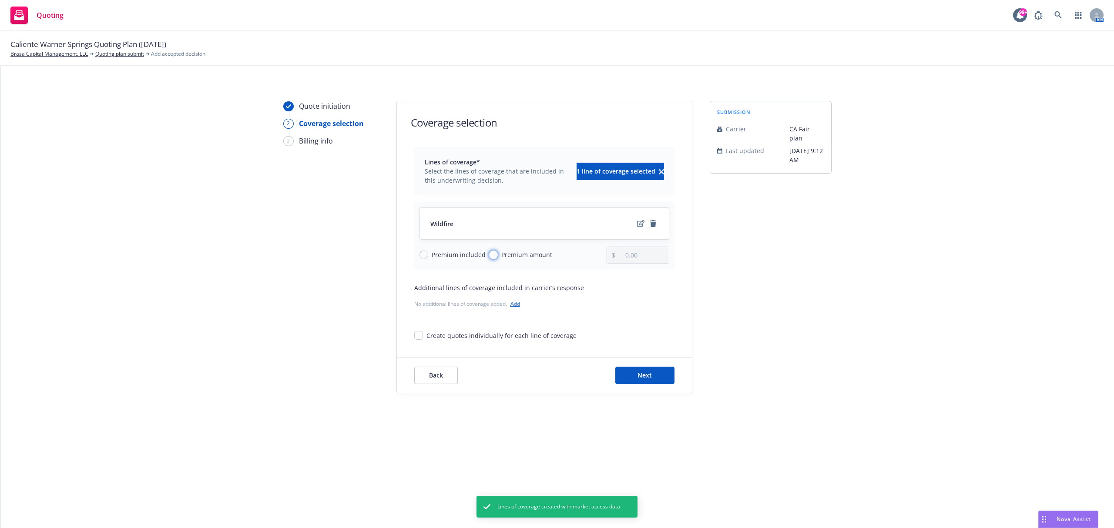
click at [494, 256] on input "Premium amount" at bounding box center [493, 255] width 9 height 9
radio input "true"
click at [630, 256] on input "0.00" at bounding box center [644, 255] width 48 height 17
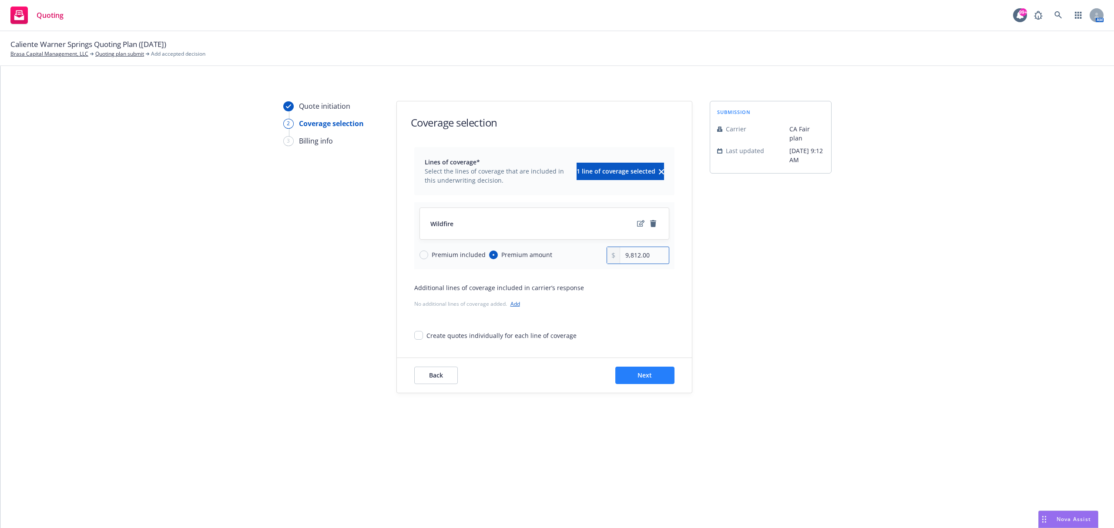
type input "9,812.00"
click at [656, 382] on button "Next" at bounding box center [644, 375] width 59 height 17
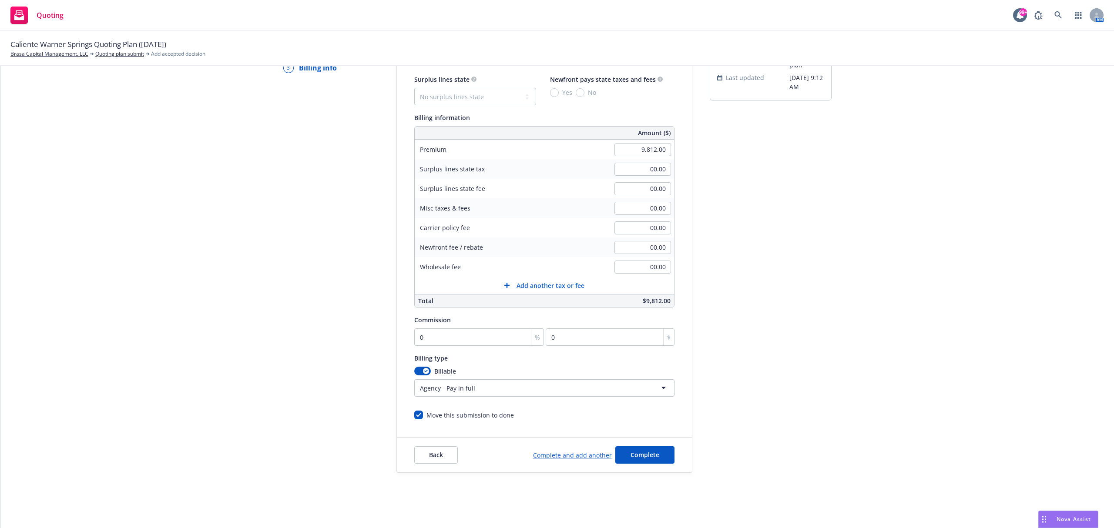
scroll to position [74, 0]
click at [645, 457] on span "Complete" at bounding box center [645, 455] width 29 height 8
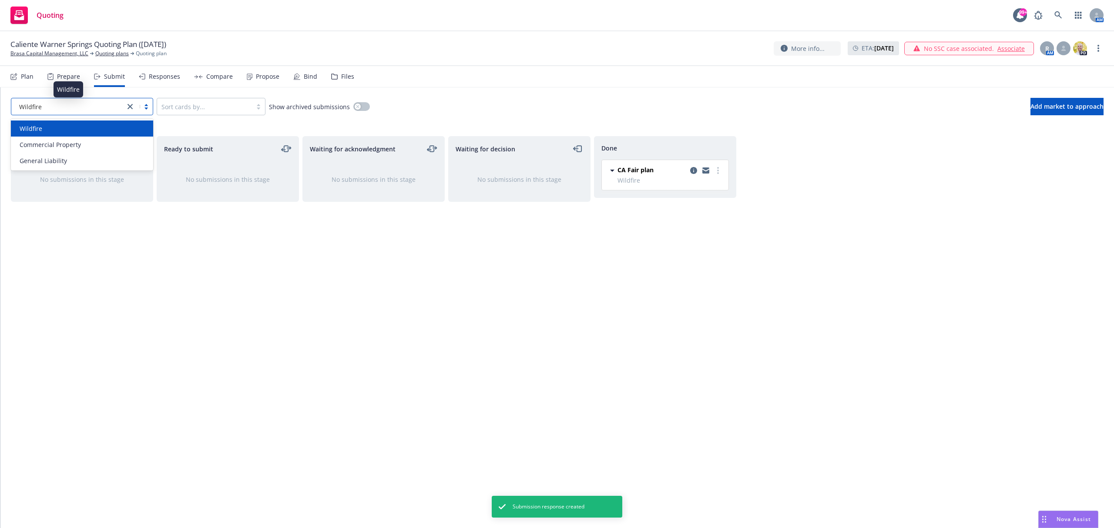
click at [87, 104] on div "Wildfire" at bounding box center [68, 106] width 105 height 9
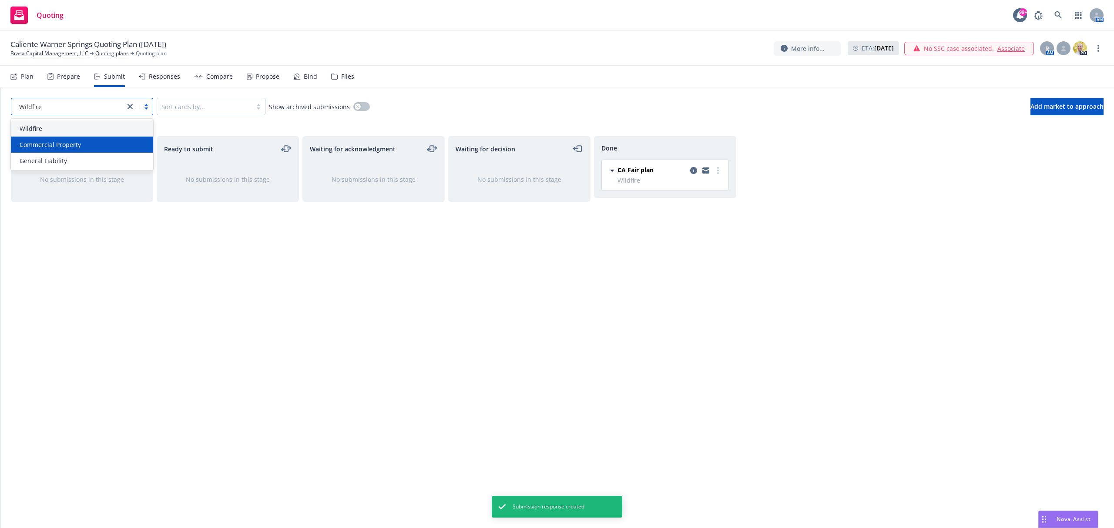
click at [89, 143] on div "Commercial Property" at bounding box center [82, 144] width 132 height 9
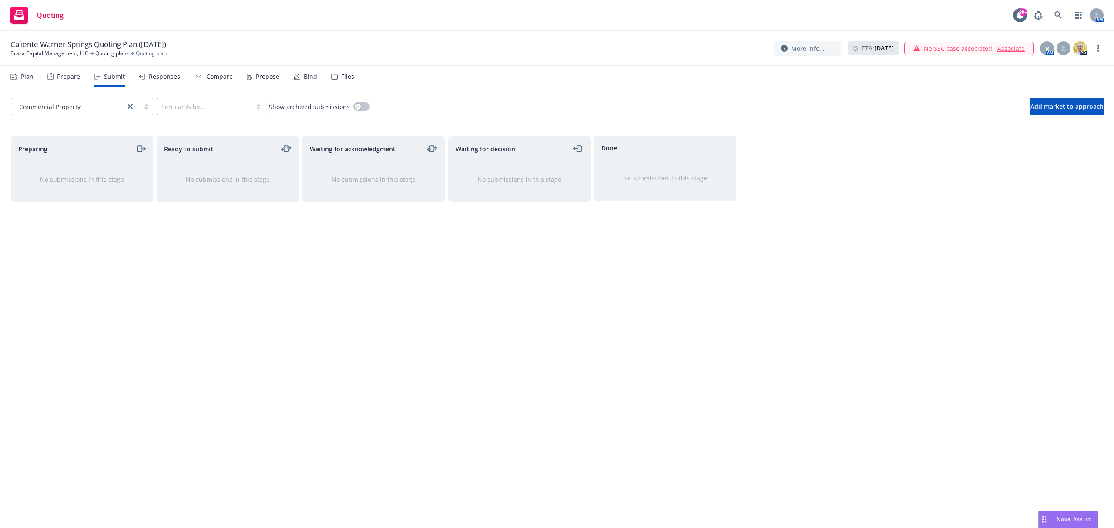
click at [100, 178] on div "No submissions in this stage" at bounding box center [82, 179] width 114 height 9
click at [30, 80] on div "Plan" at bounding box center [27, 76] width 13 height 7
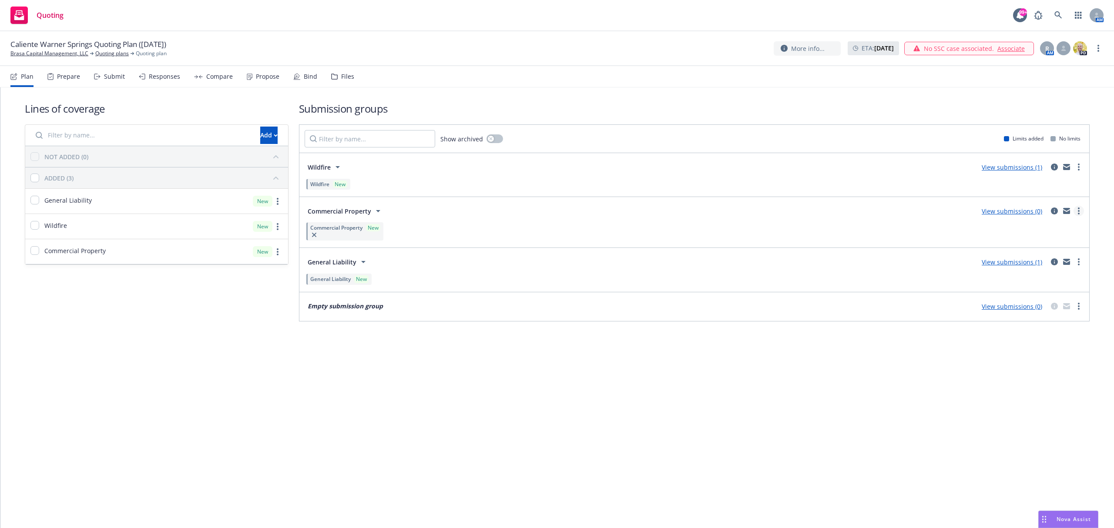
click at [1075, 211] on link "more" at bounding box center [1079, 211] width 10 height 10
click at [1063, 279] on link "Add market to approach" at bounding box center [1038, 285] width 92 height 17
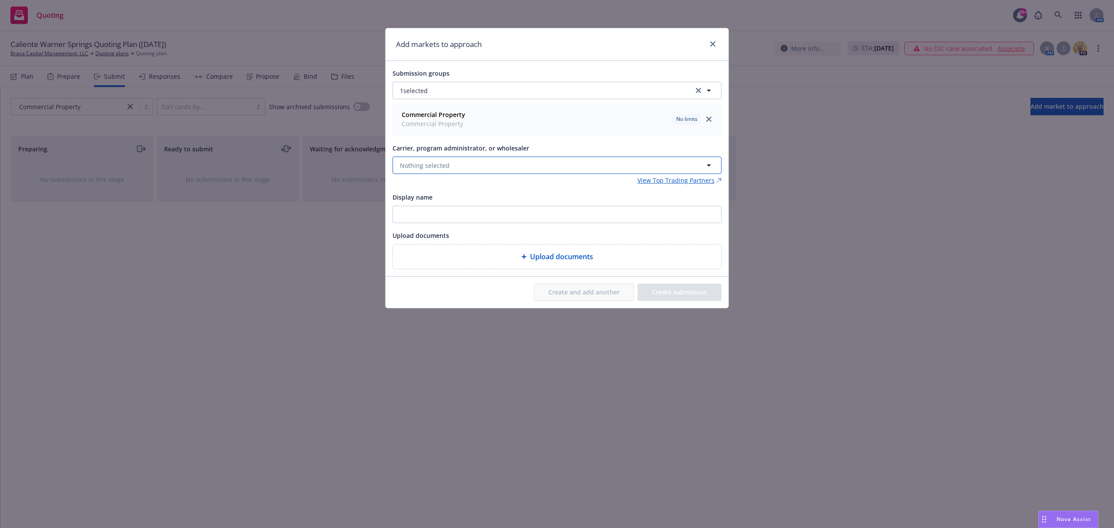
click at [447, 165] on span "Nothing selected" at bounding box center [425, 165] width 50 height 9
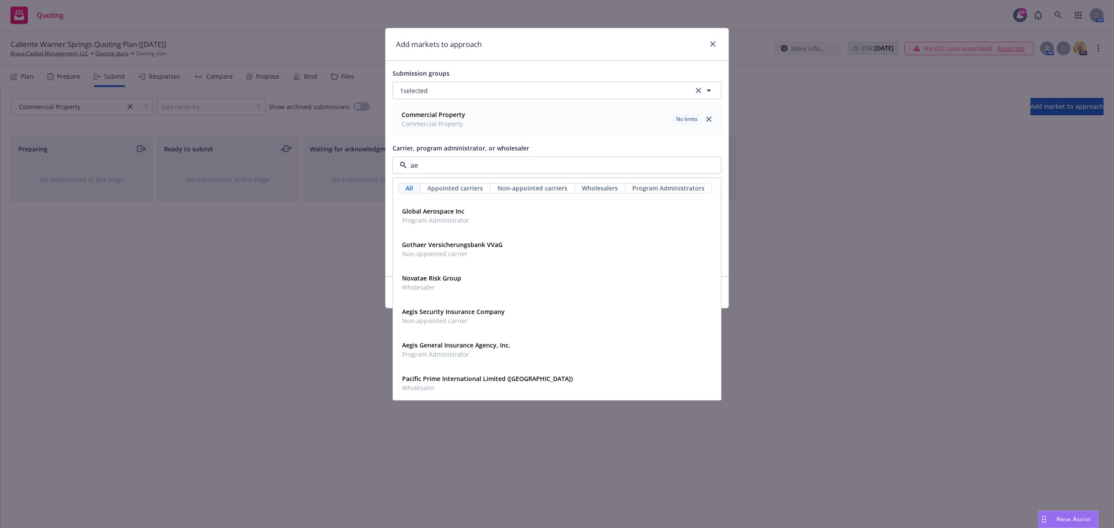
type input "aeg"
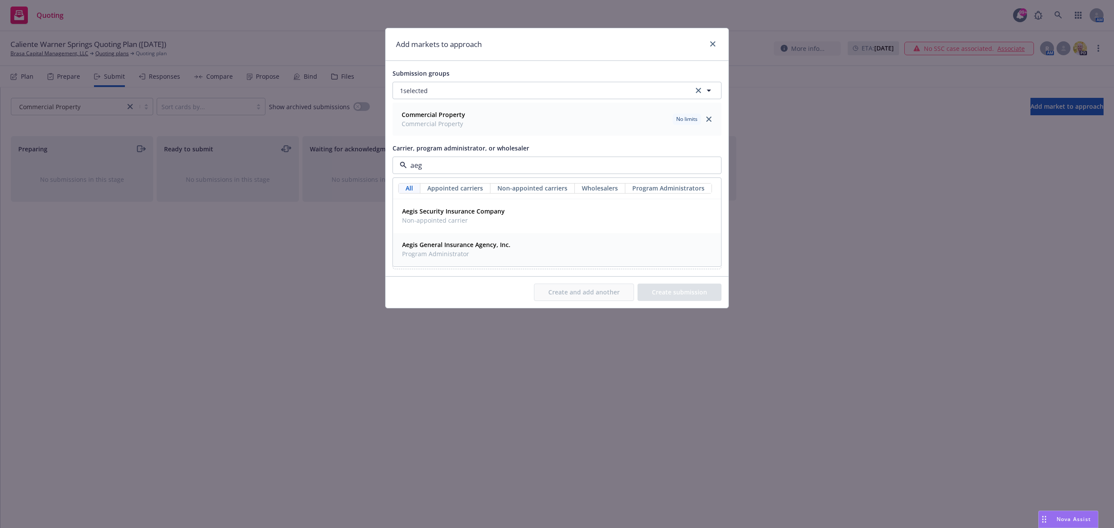
click at [488, 247] on strong "Aegis General Insurance Agency, Inc." at bounding box center [456, 245] width 108 height 8
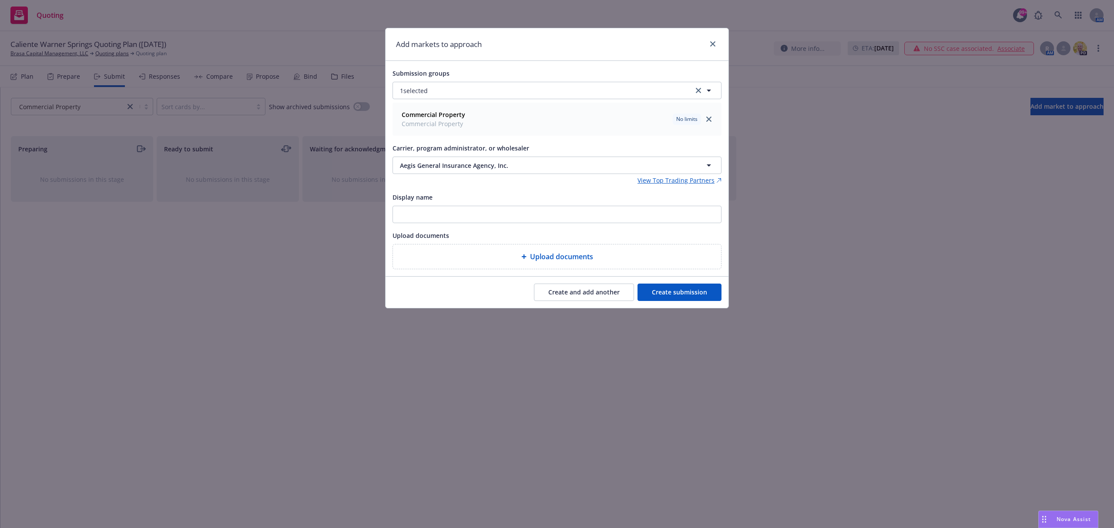
click at [695, 303] on div "Create and add another Create submission" at bounding box center [557, 292] width 343 height 31
click at [690, 295] on button "Create submission" at bounding box center [680, 292] width 84 height 17
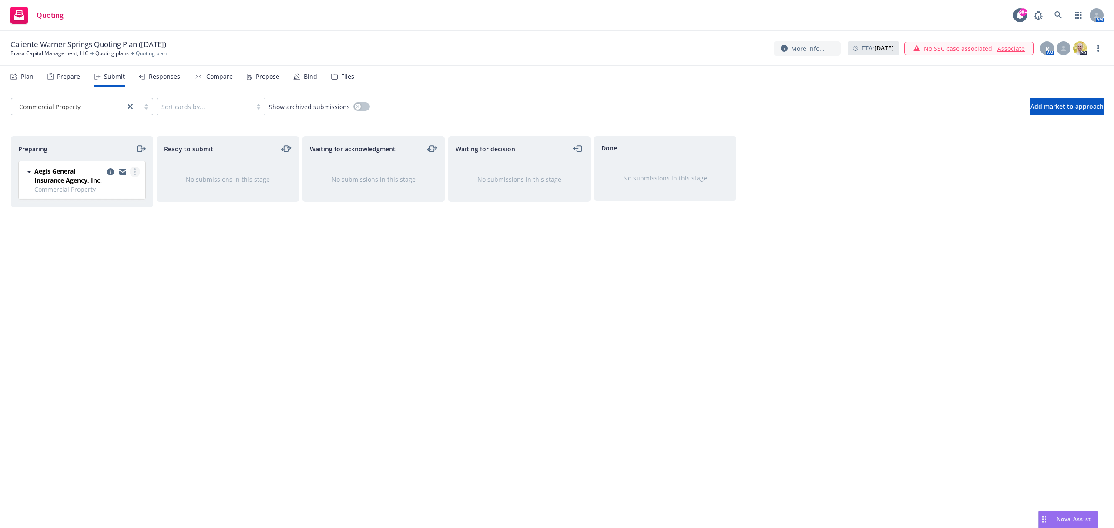
click at [133, 173] on link "more" at bounding box center [135, 172] width 10 height 10
click at [119, 240] on span "Add accepted decision" at bounding box center [95, 242] width 87 height 8
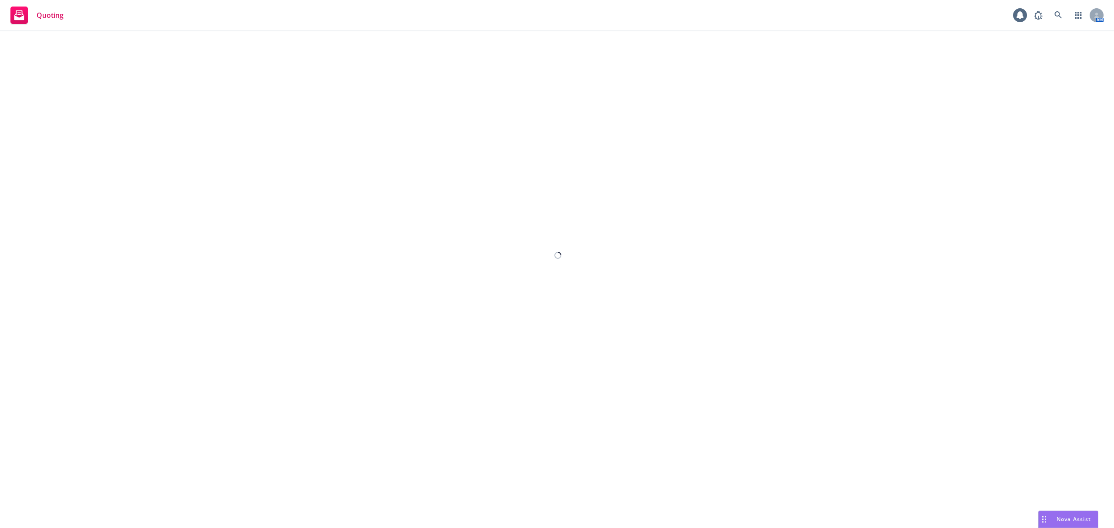
select select "12"
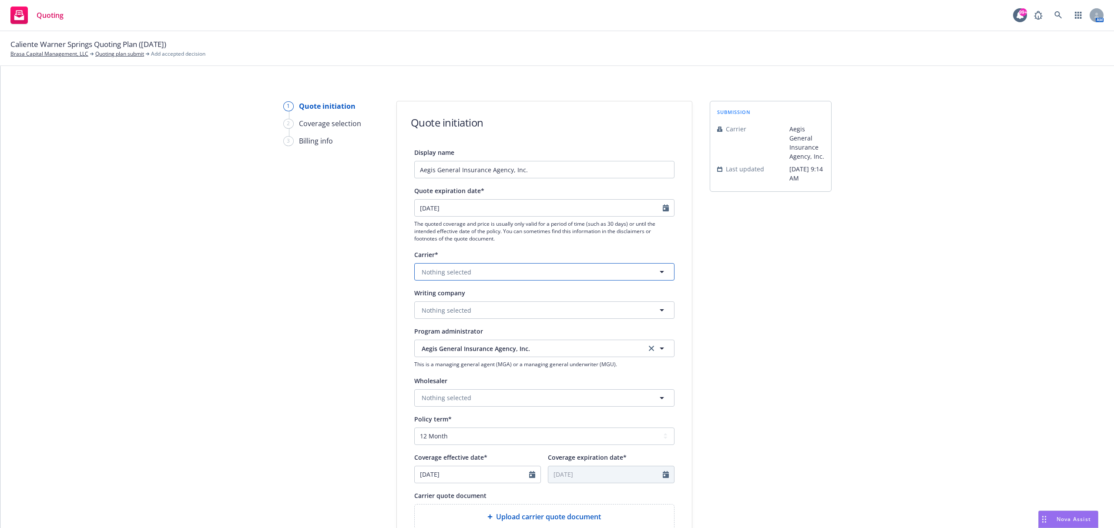
click at [473, 272] on button "Nothing selected" at bounding box center [544, 271] width 260 height 17
type input "aeg"
click at [484, 320] on strong "Aegis Security Insurance Company" at bounding box center [475, 318] width 103 height 8
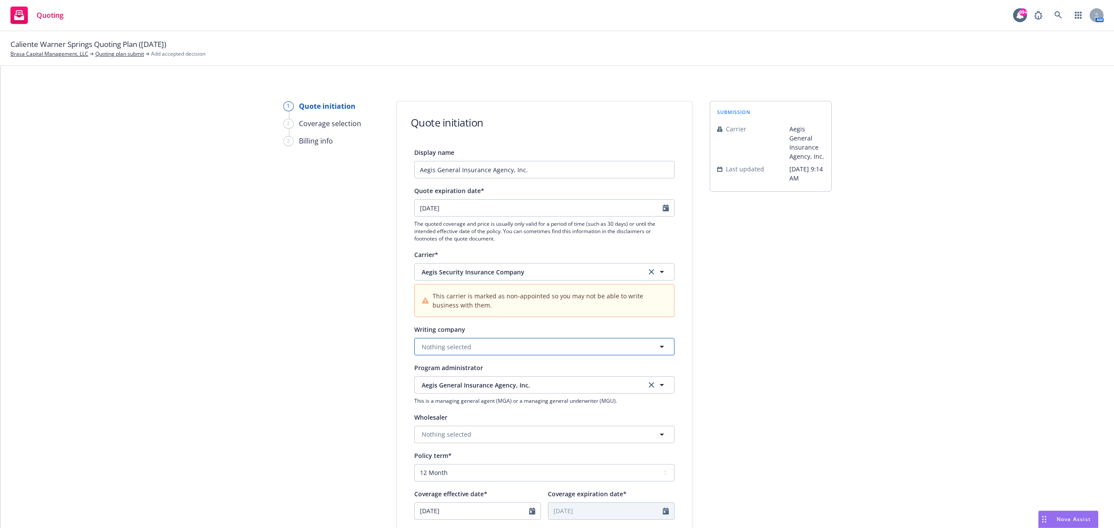
click at [489, 342] on button "Nothing selected" at bounding box center [544, 346] width 260 height 17
click at [498, 378] on span "Domestic - 33898" at bounding box center [475, 380] width 103 height 9
click at [649, 273] on icon "clear selection" at bounding box center [651, 271] width 5 height 5
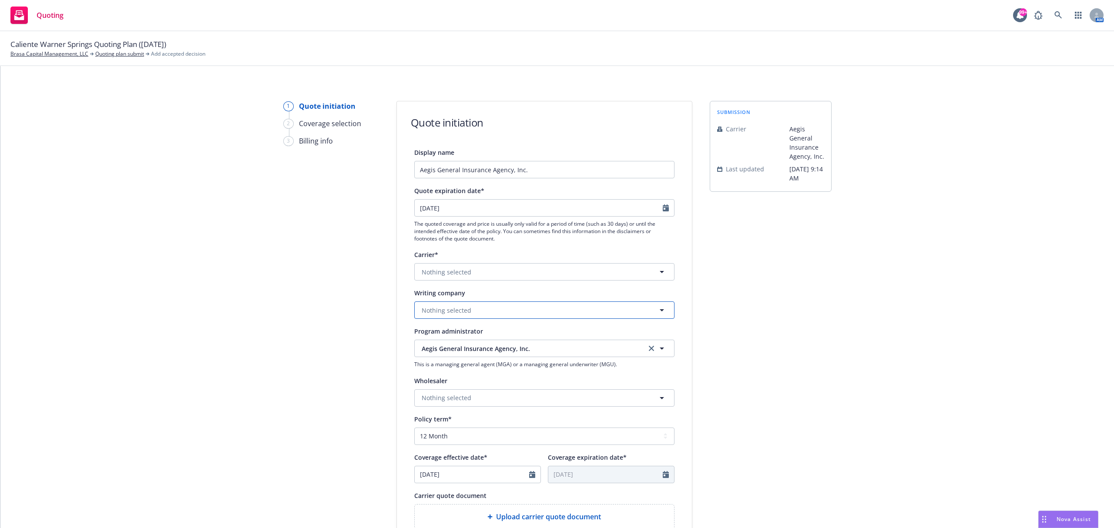
click at [541, 308] on button "Nothing selected" at bounding box center [544, 310] width 260 height 17
type input "obsid"
click at [646, 347] on link "clear selection" at bounding box center [651, 348] width 10 height 10
click at [474, 310] on button "Nothing selected" at bounding box center [544, 310] width 260 height 17
type input "o"
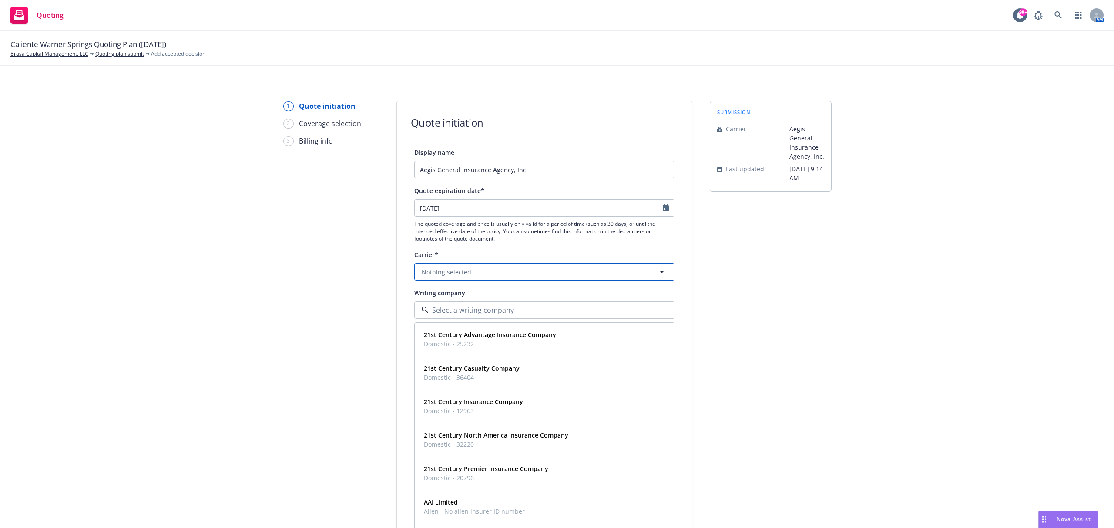
click at [432, 270] on span "Nothing selected" at bounding box center [447, 272] width 50 height 9
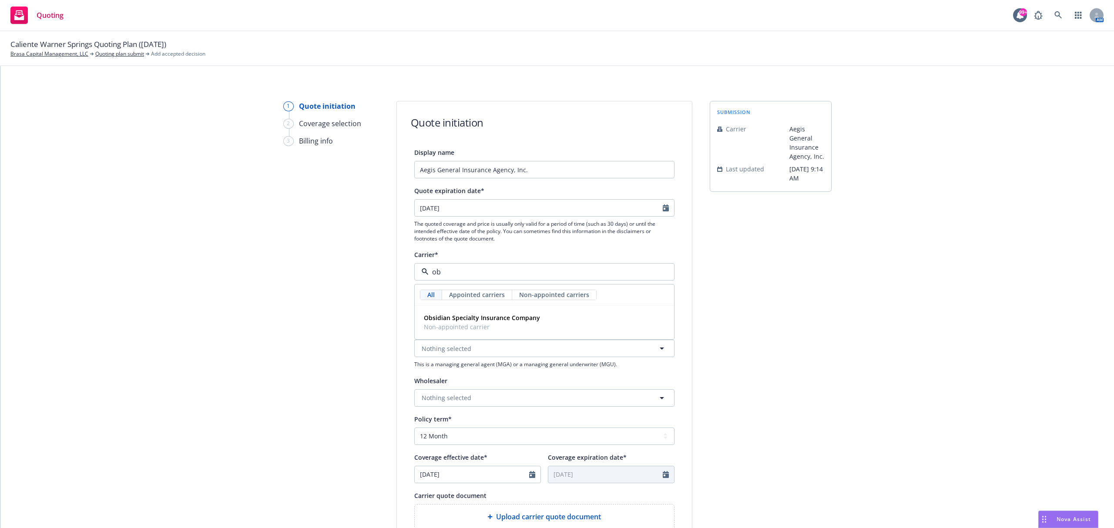
type input "o"
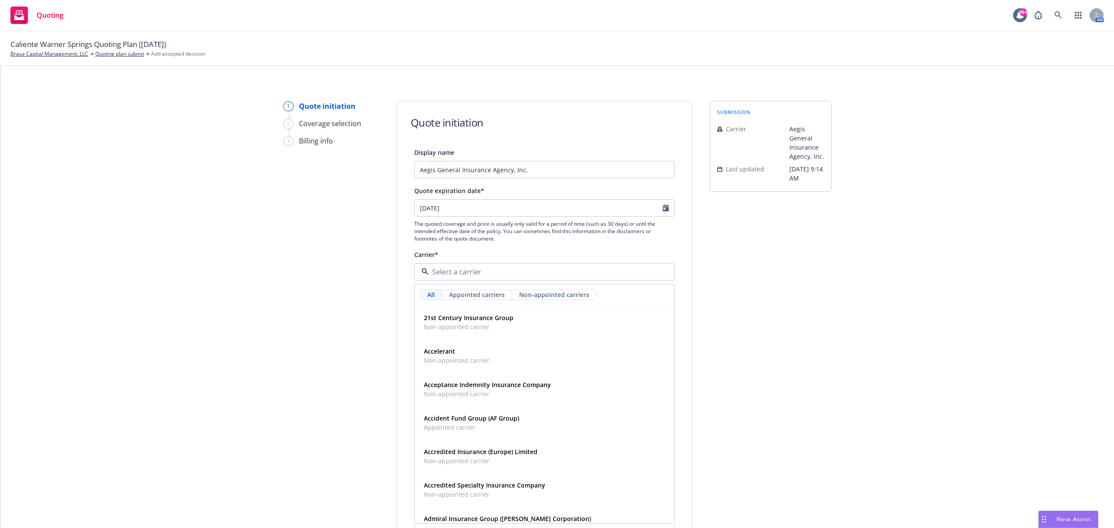
click at [302, 299] on div "1 Quote initiation 2 Coverage selection 3 Billing info" at bounding box center [331, 393] width 96 height 584
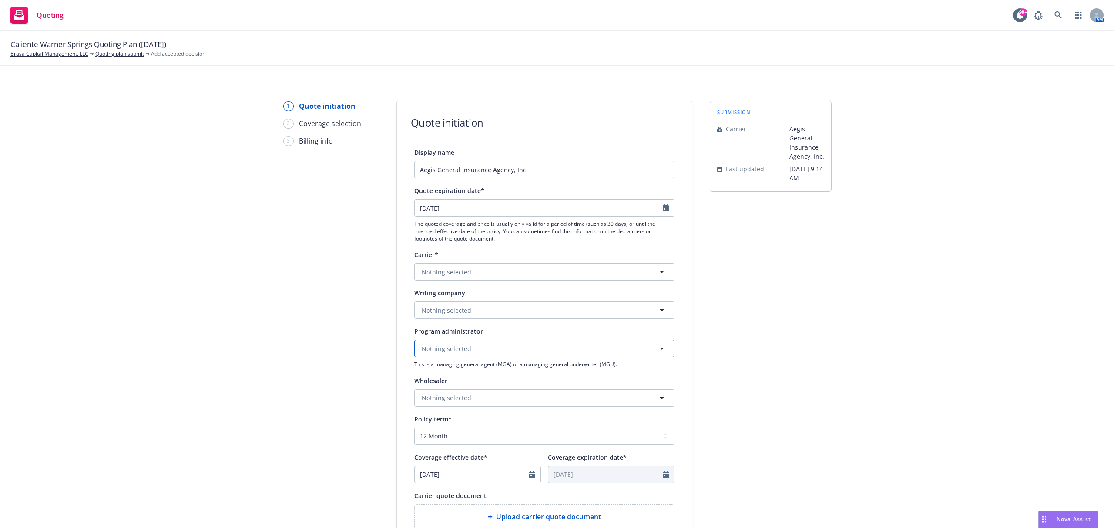
click at [461, 348] on span "Nothing selected" at bounding box center [447, 348] width 50 height 9
type input "o"
type input "a"
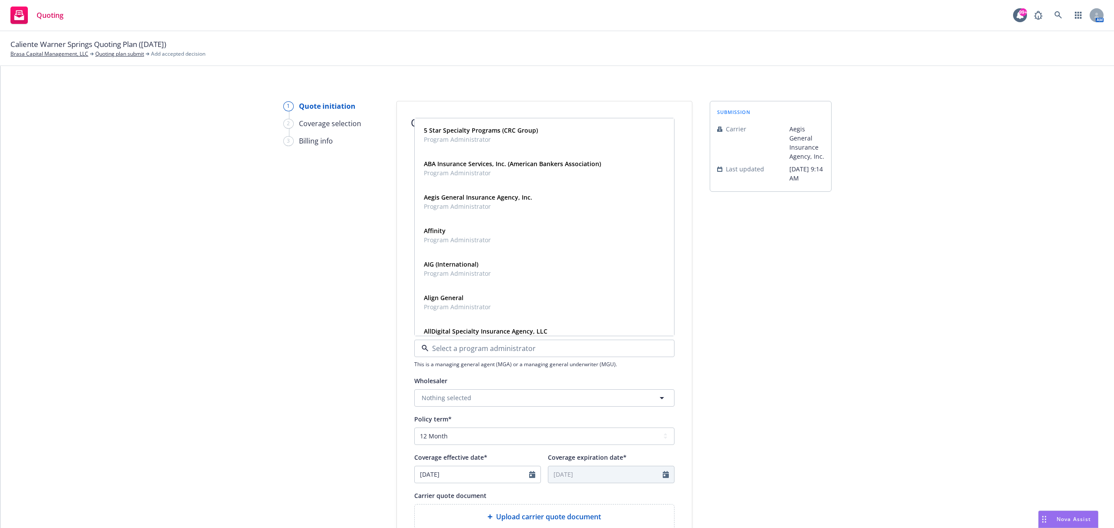
click at [341, 284] on div "1 Quote initiation 2 Coverage selection 3 Billing info" at bounding box center [331, 393] width 96 height 584
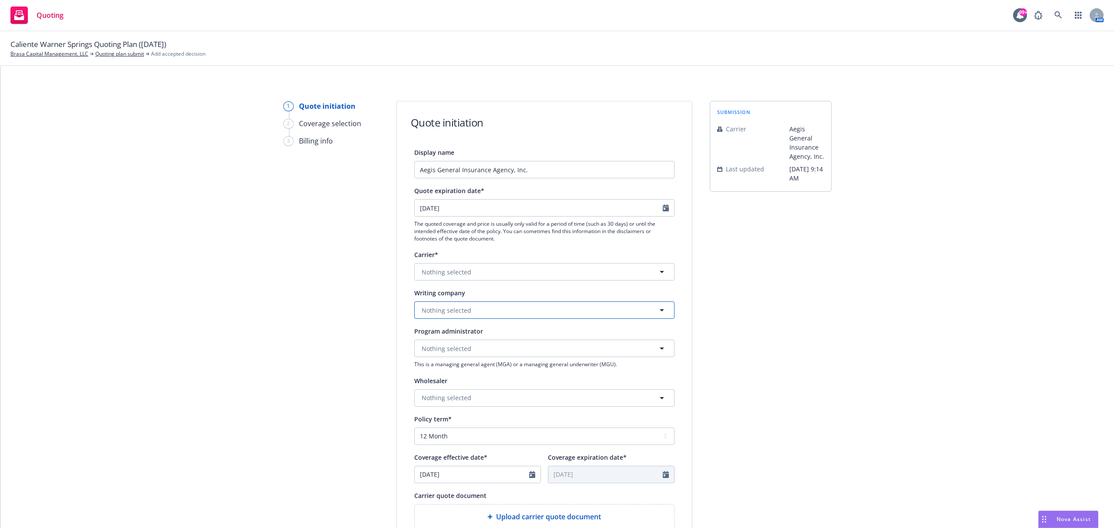
click at [450, 309] on span "Nothing selected" at bounding box center [447, 310] width 50 height 9
type input "aeg"
click at [365, 300] on div "1 Quote initiation 2 Coverage selection 3 Billing info" at bounding box center [331, 393] width 96 height 584
click at [427, 276] on span "Nothing selected" at bounding box center [447, 272] width 50 height 9
type input "aeg"
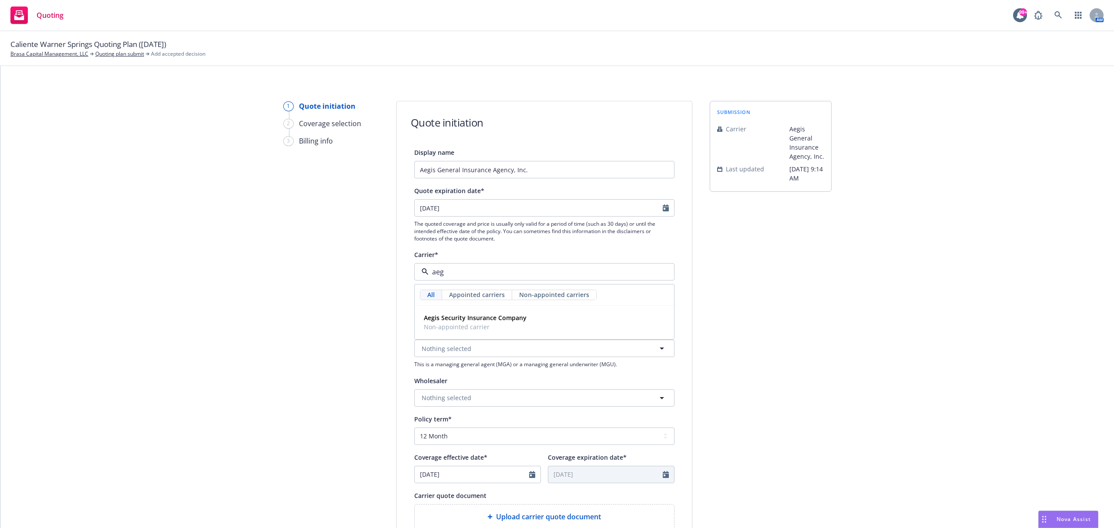
click at [379, 295] on div "1 Quote initiation 2 Coverage selection 3 Billing info Quote initiation Display…" at bounding box center [557, 393] width 1093 height 584
click at [447, 352] on span "Nothing selected" at bounding box center [447, 348] width 50 height 9
type input "aeg"
click at [457, 321] on span "Program Administrator" at bounding box center [478, 323] width 108 height 9
click at [447, 272] on span "Nothing selected" at bounding box center [447, 272] width 50 height 9
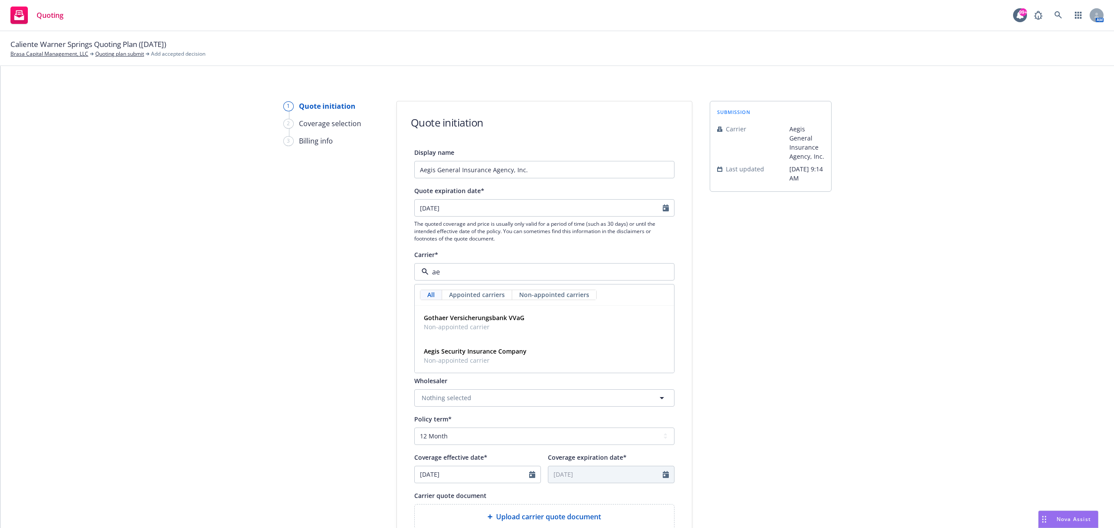
type input "aeg"
click at [467, 329] on span "Non-appointed carrier" at bounding box center [475, 327] width 103 height 9
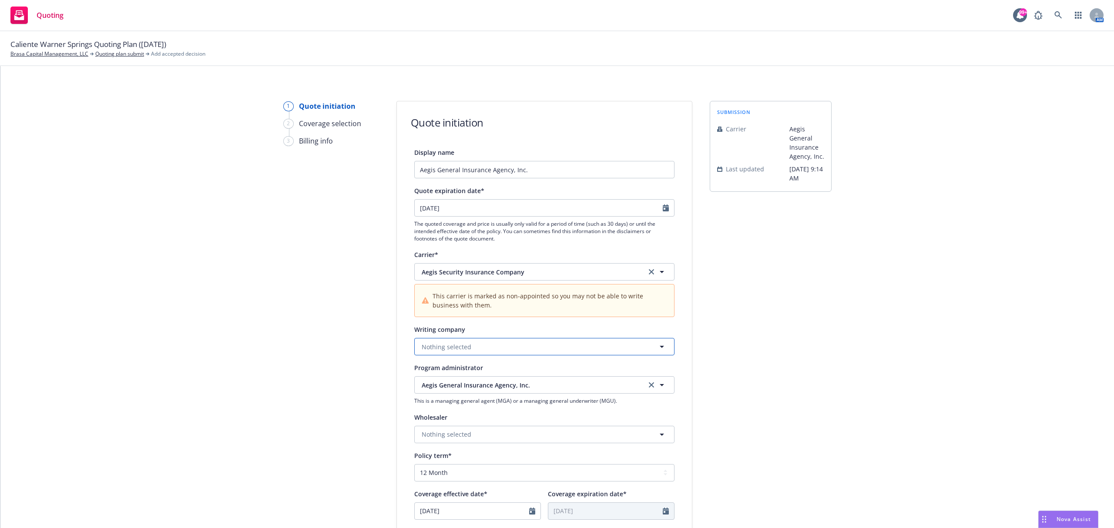
click at [469, 338] on button "Nothing selected" at bounding box center [544, 346] width 260 height 17
type input "aeg"
click at [488, 374] on strong "Aegis Security Insurance Company" at bounding box center [475, 371] width 103 height 8
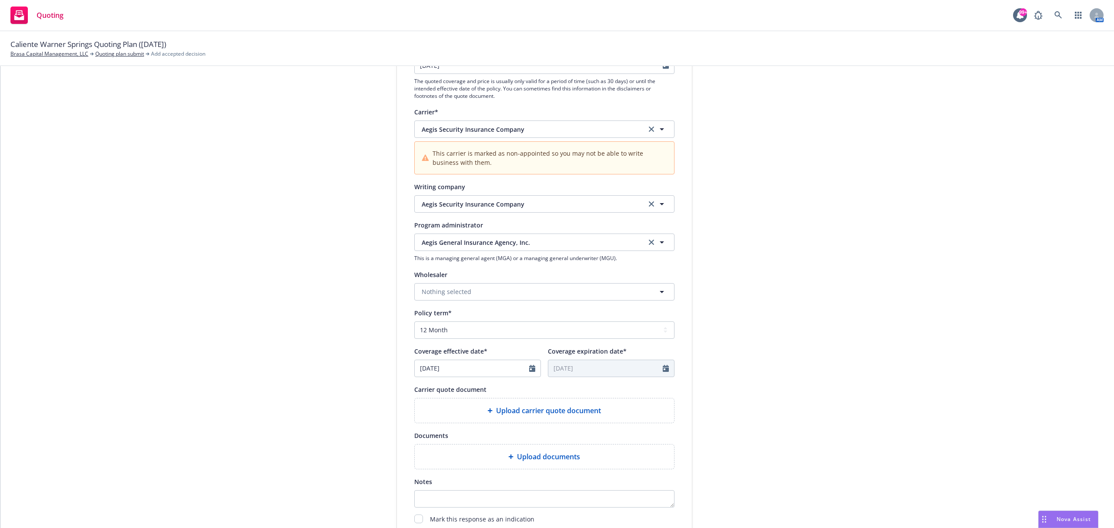
scroll to position [174, 0]
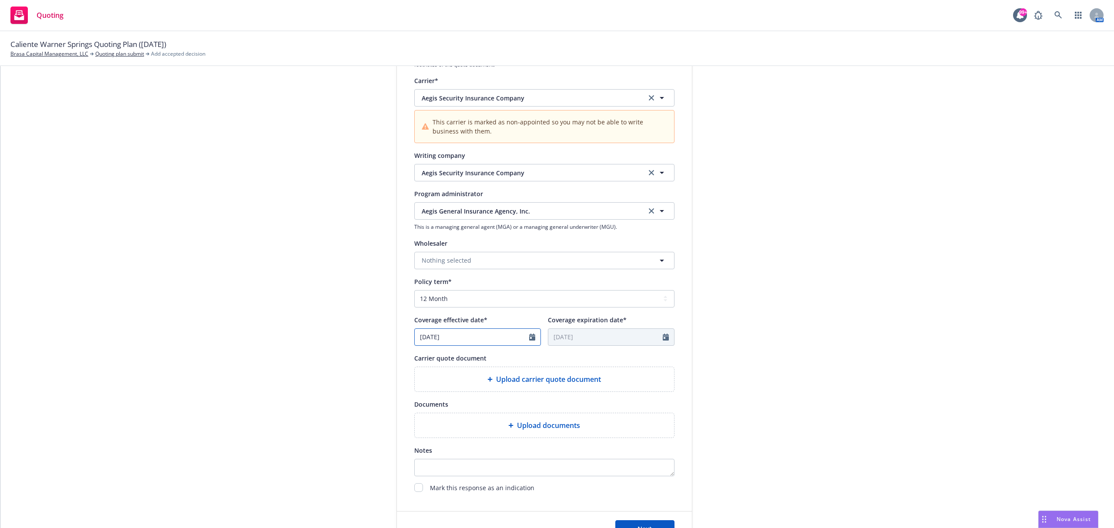
click at [481, 341] on input "[DATE]" at bounding box center [472, 337] width 114 height 17
select select "8"
click at [441, 426] on span "18" at bounding box center [439, 427] width 13 height 11
type input "[DATE]"
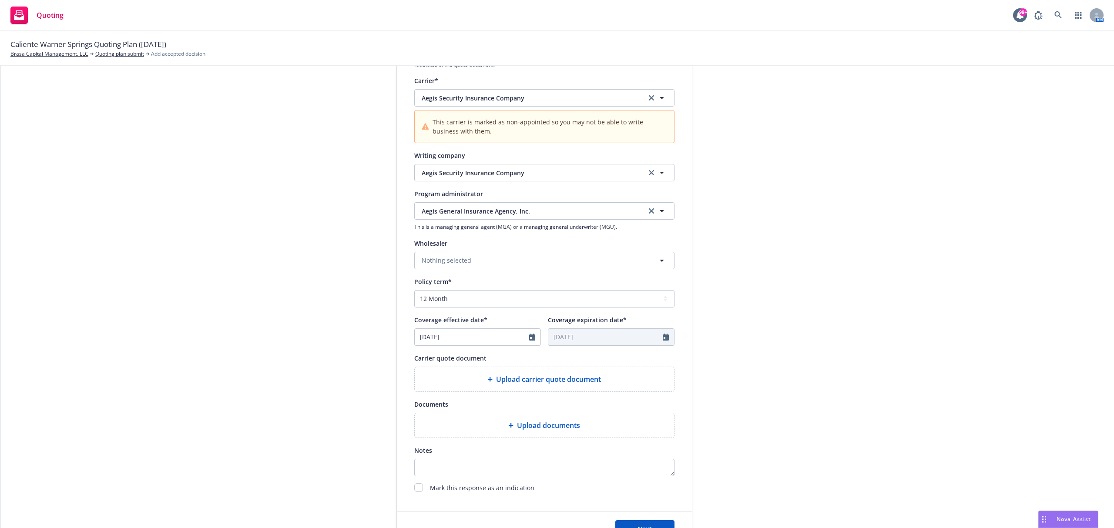
drag, startPoint x: 333, startPoint y: 369, endPoint x: 440, endPoint y: 373, distance: 107.1
click at [334, 369] on div "1 Quote initiation 2 Coverage selection 3 Billing info" at bounding box center [331, 237] width 96 height 620
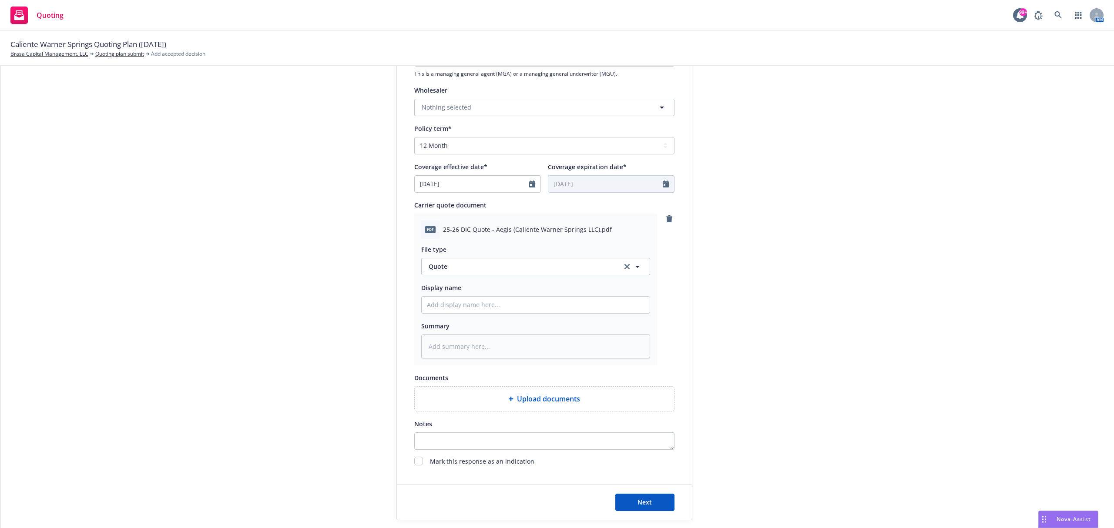
scroll to position [376, 0]
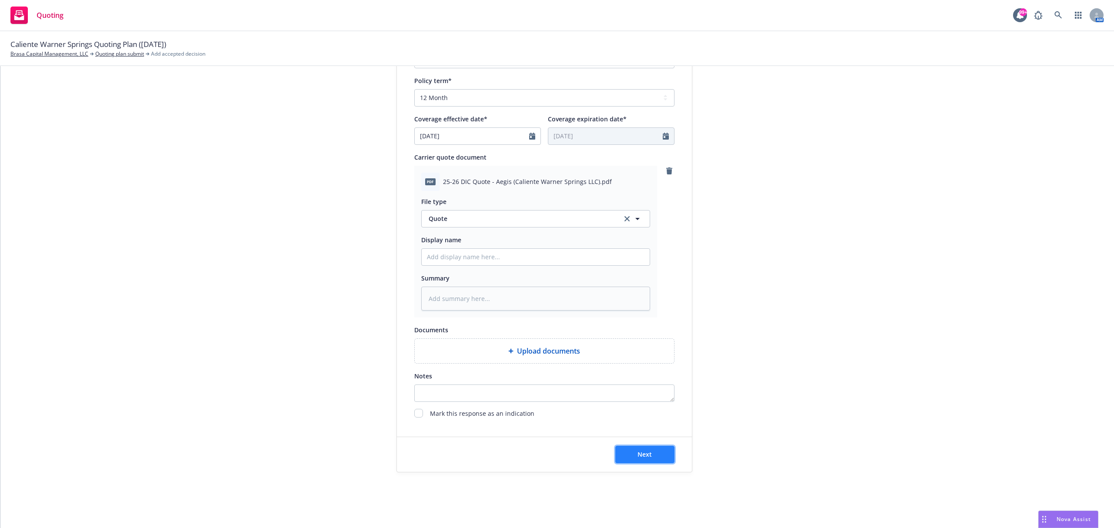
click at [638, 453] on span "Next" at bounding box center [645, 455] width 14 height 8
type textarea "x"
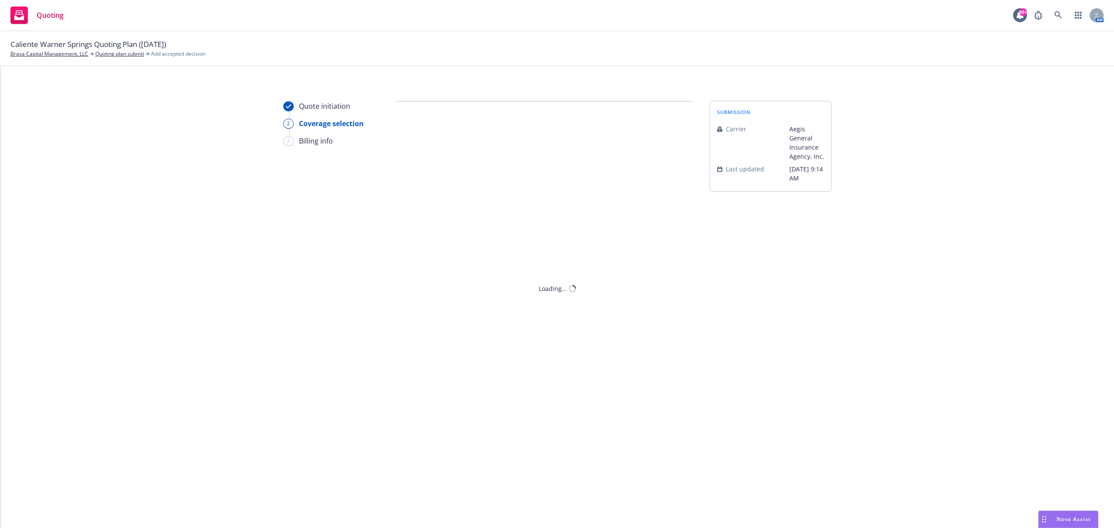
scroll to position [0, 0]
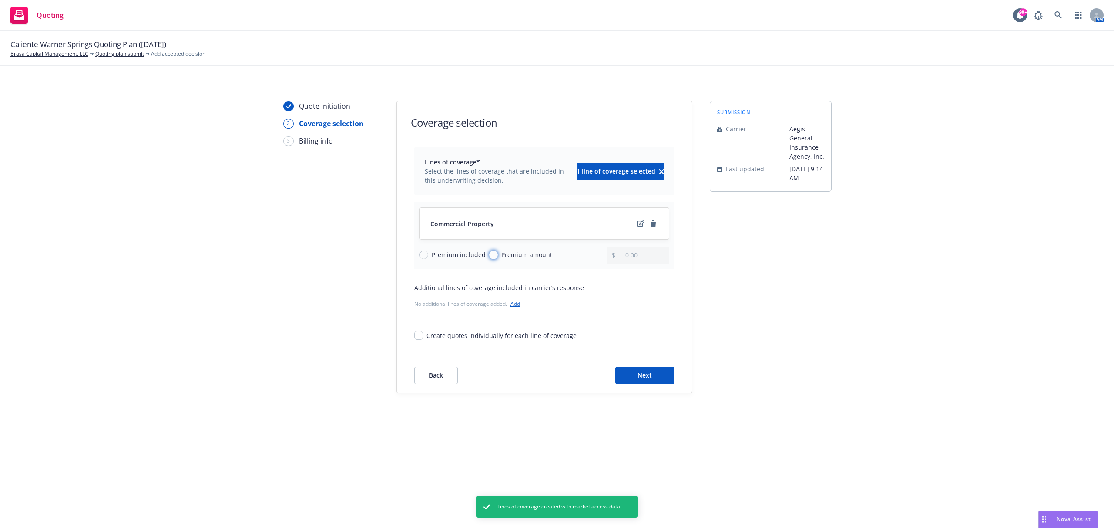
click at [493, 254] on input "Premium amount" at bounding box center [493, 255] width 9 height 9
radio input "true"
click at [634, 253] on input "0.00" at bounding box center [644, 255] width 48 height 17
type input "1.00"
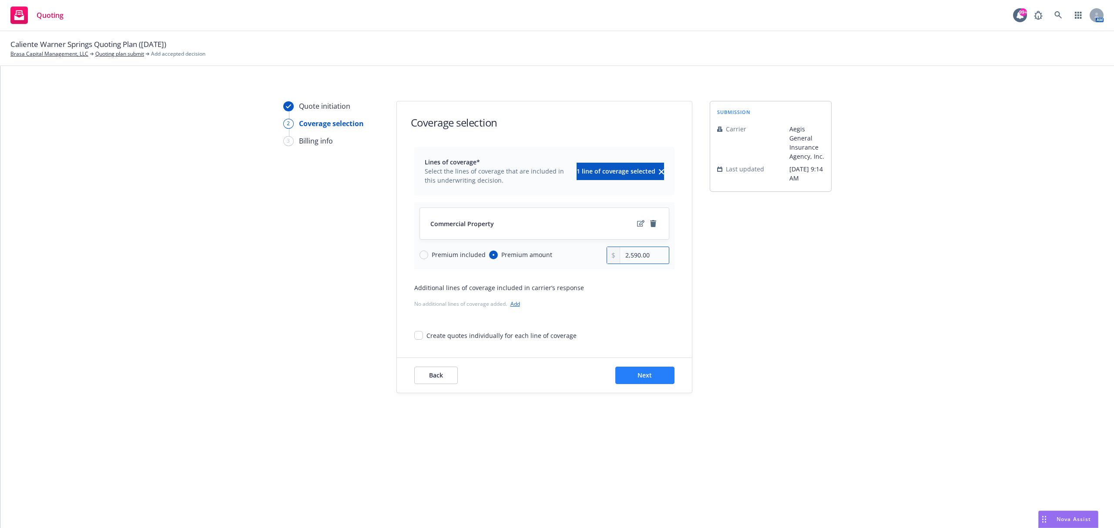
type input "2,590.00"
click at [644, 382] on button "Next" at bounding box center [644, 375] width 59 height 17
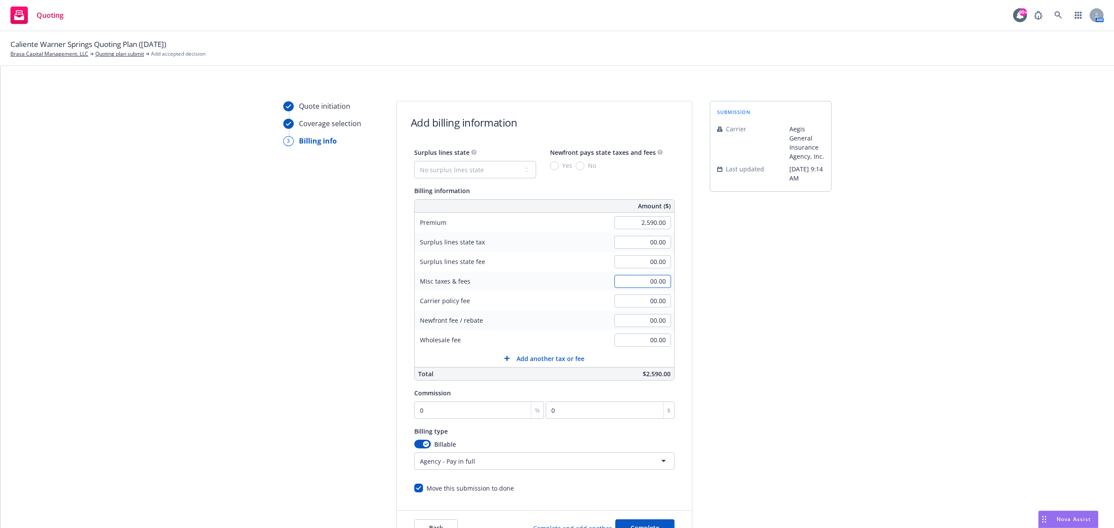
click at [629, 286] on input "00.00" at bounding box center [643, 281] width 57 height 13
type input "95.00"
click at [332, 336] on div "Quote initiation Coverage selection 3 Billing info" at bounding box center [331, 323] width 96 height 445
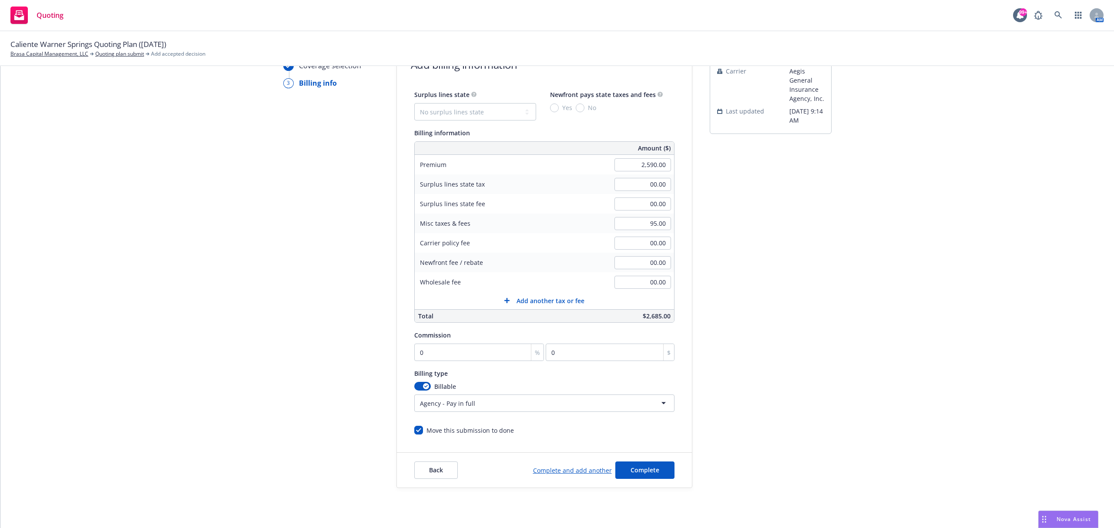
scroll to position [74, 0]
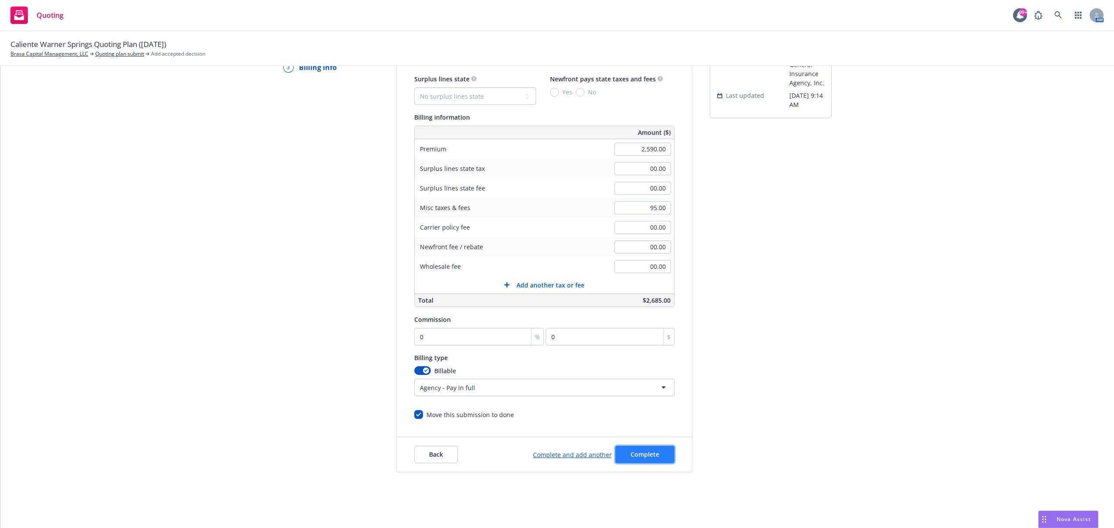
click at [631, 453] on span "Complete" at bounding box center [645, 455] width 29 height 8
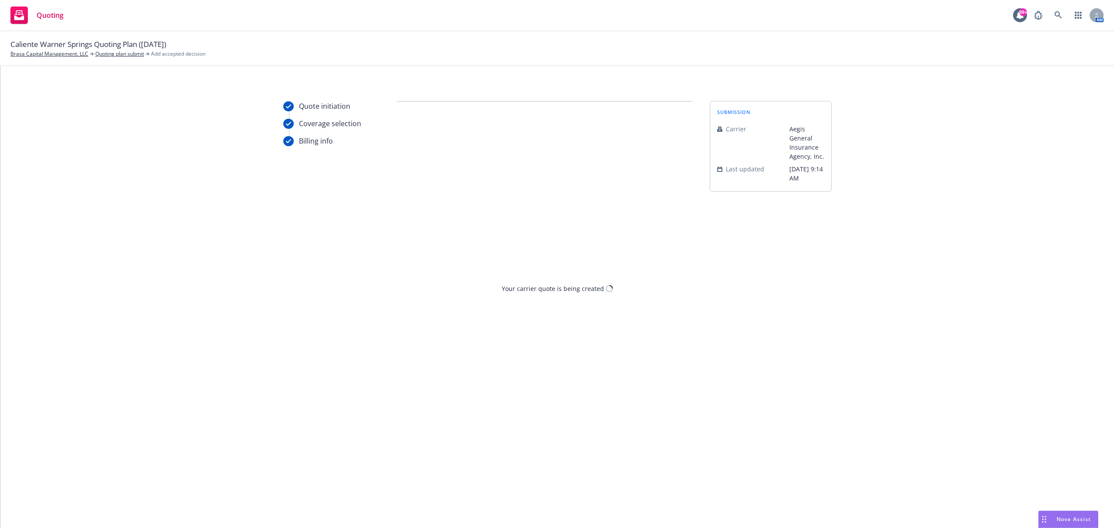
scroll to position [0, 0]
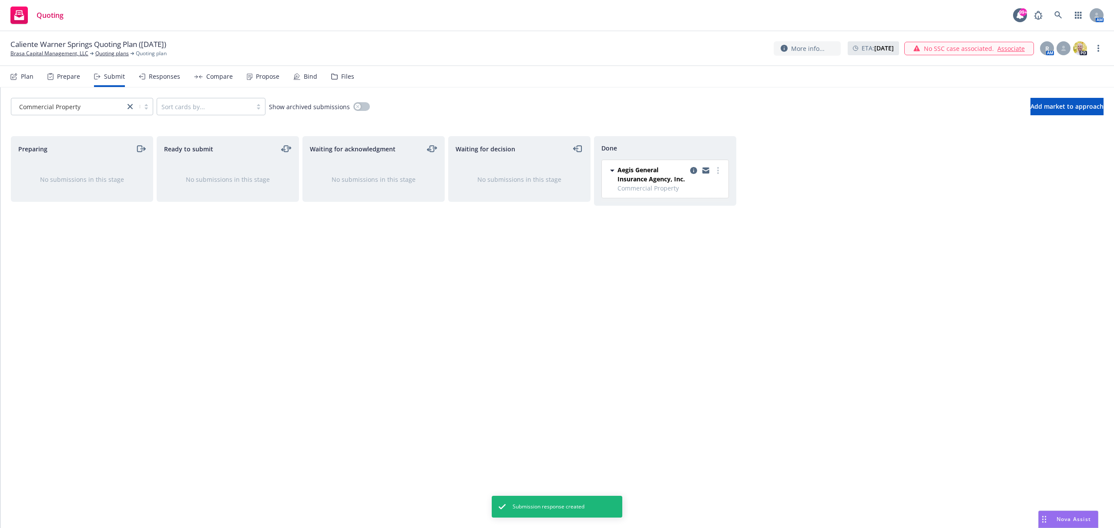
click at [175, 77] on div "Responses" at bounding box center [164, 76] width 31 height 7
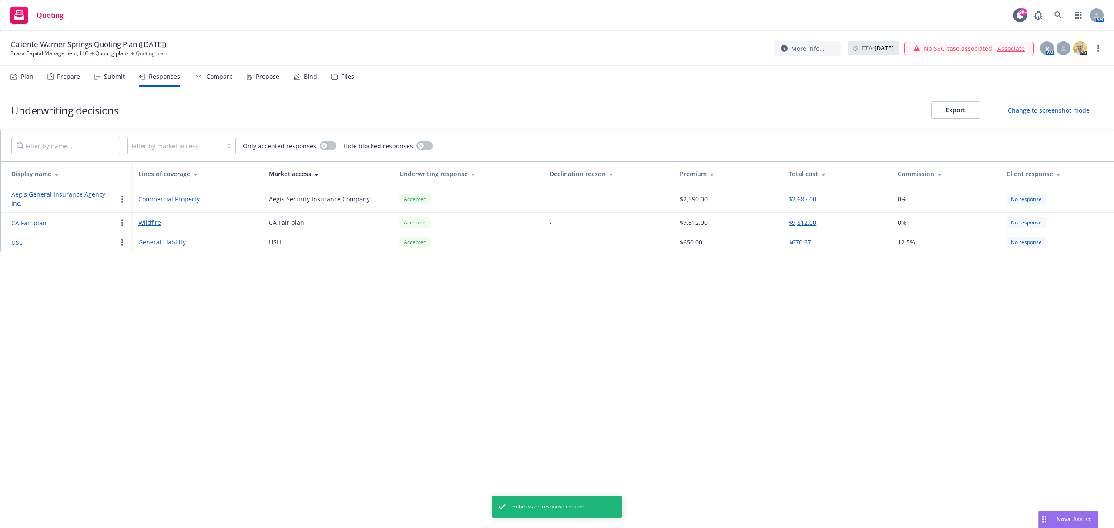
click at [180, 195] on link "Commercial Property" at bounding box center [196, 199] width 117 height 9
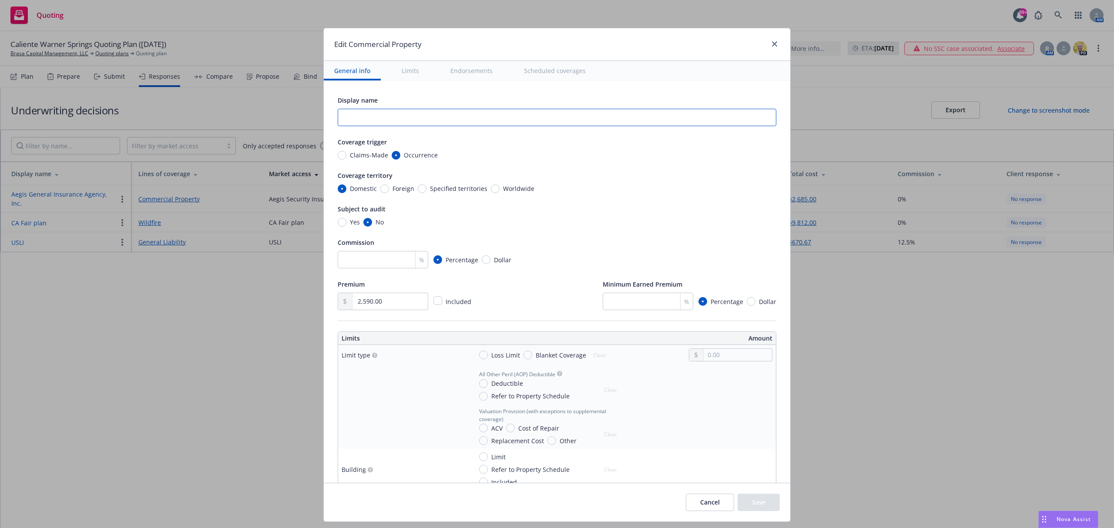
click at [441, 115] on input "text" at bounding box center [557, 117] width 439 height 17
click at [440, 121] on input "text" at bounding box center [557, 117] width 439 height 17
click at [345, 120] on input "text" at bounding box center [557, 117] width 439 height 17
paste input "25-26 DIC Quote - Aegis (Caliente Warner Springs LLC)"
click at [351, 119] on input "25-26 DIC Quote - Aegis (Caliente Warner Springs LLC)" at bounding box center [557, 117] width 439 height 17
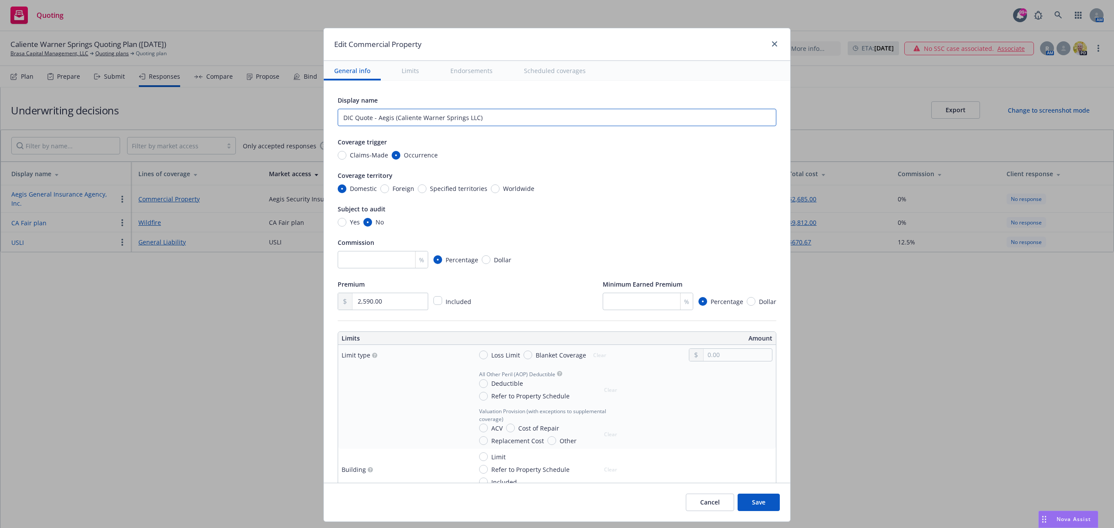
click at [354, 119] on input "DIC Quote - Aegis (Caliente Warner Springs LLC)" at bounding box center [557, 117] width 439 height 17
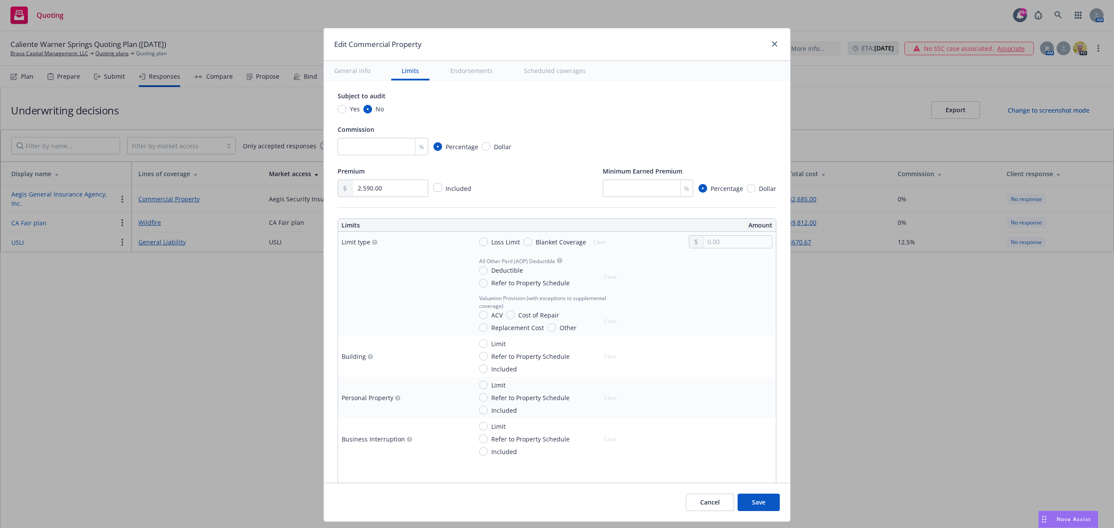
scroll to position [116, 0]
type input "DIC - Aegis (Caliente Warner Springs LLC)"
click at [479, 242] on input "Loss Limit" at bounding box center [483, 239] width 9 height 9
radio input "true"
click at [726, 241] on input "text" at bounding box center [738, 239] width 68 height 12
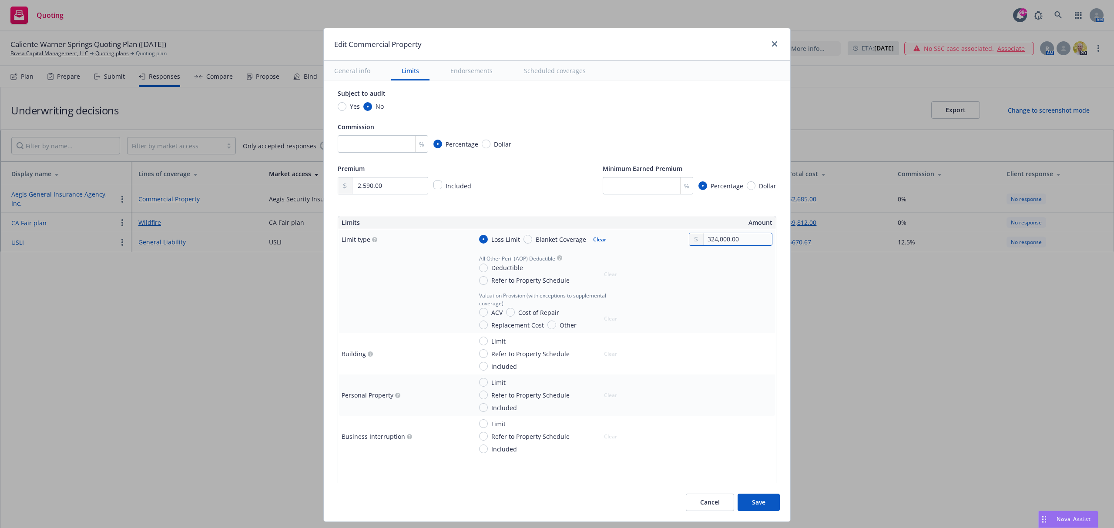
type input "324,000.00"
click at [479, 269] on input "Deductible" at bounding box center [483, 268] width 9 height 9
radio input "true"
click at [709, 277] on input "text" at bounding box center [738, 278] width 68 height 12
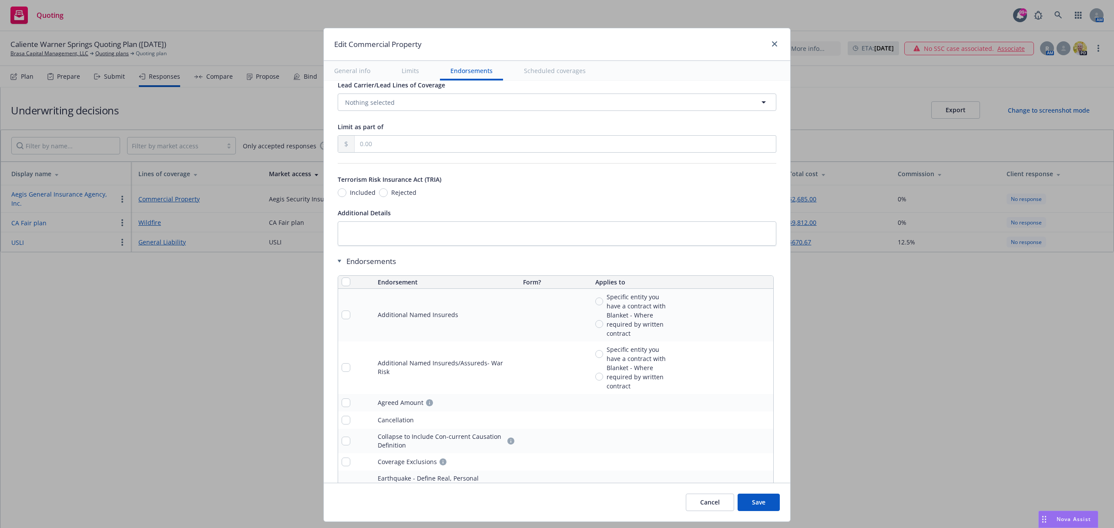
scroll to position [2642, 0]
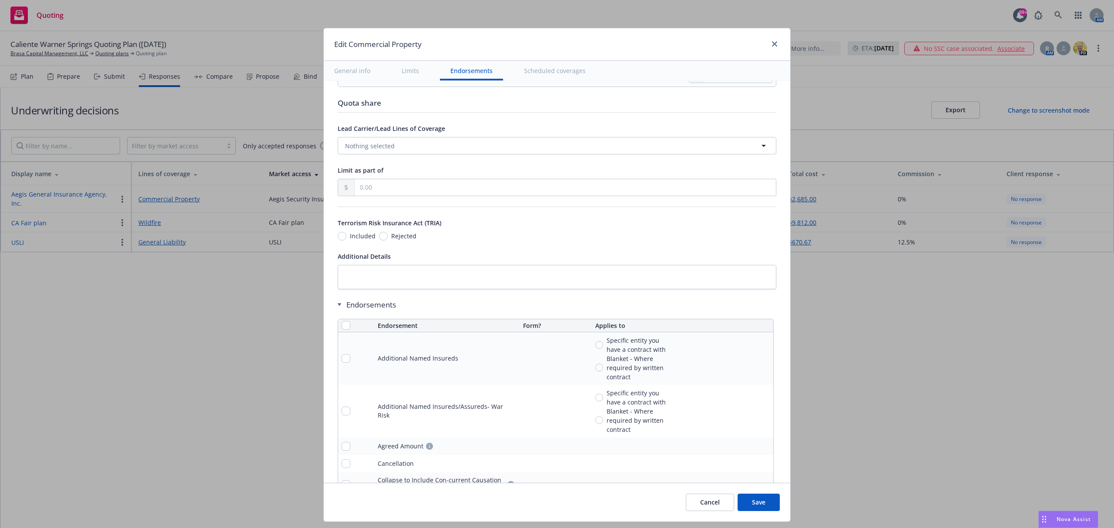
type input "10,000.00"
click at [761, 362] on icon "remove" at bounding box center [764, 358] width 7 height 7
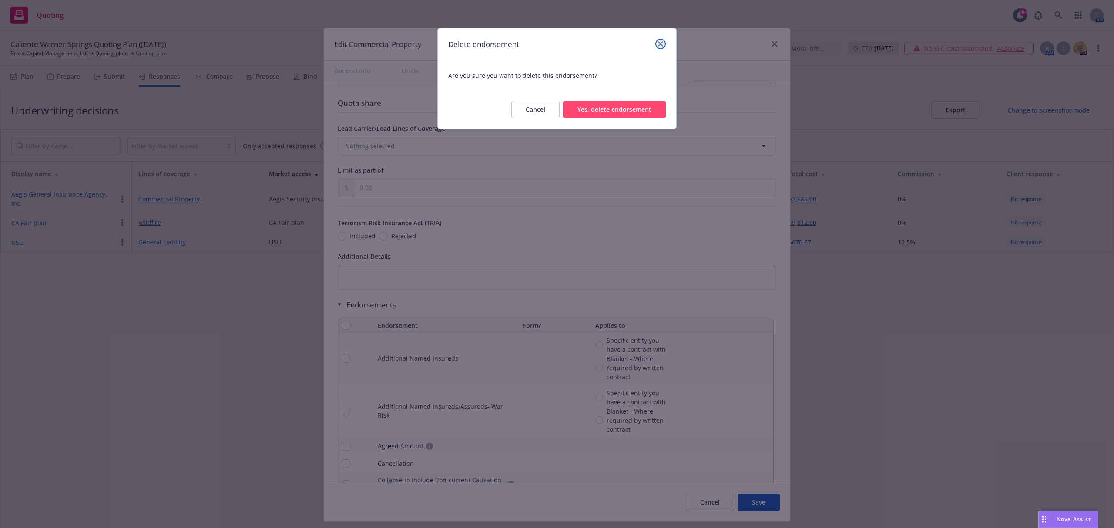
click at [660, 44] on icon "close" at bounding box center [660, 43] width 5 height 5
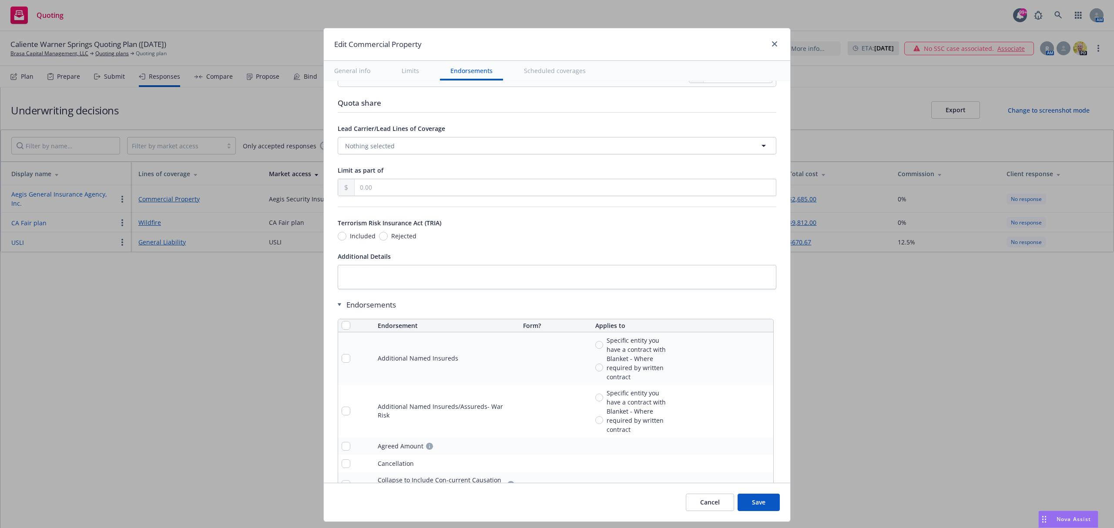
click at [770, 504] on button "Save" at bounding box center [759, 502] width 42 height 17
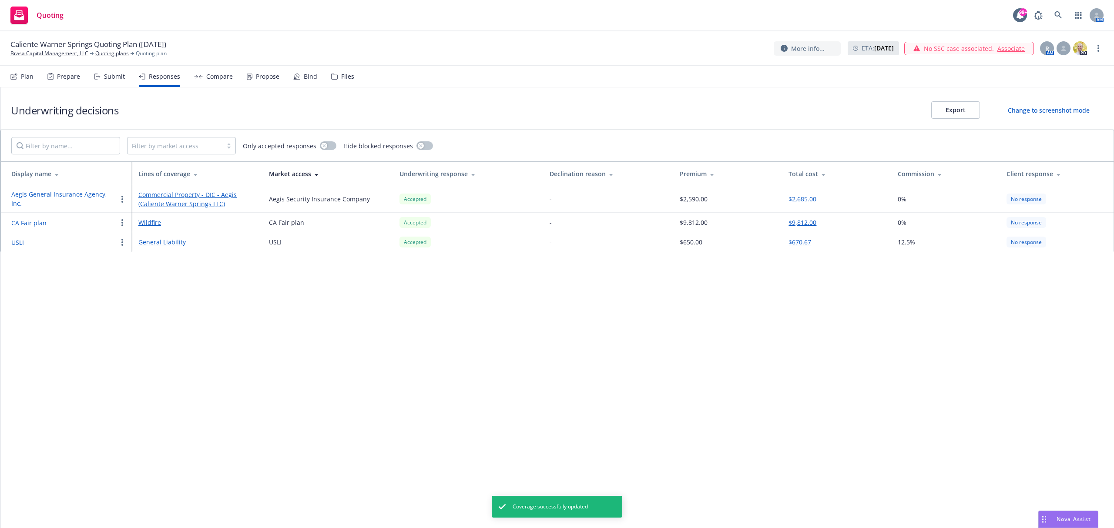
click at [156, 225] on link "Wildfire" at bounding box center [196, 222] width 117 height 9
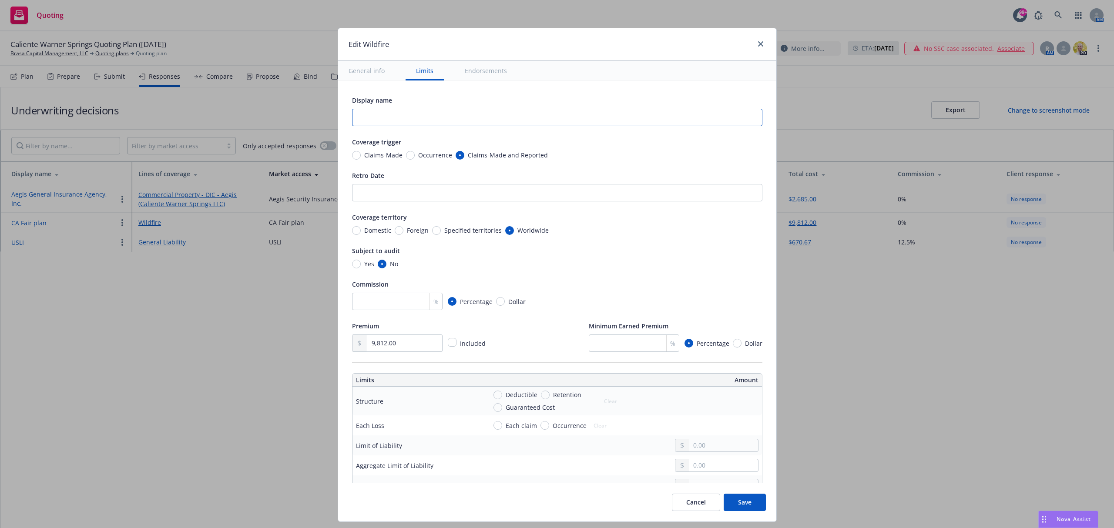
click at [400, 113] on input "text" at bounding box center [557, 117] width 410 height 17
paste input "25-26 Prop Quote - CA Fair Plan (Caliente Warner Springs LLC)"
click at [371, 120] on input "25-26 Prop Quote - CA Fair Plan (Caliente Warner Springs LLC)" at bounding box center [557, 117] width 410 height 17
click at [389, 117] on input "25-26 Prop Quote - CA Fair Plan (Caliente Warner Springs LLC)" at bounding box center [557, 117] width 410 height 17
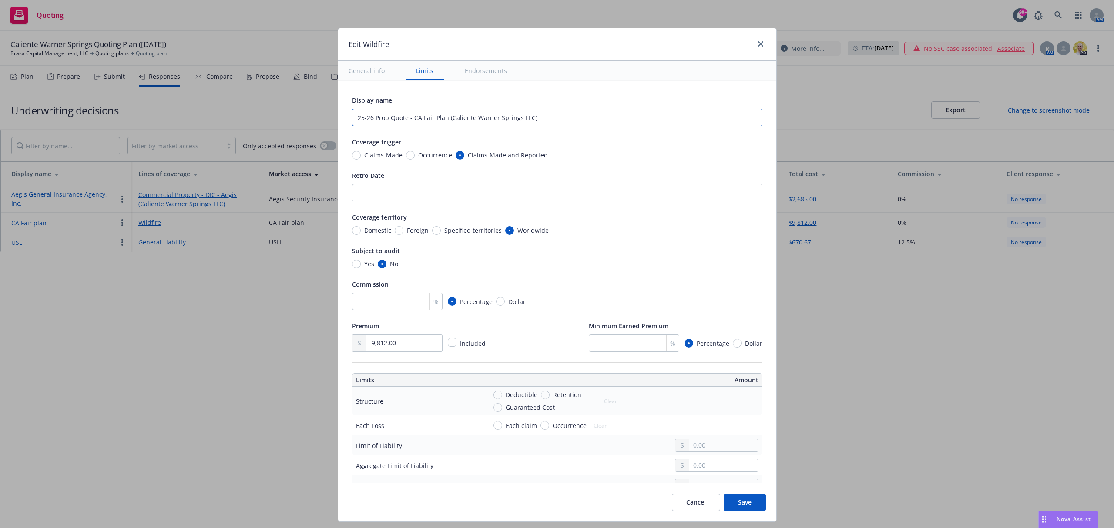
click at [389, 117] on input "25-26 Prop Quote - CA Fair Plan (Caliente Warner Springs LLC)" at bounding box center [557, 117] width 410 height 17
drag, startPoint x: 365, startPoint y: 118, endPoint x: 292, endPoint y: 117, distance: 73.1
click at [292, 117] on div "Edit Wildfire General info Limits Endorsements Display name 25-26 Prop - CA Fai…" at bounding box center [557, 264] width 1114 height 528
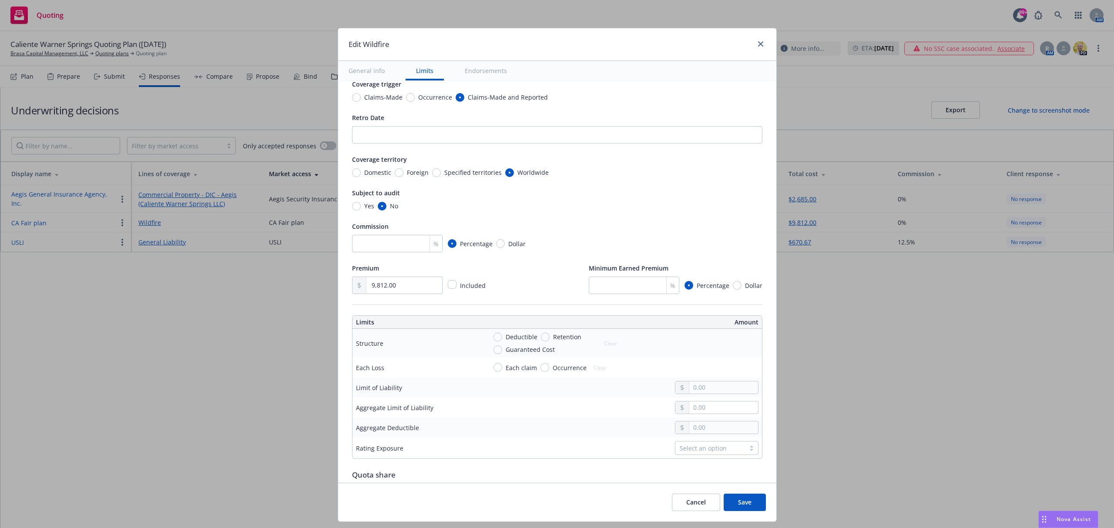
scroll to position [116, 0]
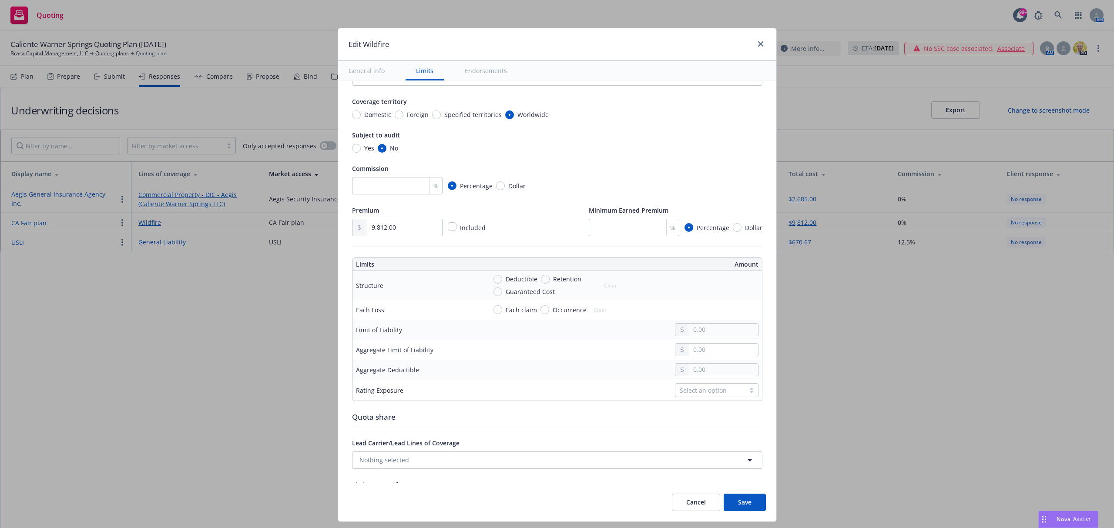
type input "Prop - CA Fair Plan (Caliente Warner Springs LLC)"
click at [494, 279] on input "Deductible" at bounding box center [498, 279] width 9 height 9
radio input "true"
click at [713, 295] on input "text" at bounding box center [723, 290] width 68 height 12
type input "5,000.00"
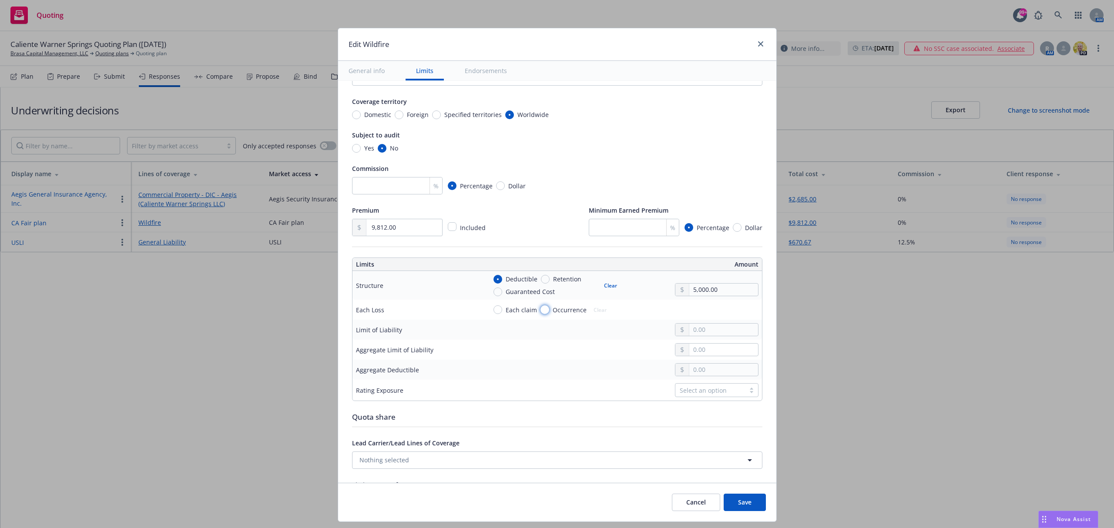
click at [541, 311] on input "Occurrence" at bounding box center [545, 310] width 9 height 9
click at [596, 309] on button "Clear" at bounding box center [600, 310] width 24 height 12
radio input "false"
click at [689, 332] on input "text" at bounding box center [723, 330] width 68 height 12
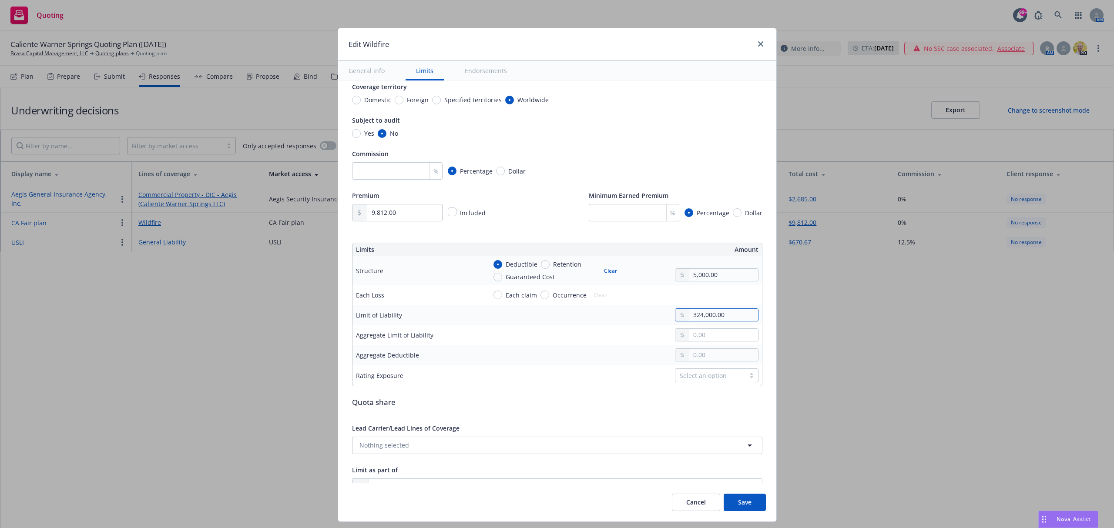
scroll to position [174, 0]
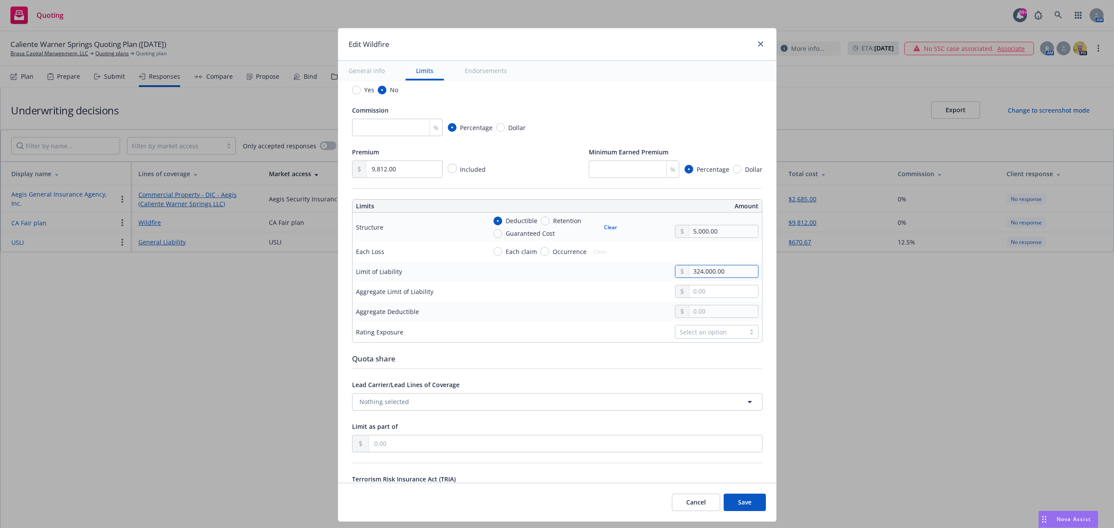
type input "324,000.00"
click at [680, 337] on div "Select an option" at bounding box center [710, 332] width 61 height 9
click at [623, 338] on div "Select an option" at bounding box center [623, 332] width 272 height 14
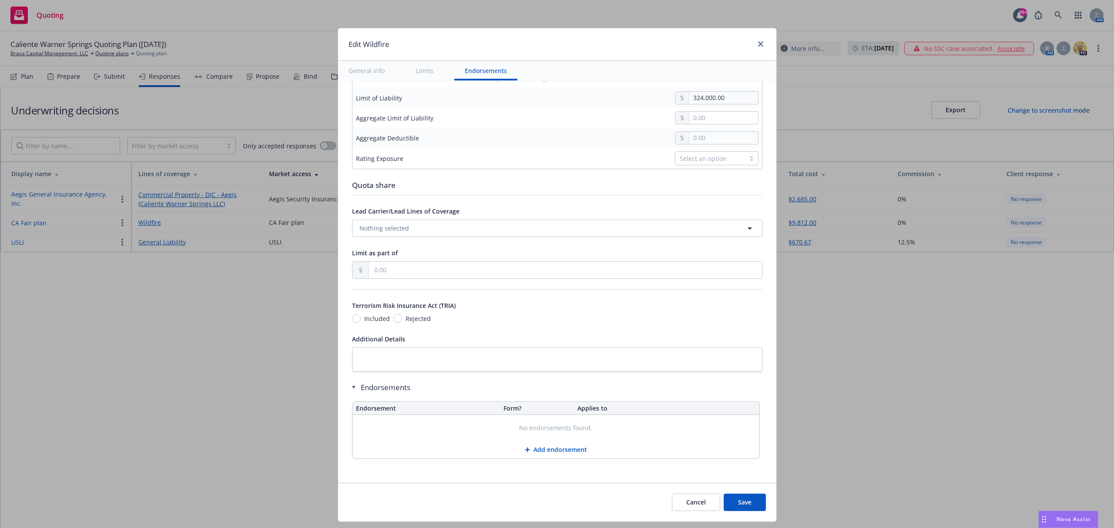
scroll to position [350, 0]
click at [730, 498] on button "Save" at bounding box center [745, 502] width 42 height 17
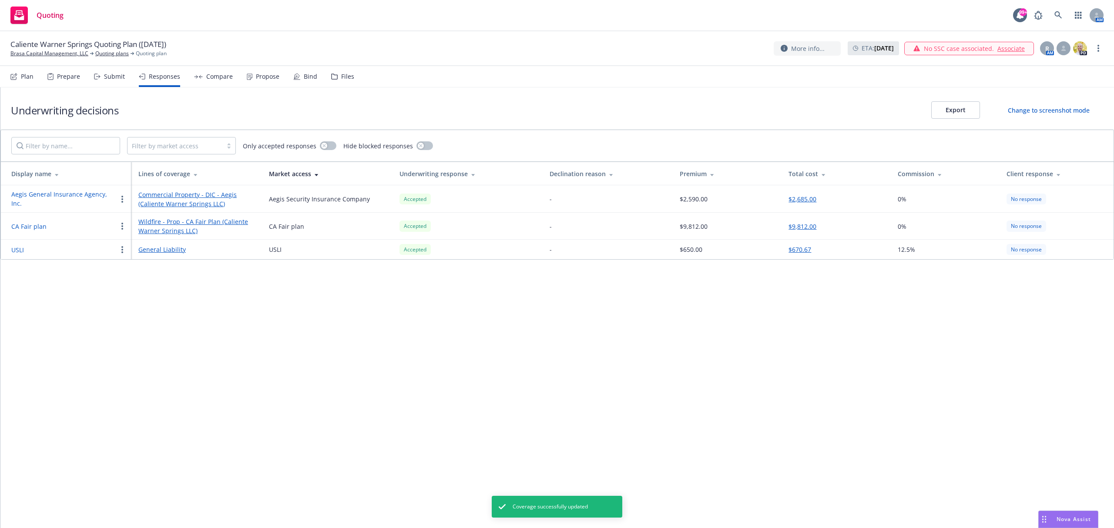
click at [165, 249] on link "General Liability" at bounding box center [196, 249] width 117 height 9
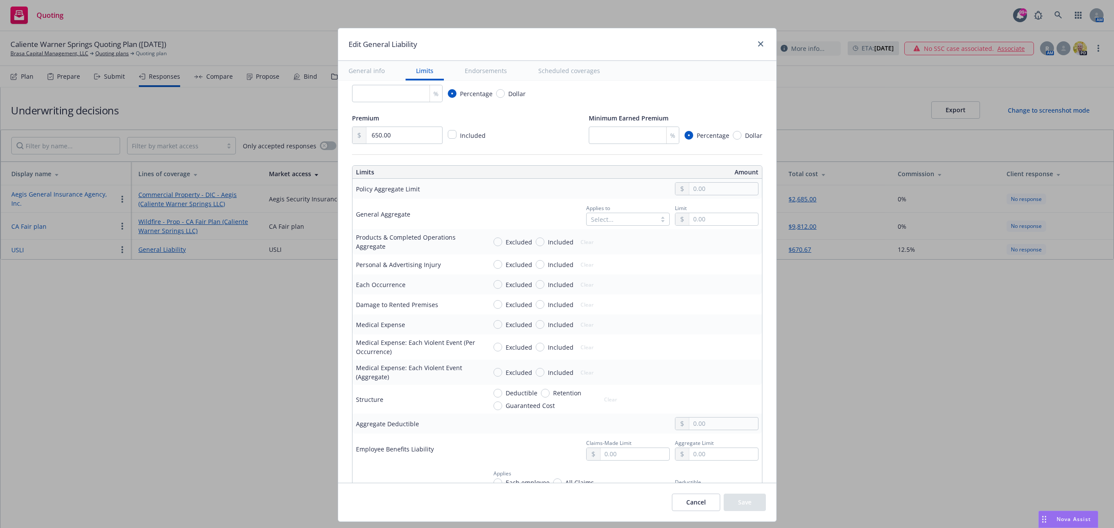
scroll to position [174, 0]
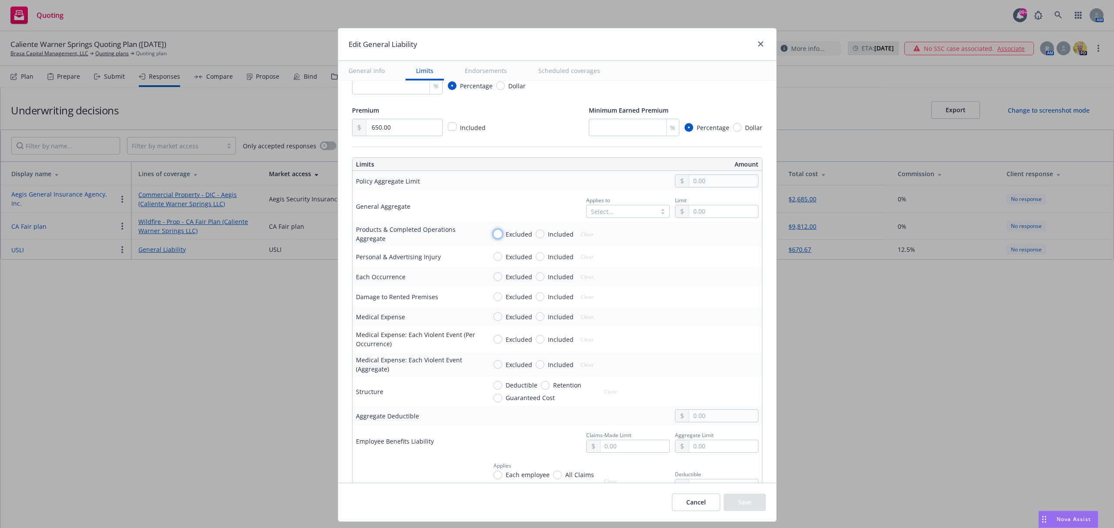
click at [494, 235] on input "Excluded" at bounding box center [498, 234] width 9 height 9
radio input "true"
click at [536, 257] on input "Included" at bounding box center [540, 256] width 9 height 9
radio input "true"
click at [536, 279] on input "Included" at bounding box center [540, 276] width 9 height 9
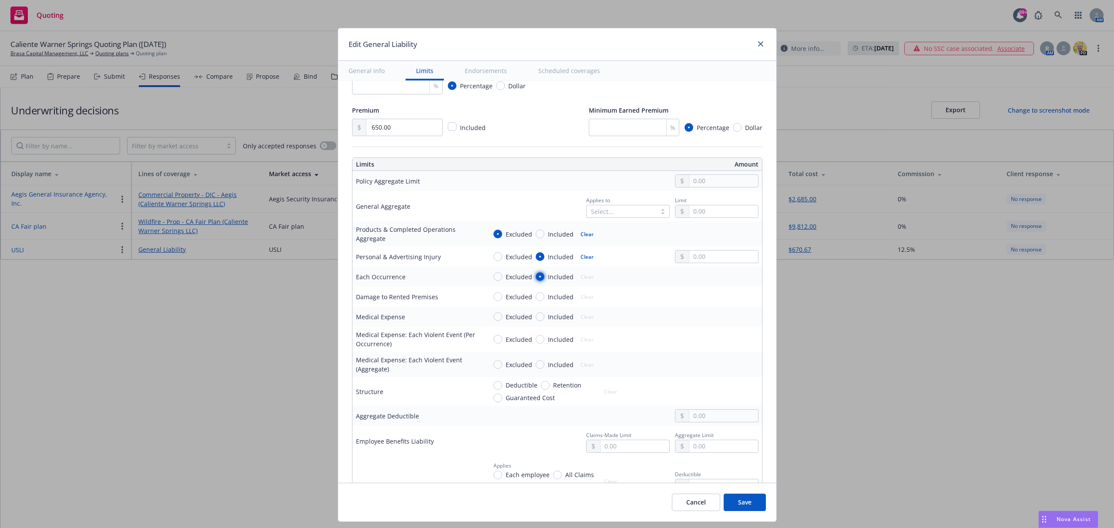
radio input "true"
click at [533, 303] on div "Excluded Included Clear" at bounding box center [546, 297] width 105 height 12
click at [536, 300] on input "Included" at bounding box center [540, 297] width 9 height 9
radio input "true"
click at [536, 320] on input "Included" at bounding box center [540, 317] width 9 height 9
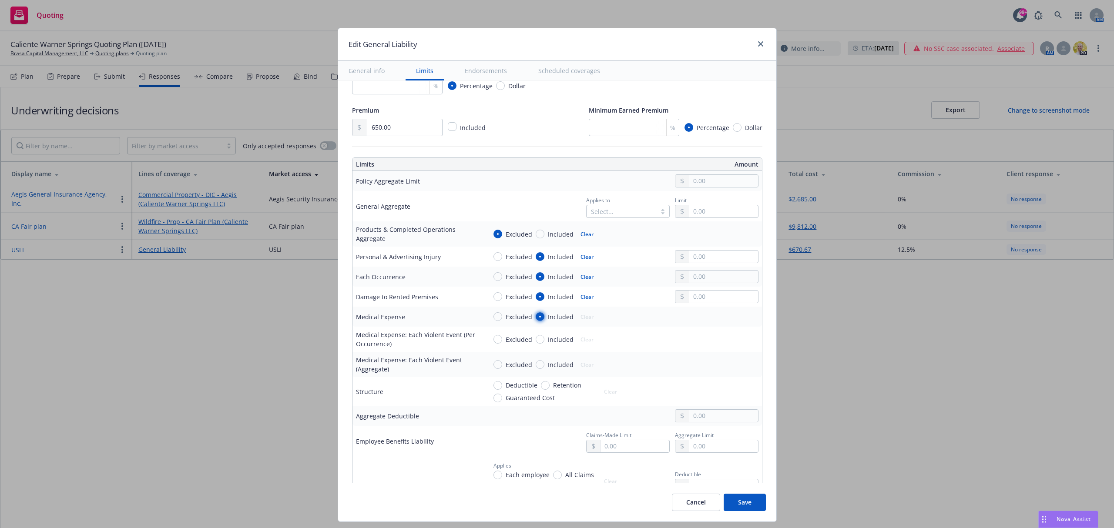
radio input "true"
click at [696, 420] on input "text" at bounding box center [723, 416] width 68 height 12
type input "0.00"
click at [704, 211] on input "text" at bounding box center [723, 211] width 68 height 12
click at [645, 212] on div "Select..." at bounding box center [628, 211] width 84 height 13
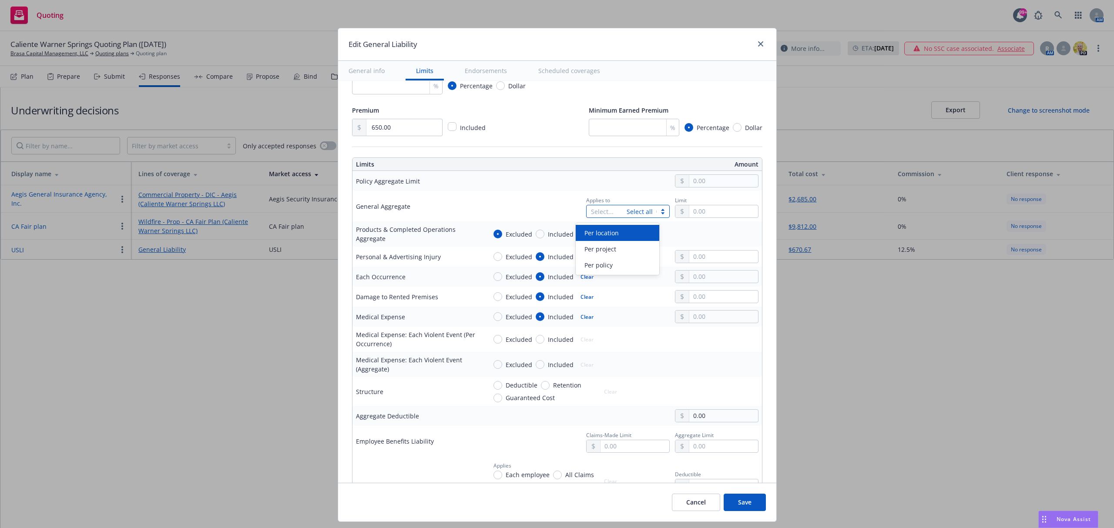
click at [641, 229] on div "Per location" at bounding box center [617, 233] width 73 height 9
click at [700, 213] on input "text" at bounding box center [723, 211] width 68 height 12
type input "2,000,000.00"
click at [713, 265] on button "$2,000,000.00" at bounding box center [710, 267] width 75 height 16
click at [704, 258] on input "text" at bounding box center [723, 257] width 68 height 12
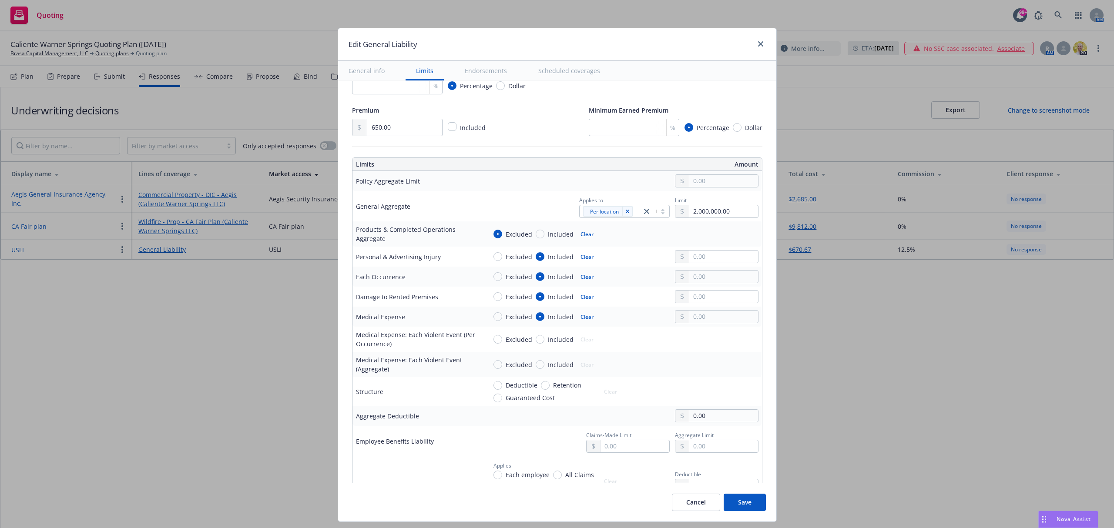
type input "1,000,000.00"
click at [706, 294] on button "$1,000,000.00" at bounding box center [710, 297] width 75 height 16
click at [703, 279] on input "text" at bounding box center [723, 277] width 68 height 12
type input "1,000,000.00"
click at [704, 313] on button "$1,000,000.00" at bounding box center [710, 317] width 75 height 16
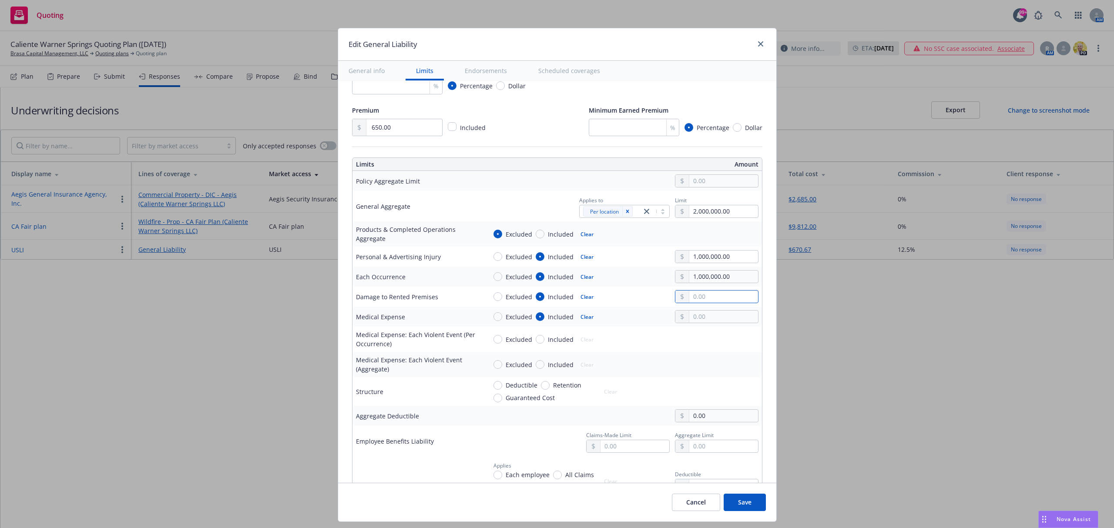
click at [702, 299] on input "text" at bounding box center [723, 297] width 68 height 12
click at [710, 335] on button "$1,000,000.00" at bounding box center [710, 338] width 75 height 16
click at [706, 300] on input "1,000,000.00" at bounding box center [723, 297] width 68 height 12
type input "100,000.00"
click at [696, 323] on input "text" at bounding box center [723, 317] width 68 height 12
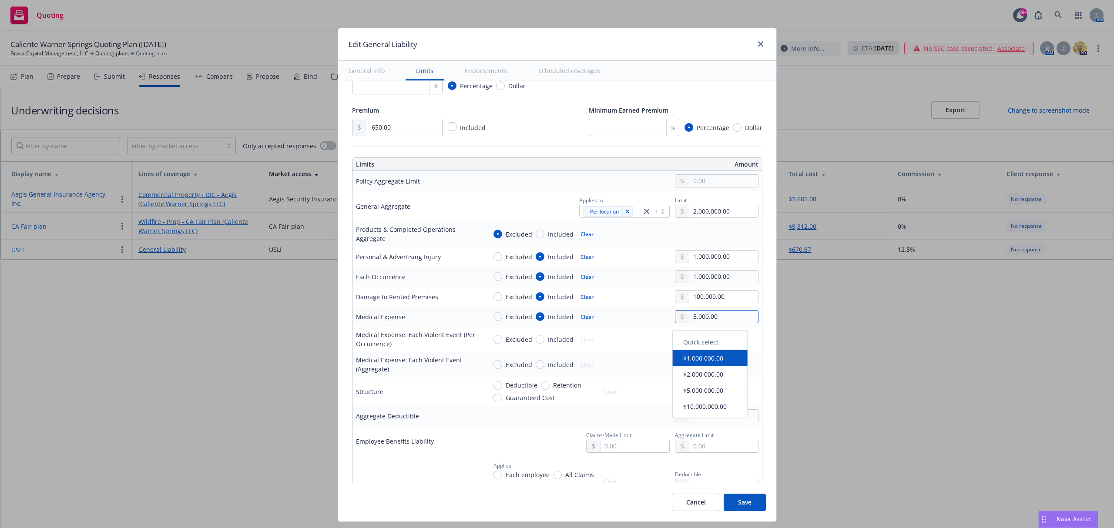
type input "5,000.00"
click at [433, 286] on td "Each Occurrence" at bounding box center [418, 277] width 131 height 20
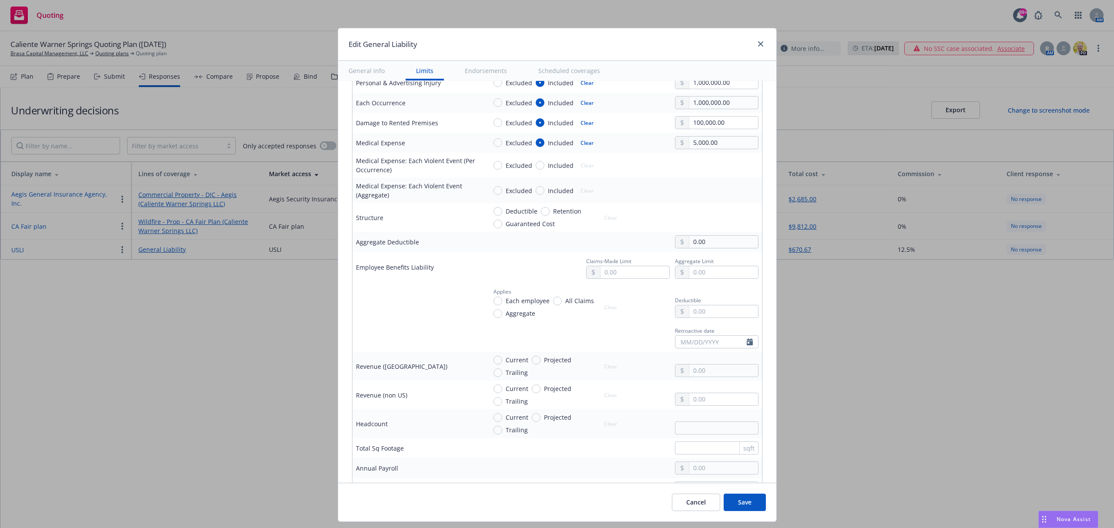
scroll to position [406, 0]
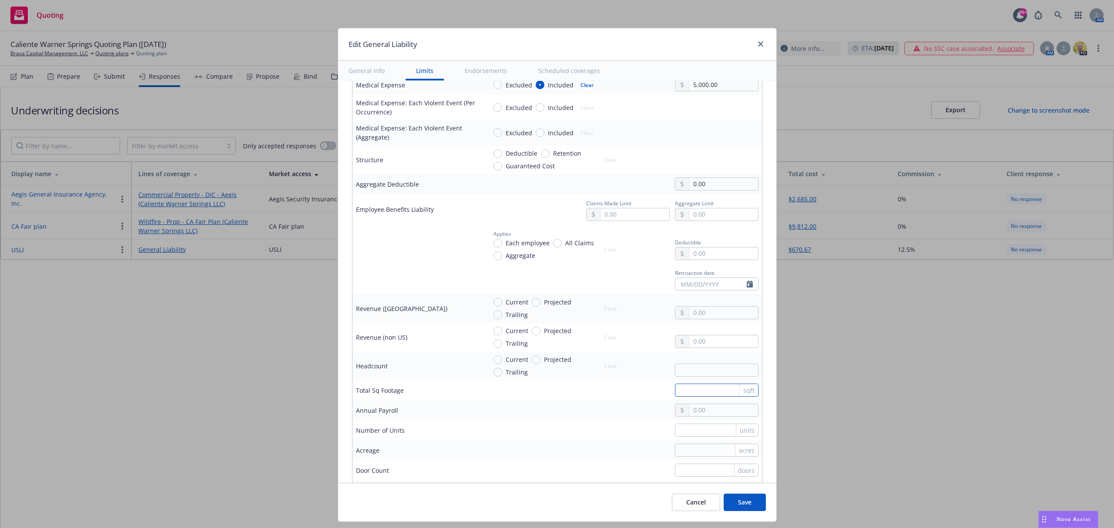
click at [705, 392] on input "text" at bounding box center [717, 390] width 84 height 13
type input "1102"
click at [576, 425] on td "units" at bounding box center [622, 430] width 279 height 20
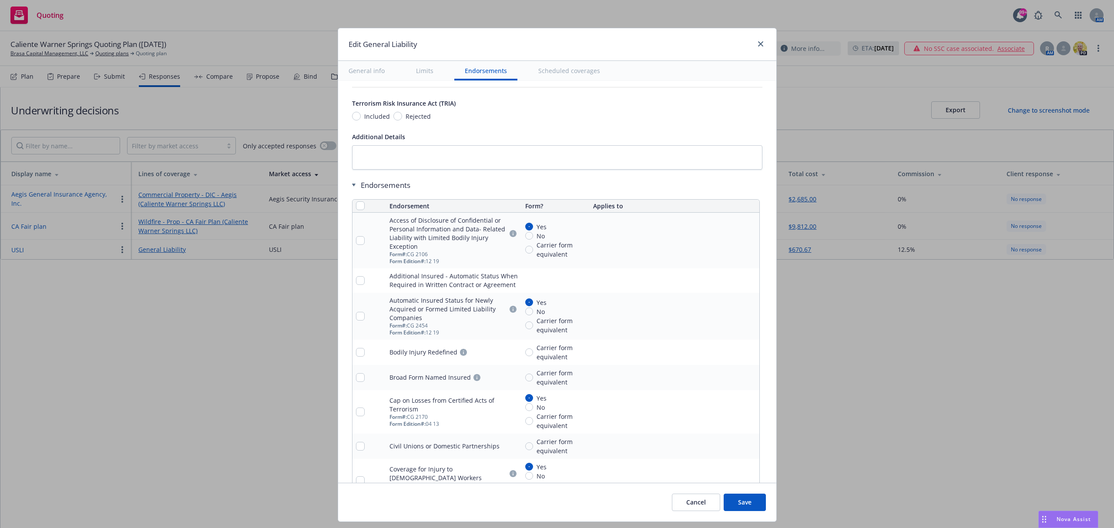
scroll to position [1045, 0]
click at [744, 501] on button "Save" at bounding box center [745, 502] width 42 height 17
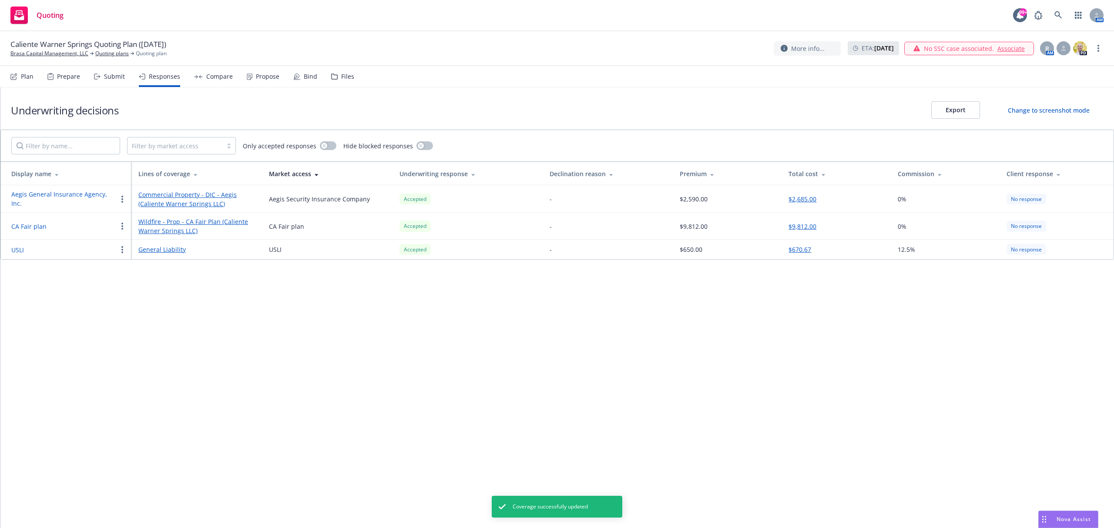
click at [262, 75] on div "Propose" at bounding box center [268, 76] width 24 height 7
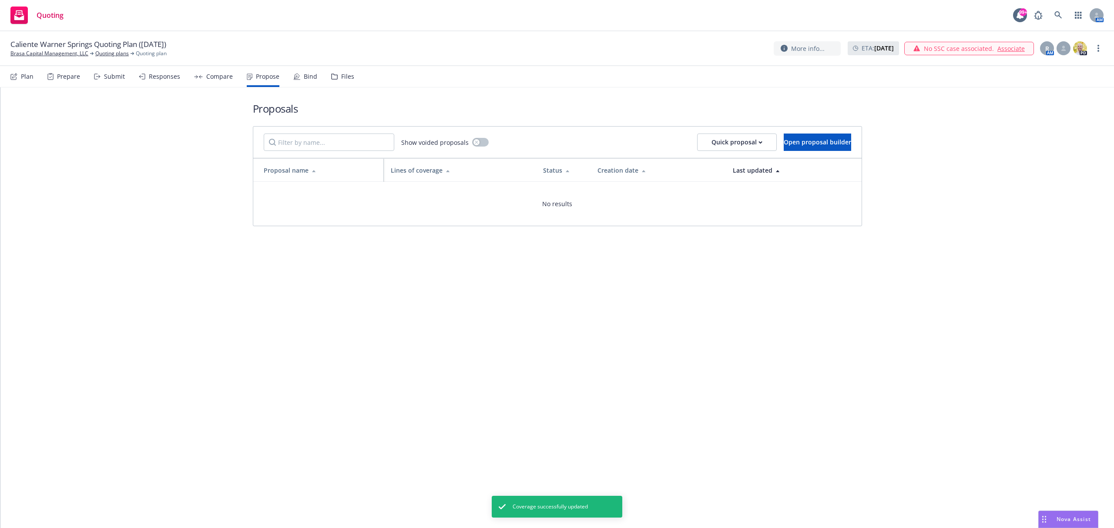
click at [221, 78] on div "Compare" at bounding box center [219, 76] width 27 height 7
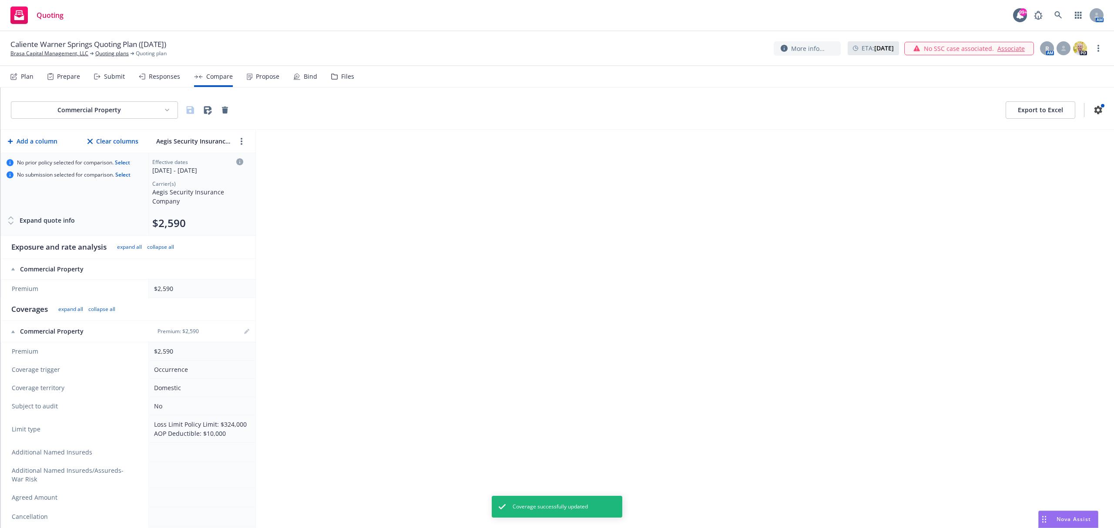
click at [1051, 115] on button "Export to Excel" at bounding box center [1041, 109] width 70 height 17
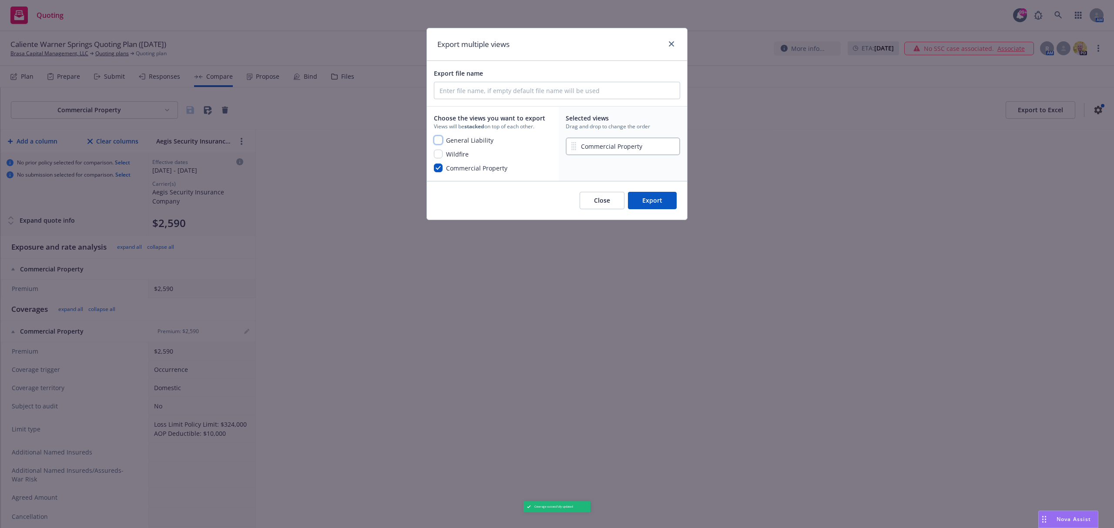
click at [436, 138] on input "checkbox" at bounding box center [438, 140] width 9 height 9
checkbox input "true"
click at [439, 156] on input "checkbox" at bounding box center [438, 154] width 9 height 9
checkbox input "true"
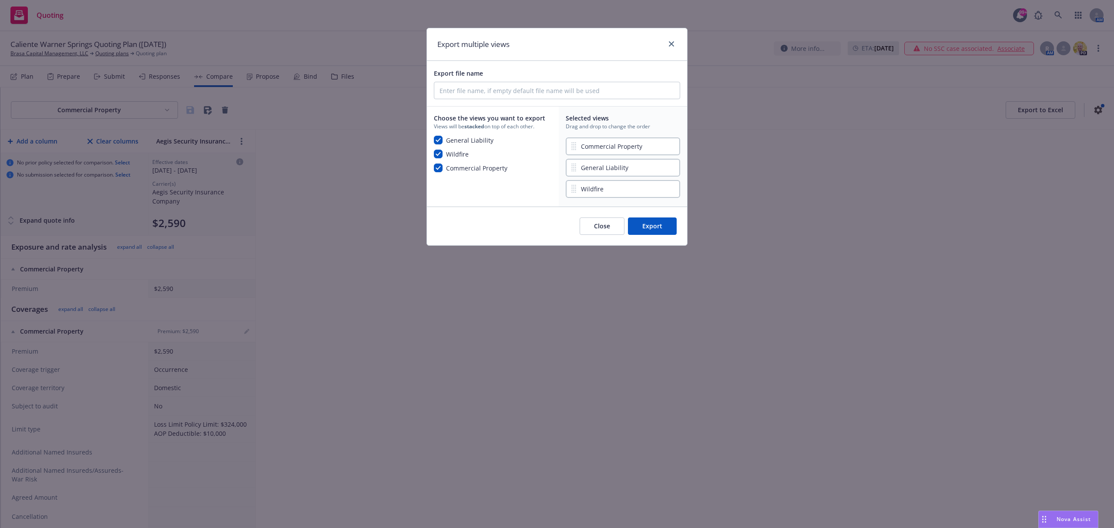
click at [642, 222] on button "Export" at bounding box center [652, 226] width 49 height 17
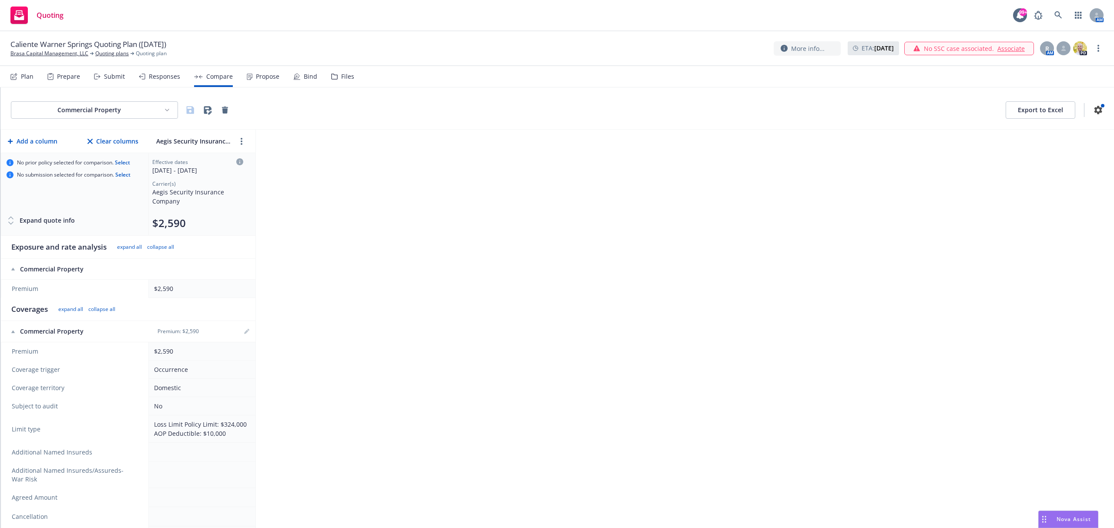
click at [17, 18] on icon at bounding box center [19, 17] width 10 height 5
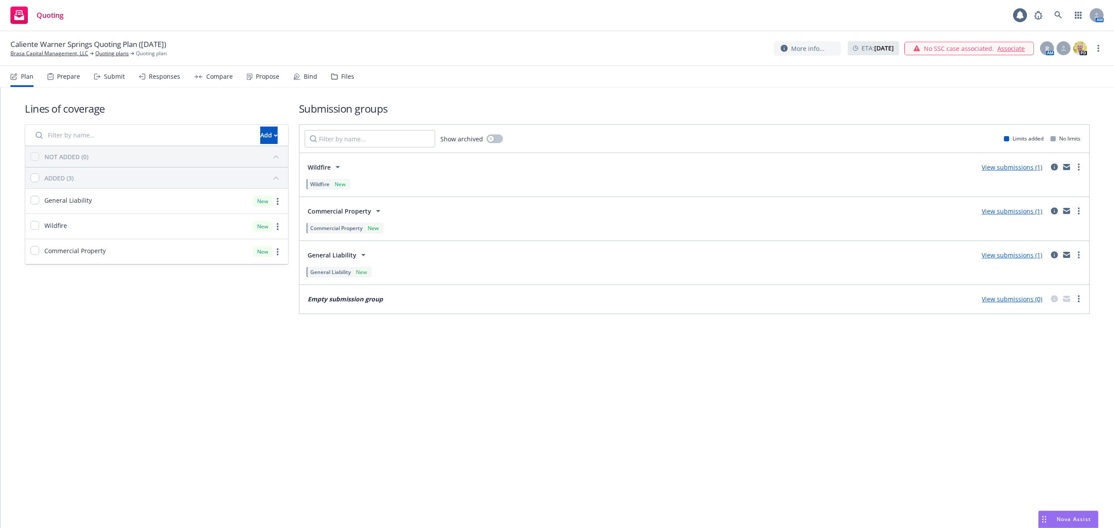
click at [46, 58] on div "Caliente Warner Springs Quoting Plan ([DATE]) Brasa Capital Management, LLC Quo…" at bounding box center [557, 48] width 1114 height 35
click at [45, 54] on link "Brasa Capital Management, LLC" at bounding box center [49, 54] width 78 height 8
